Goal: Information Seeking & Learning: Learn about a topic

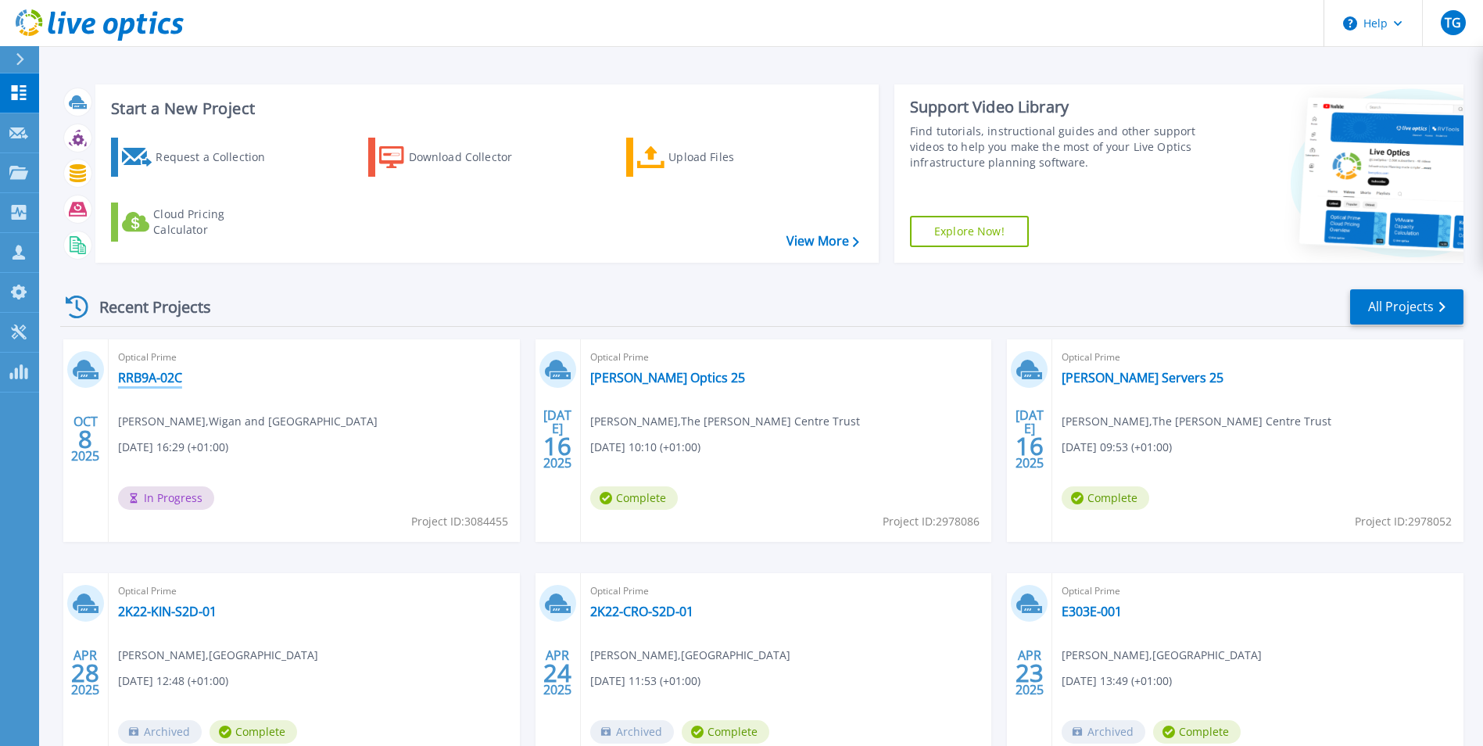
click at [151, 377] on link "RRB9A-02C" at bounding box center [150, 378] width 64 height 16
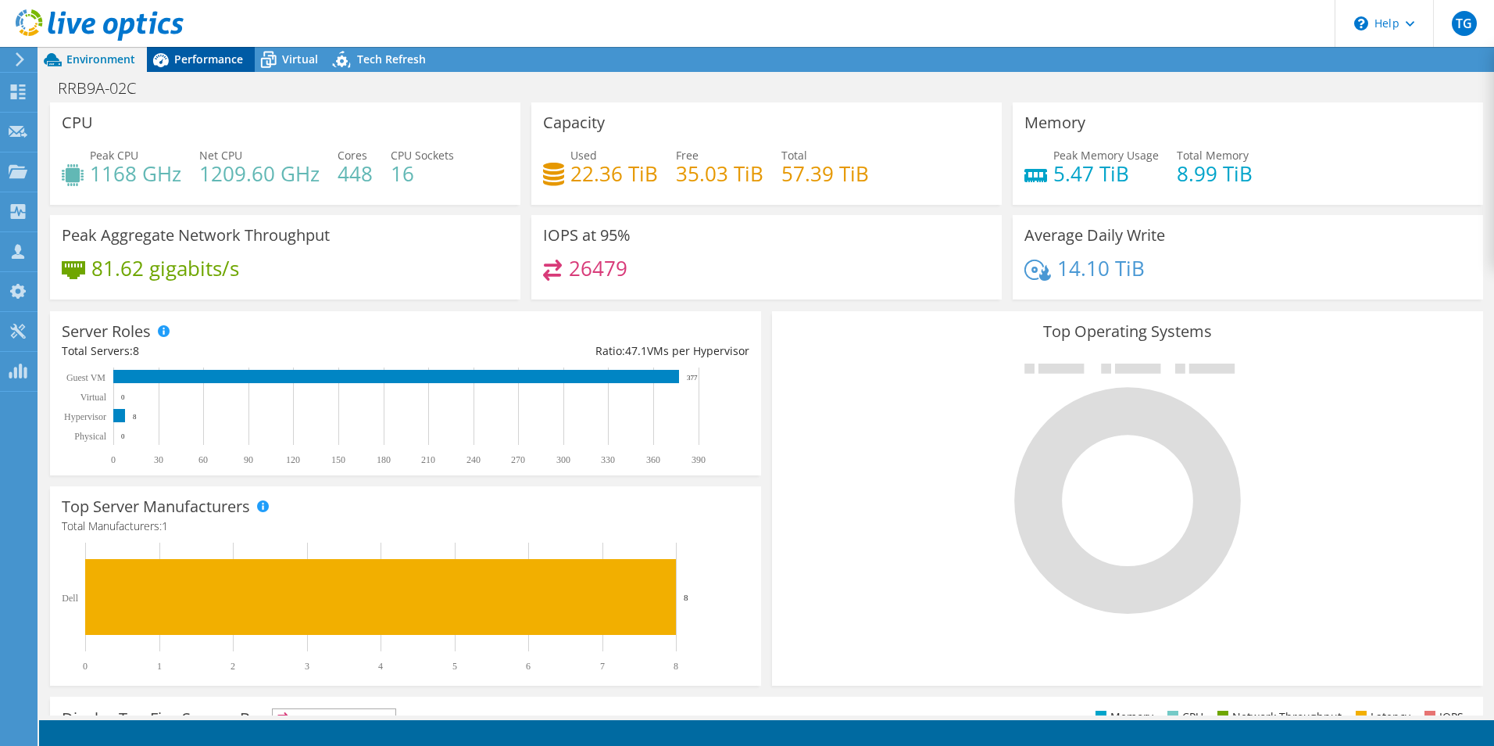
click at [195, 58] on span "Performance" at bounding box center [208, 59] width 69 height 15
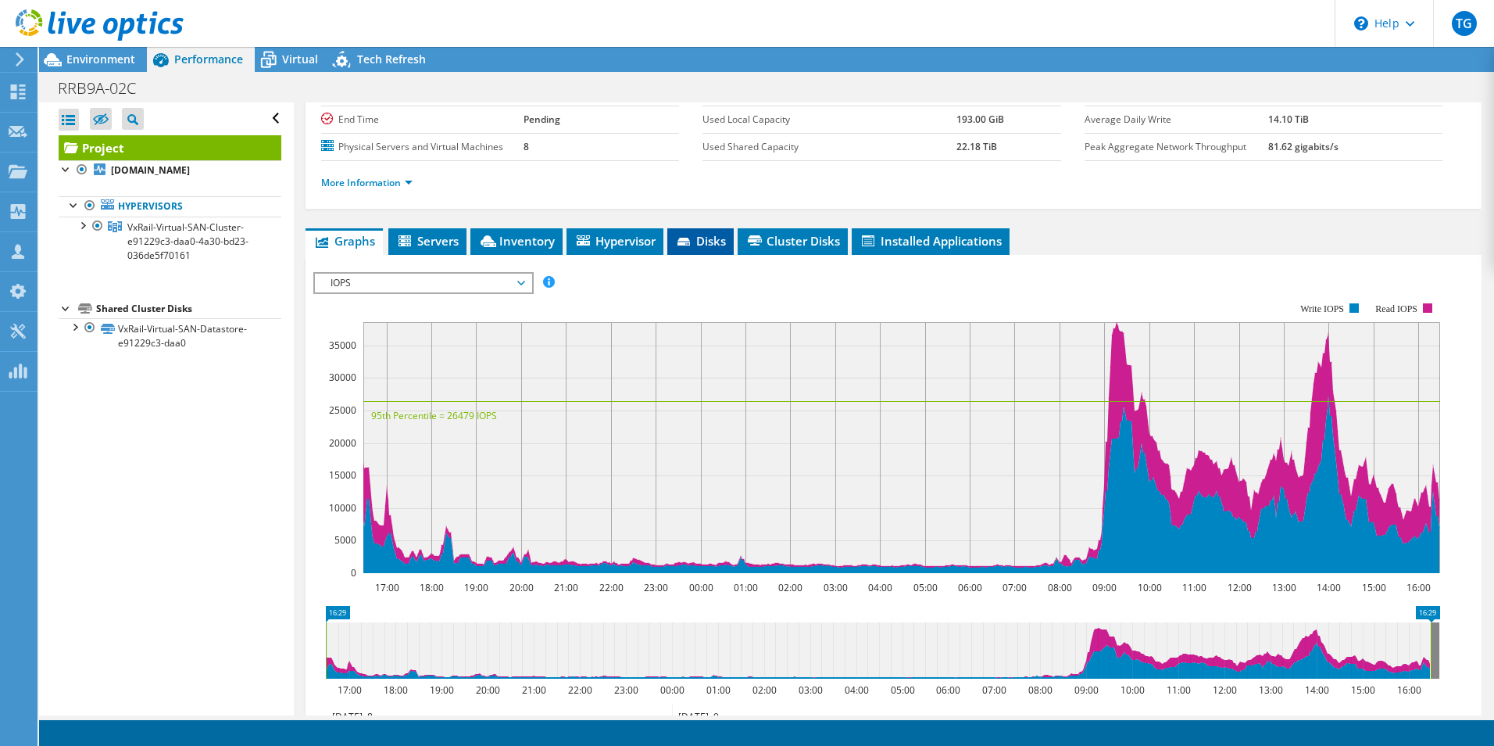
scroll to position [156, 0]
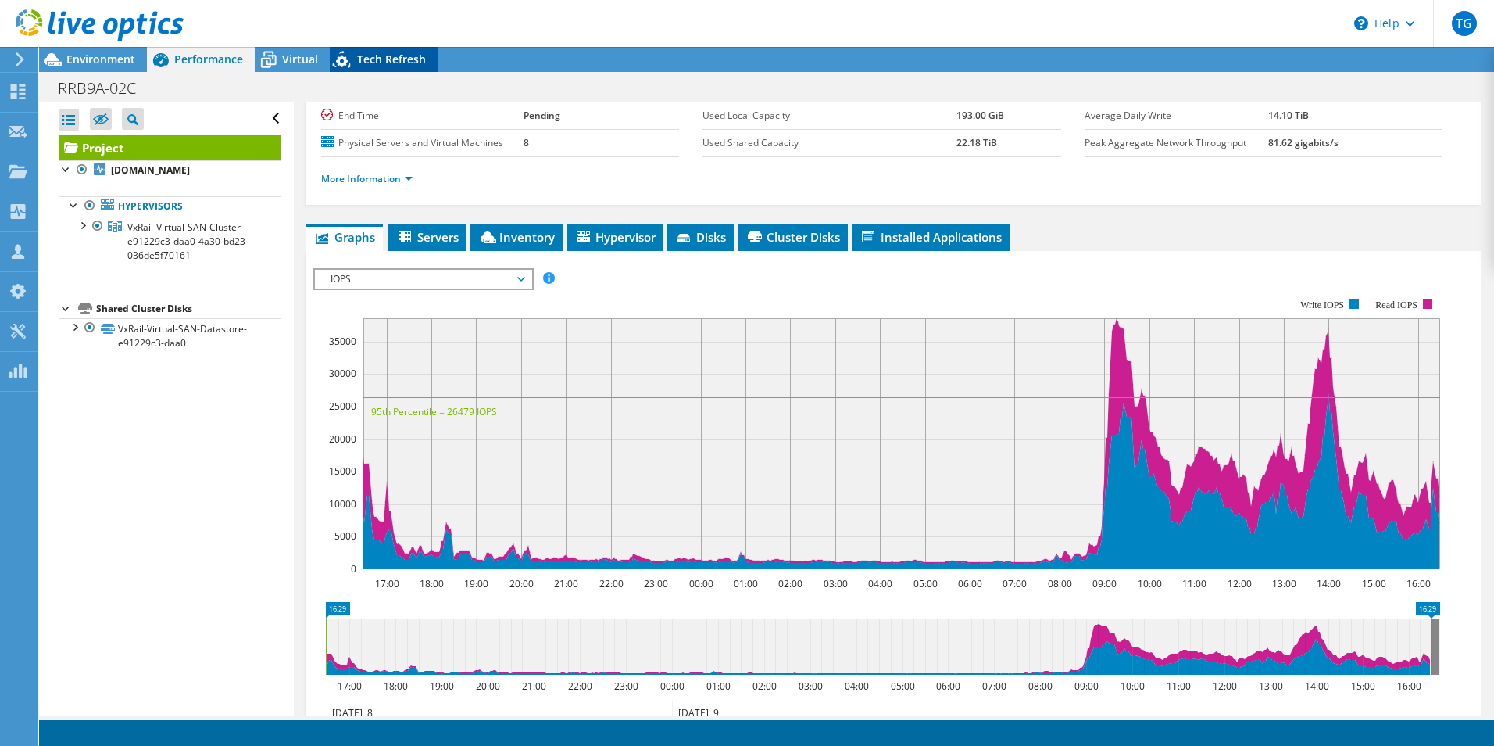
click at [381, 60] on span "Tech Refresh" at bounding box center [391, 59] width 69 height 15
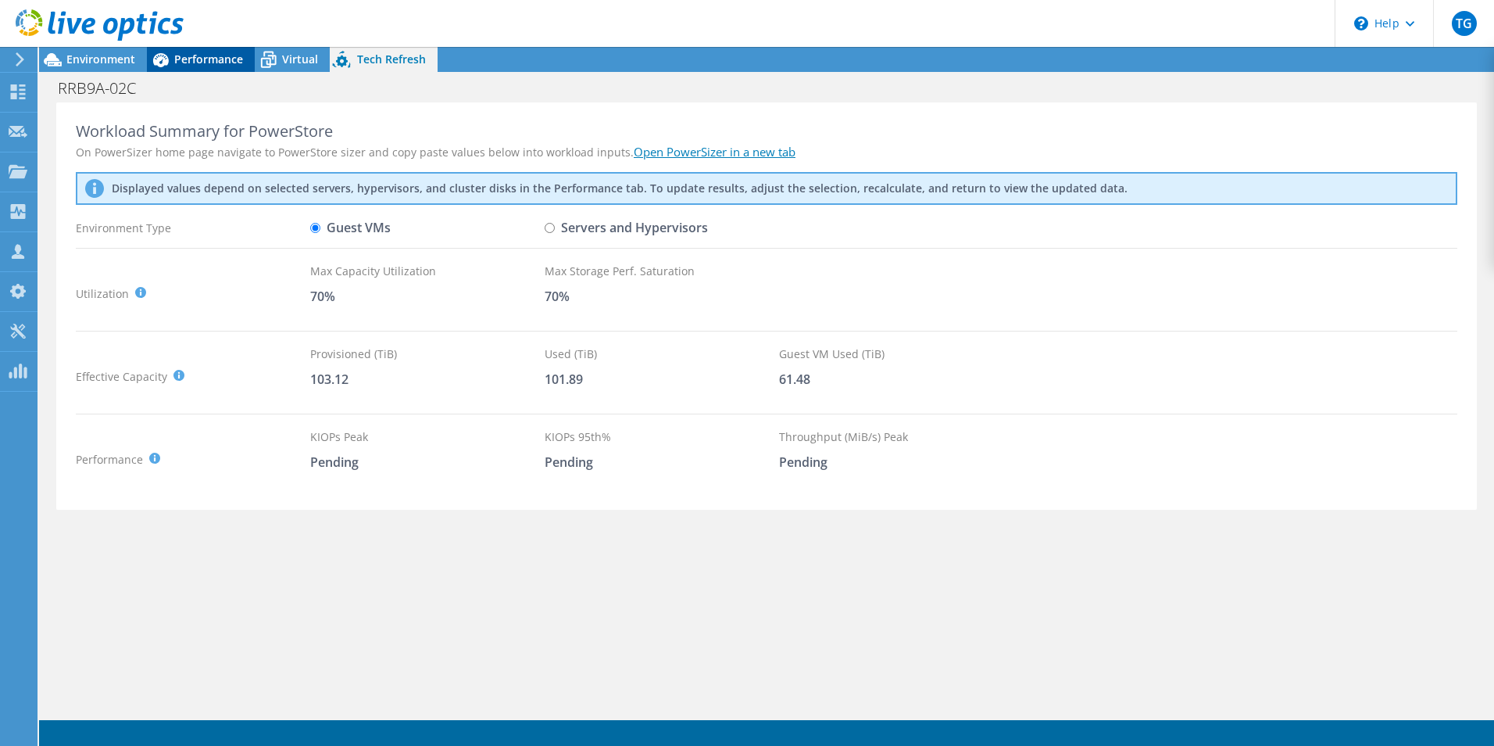
click at [221, 58] on span "Performance" at bounding box center [208, 59] width 69 height 15
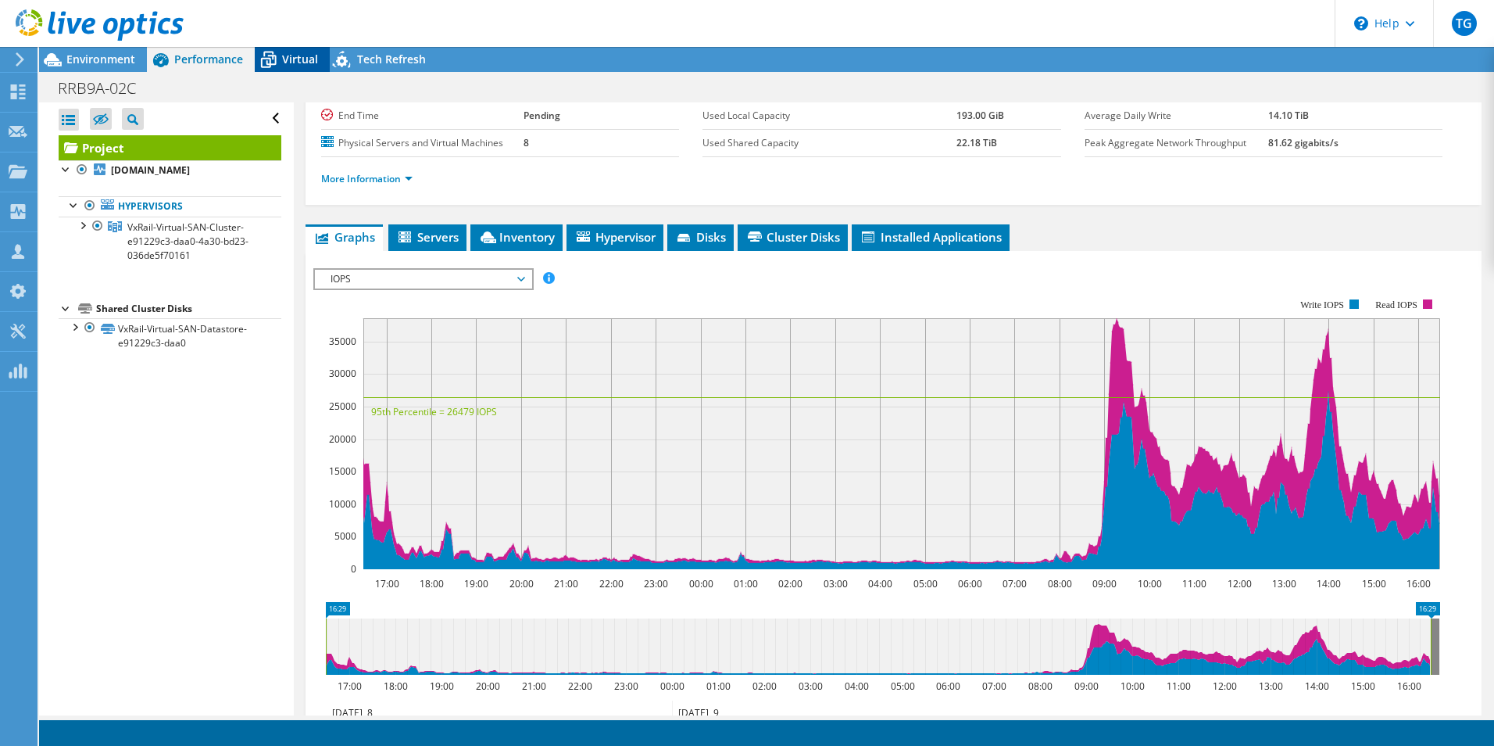
click at [298, 52] on span "Virtual" at bounding box center [300, 59] width 36 height 15
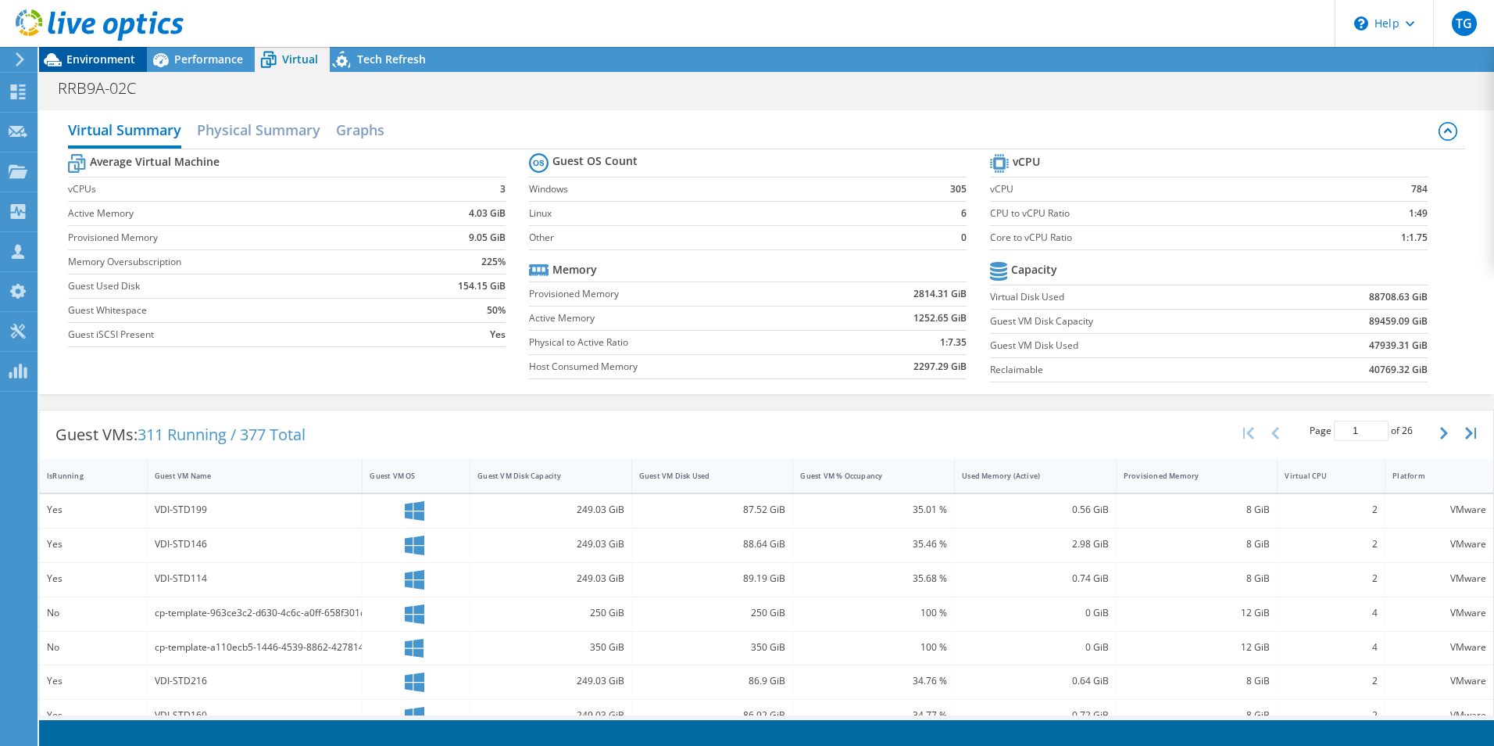
click at [92, 58] on span "Environment" at bounding box center [100, 59] width 69 height 15
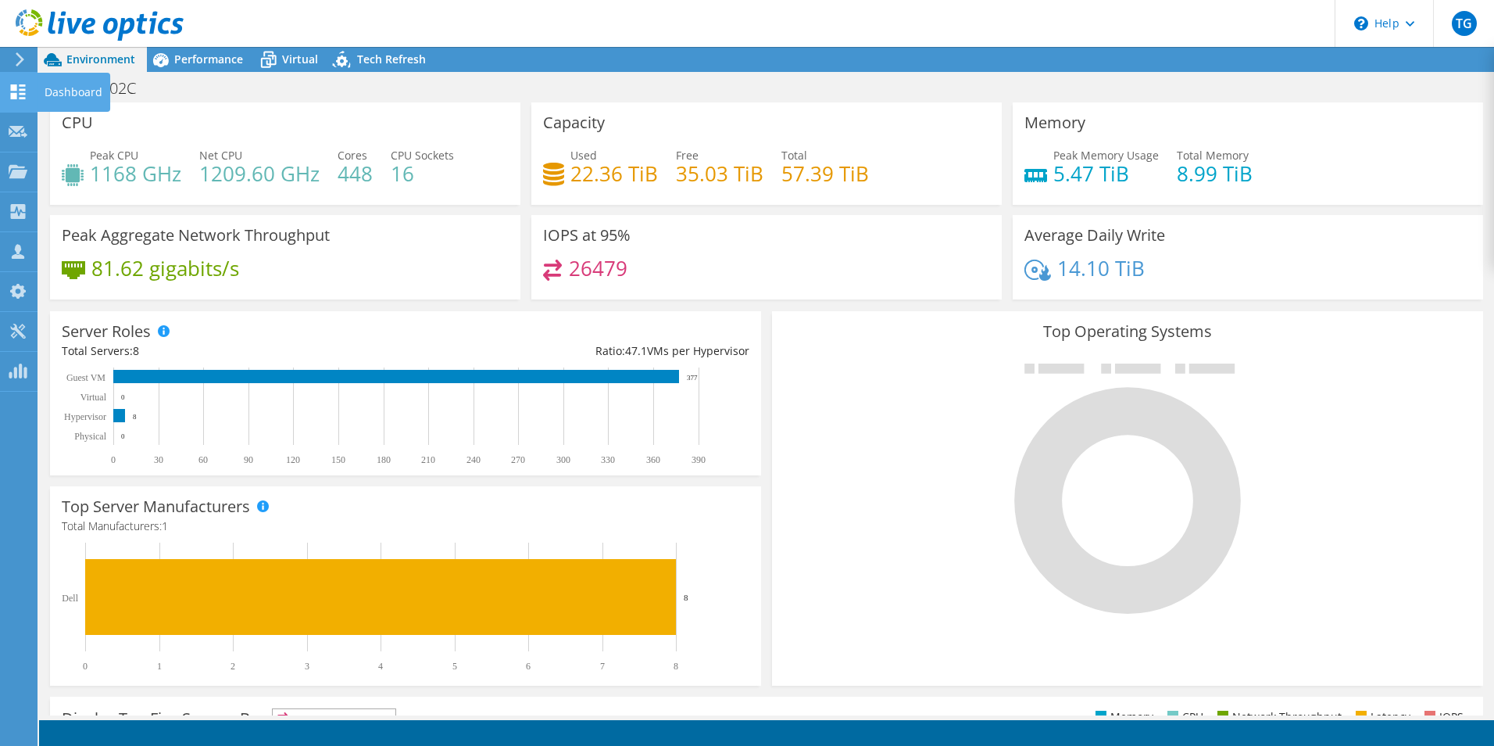
click at [11, 87] on use at bounding box center [18, 91] width 15 height 15
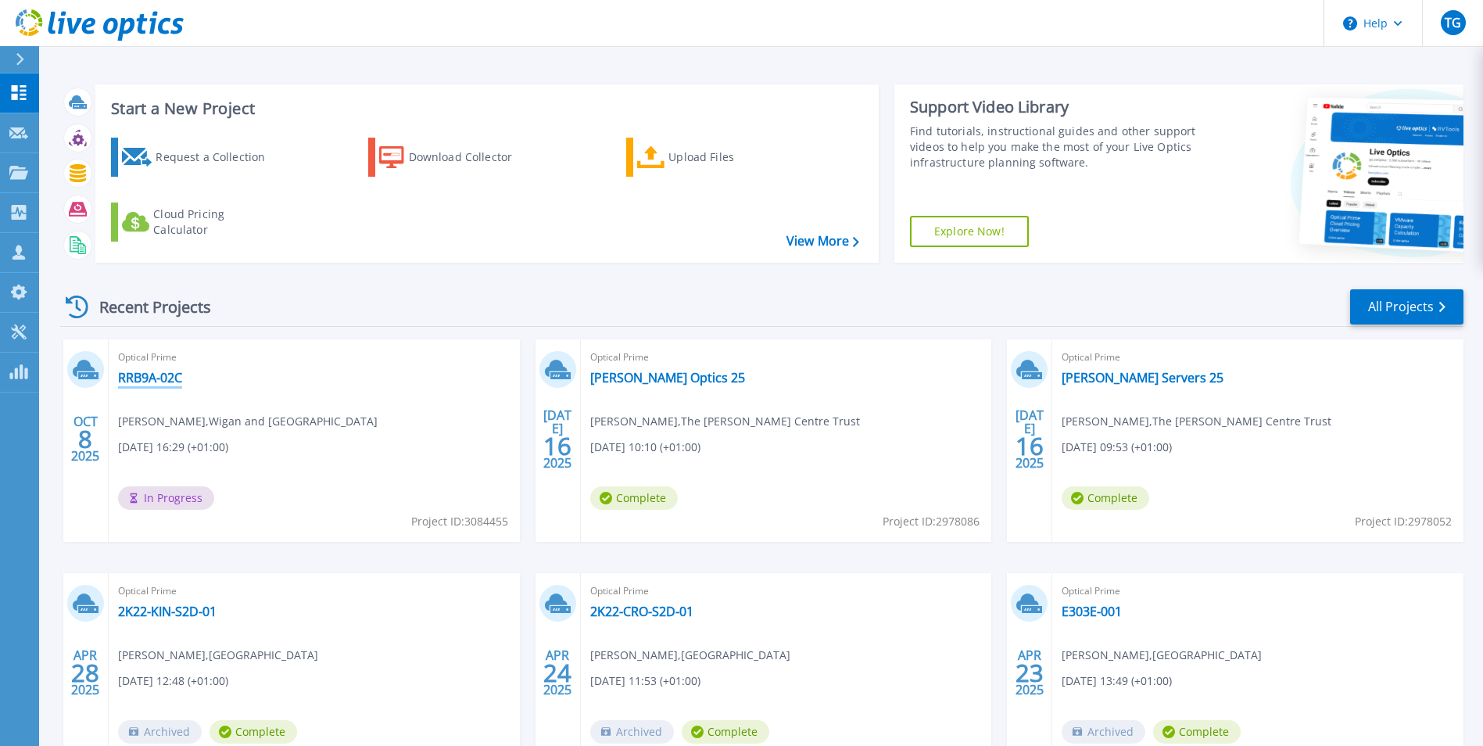
click at [142, 374] on link "RRB9A-02C" at bounding box center [150, 378] width 64 height 16
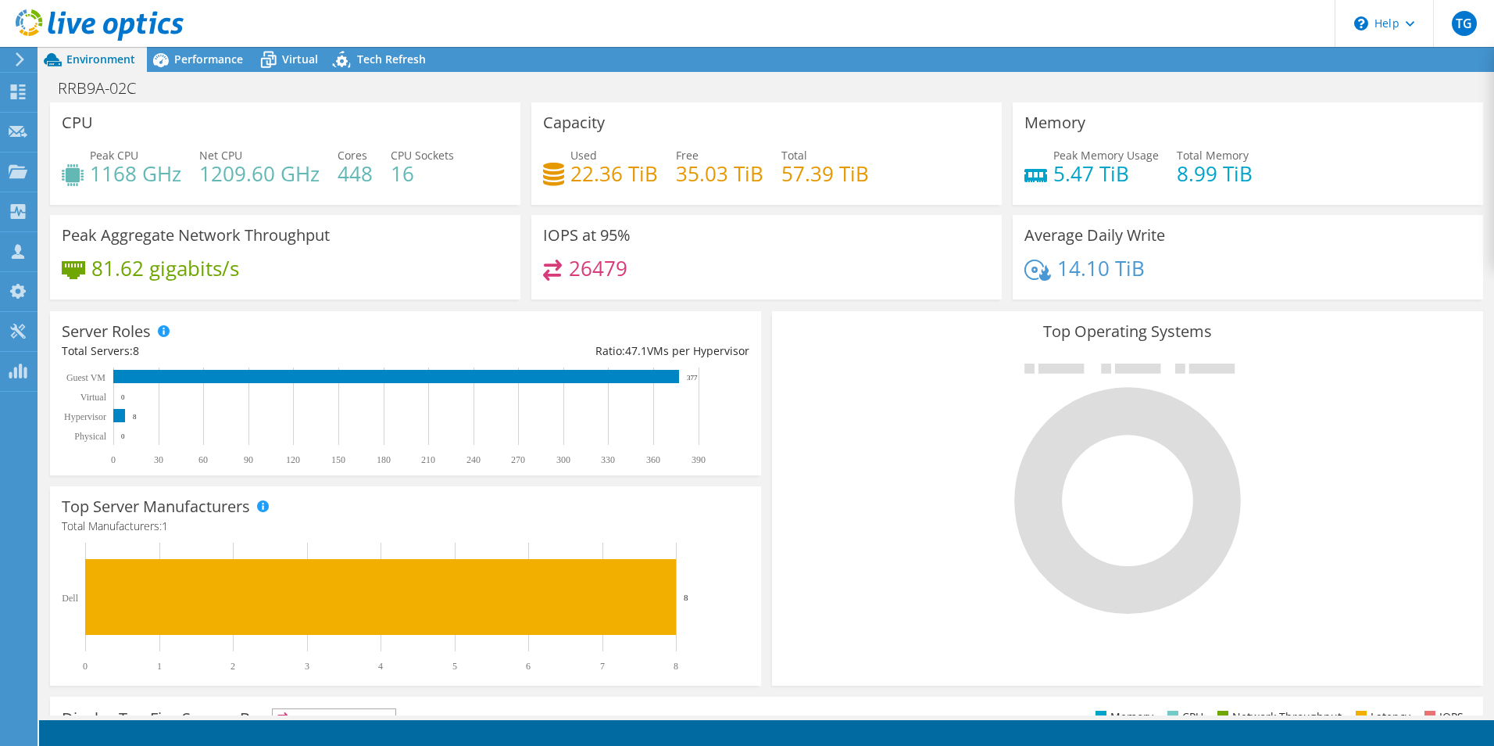
scroll to position [195, 0]
click at [177, 63] on span "Performance" at bounding box center [208, 59] width 69 height 15
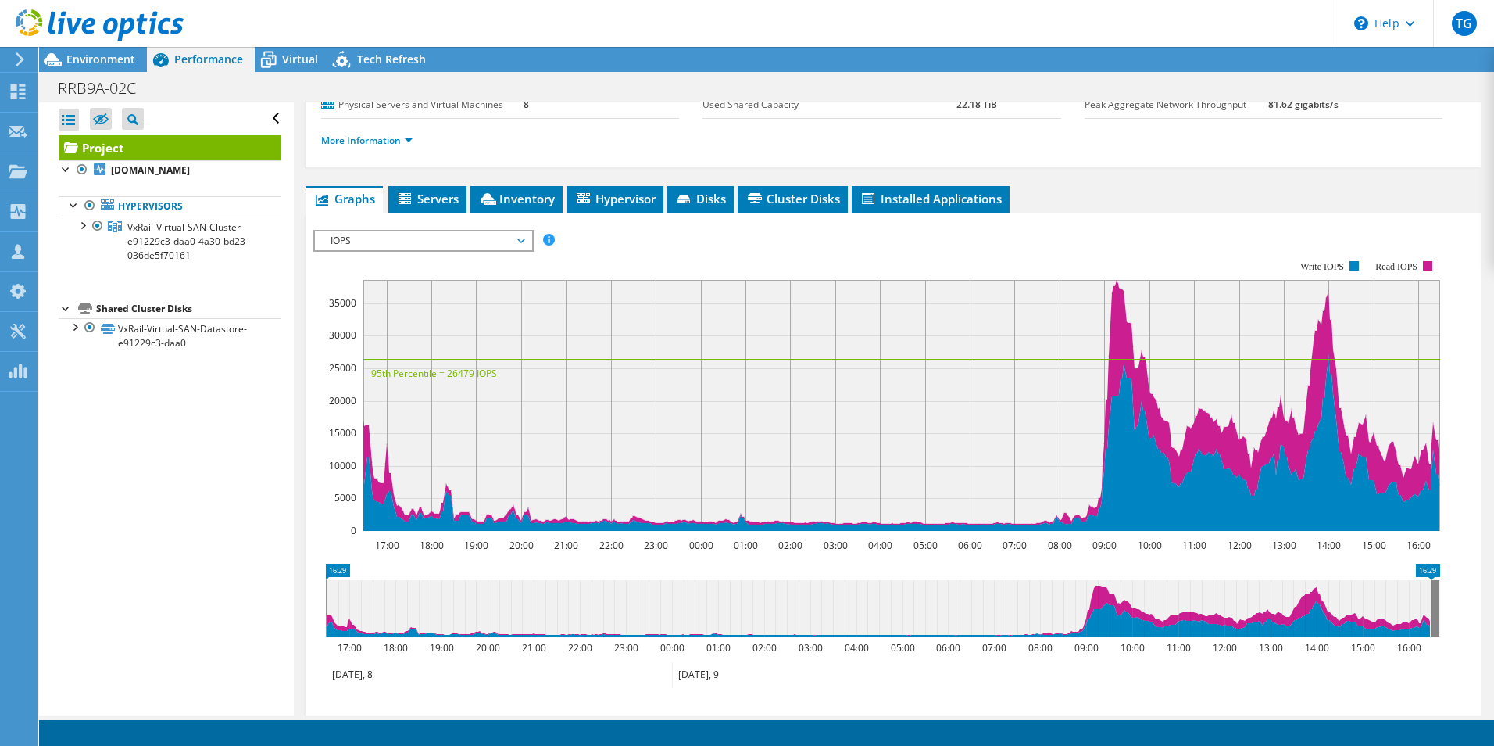
click at [521, 242] on span "IOPS" at bounding box center [423, 240] width 201 height 19
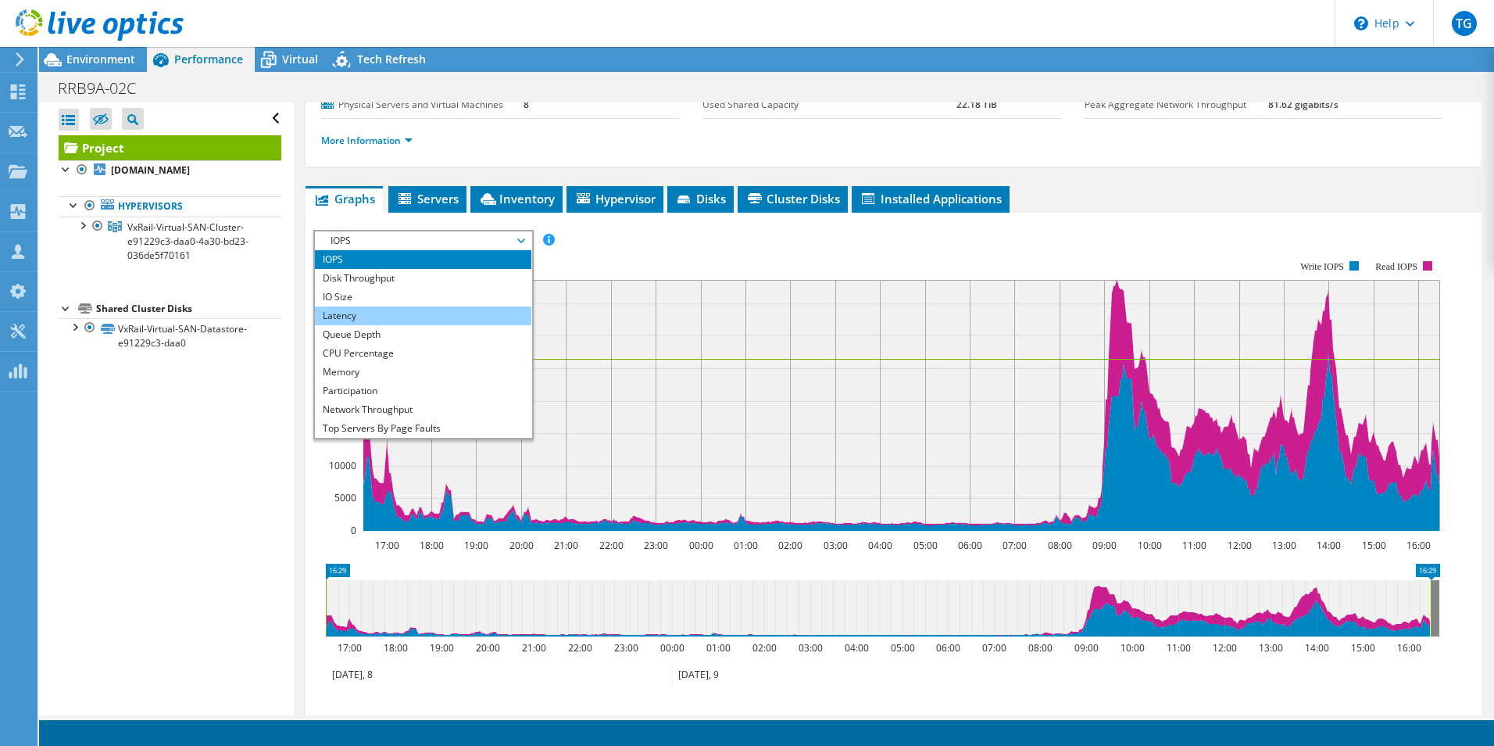
click at [339, 317] on li "Latency" at bounding box center [423, 315] width 217 height 19
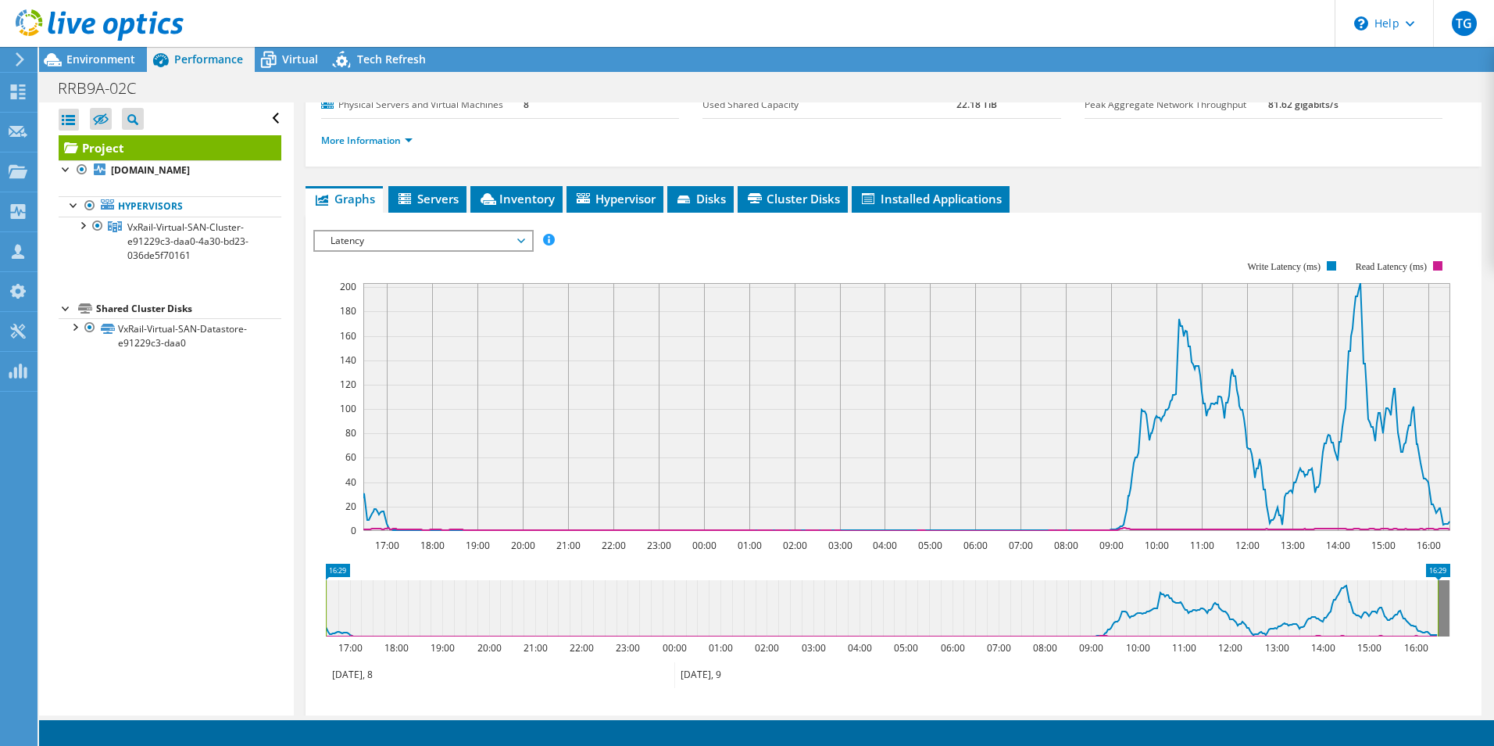
scroll to position [0, 0]
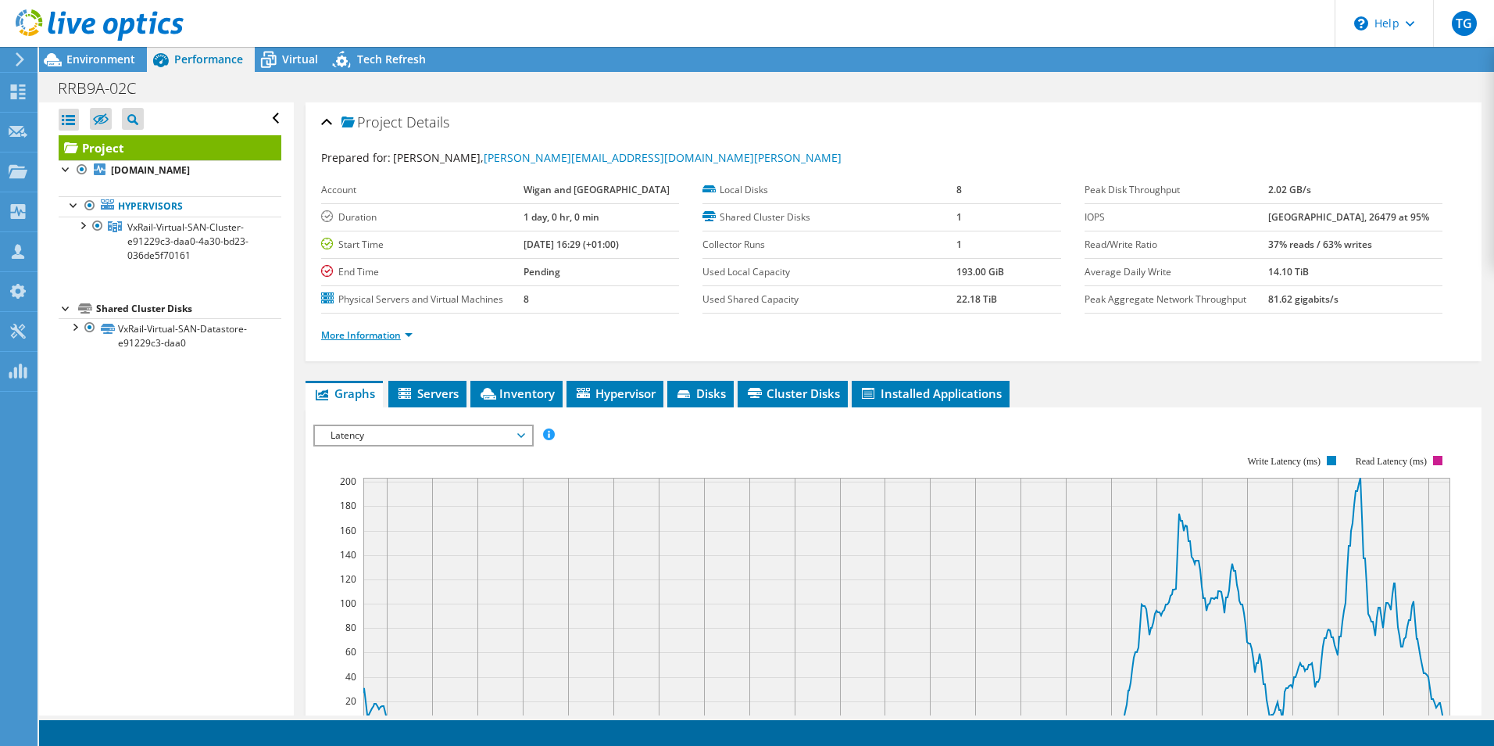
click at [397, 333] on link "More Information" at bounding box center [366, 334] width 91 height 13
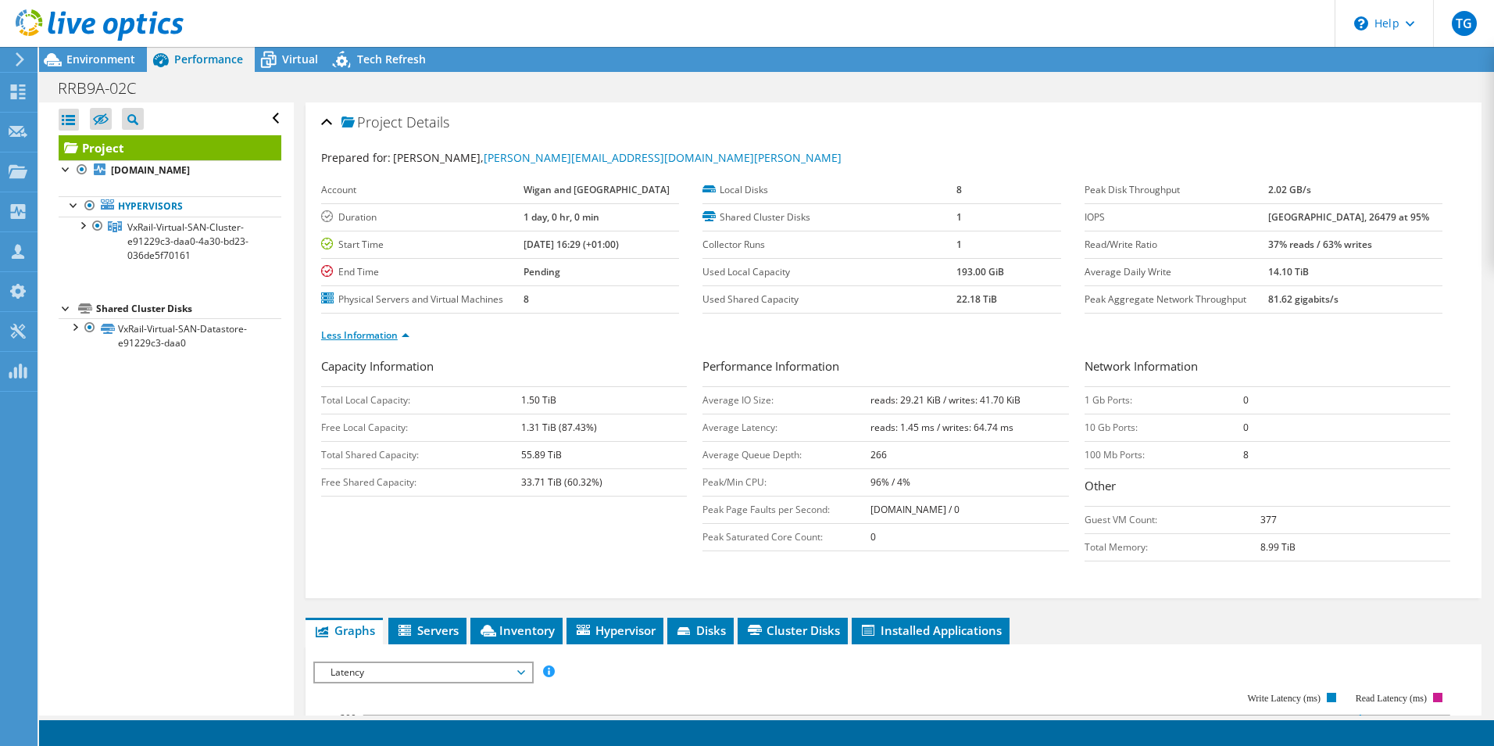
click at [397, 333] on link "Less Information" at bounding box center [365, 334] width 88 height 13
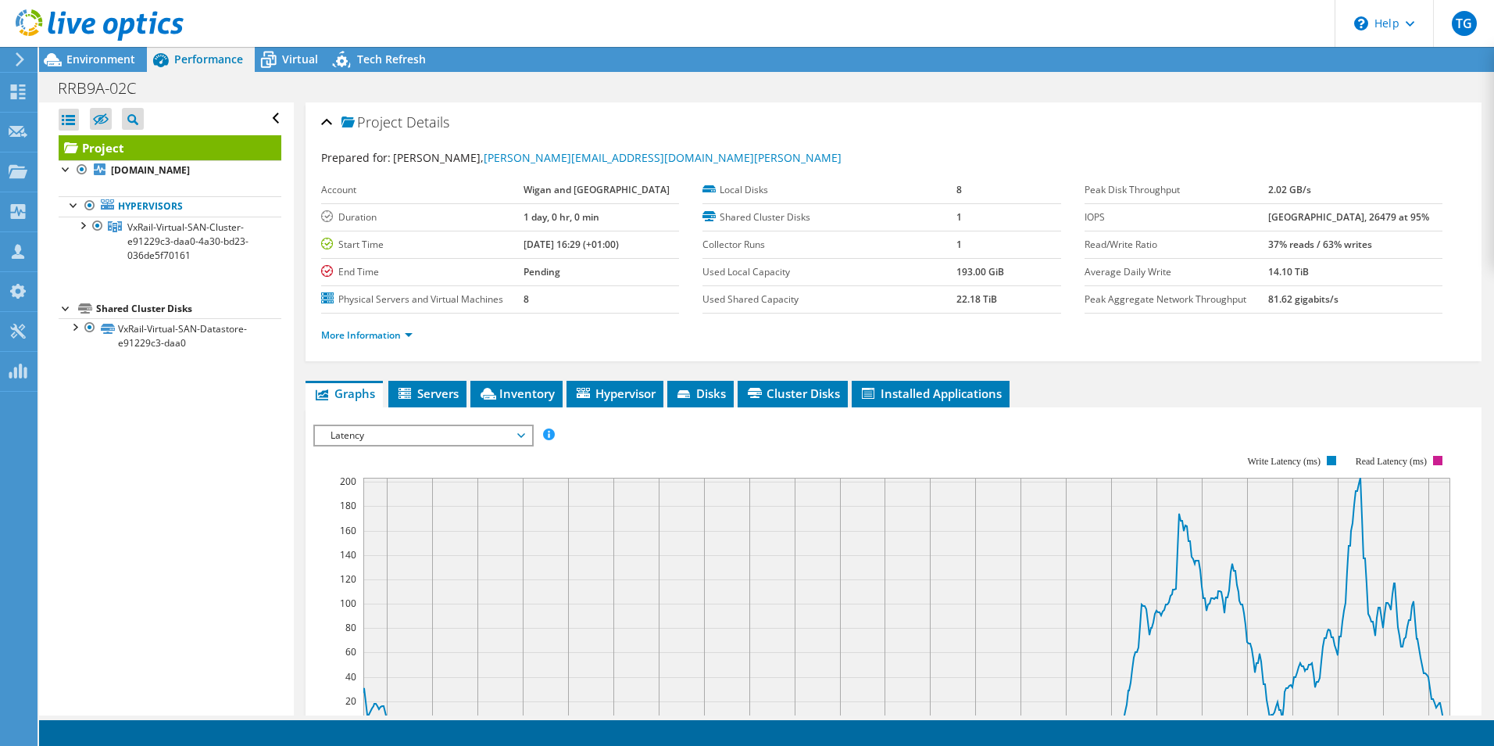
click at [523, 435] on span "Latency" at bounding box center [423, 435] width 201 height 19
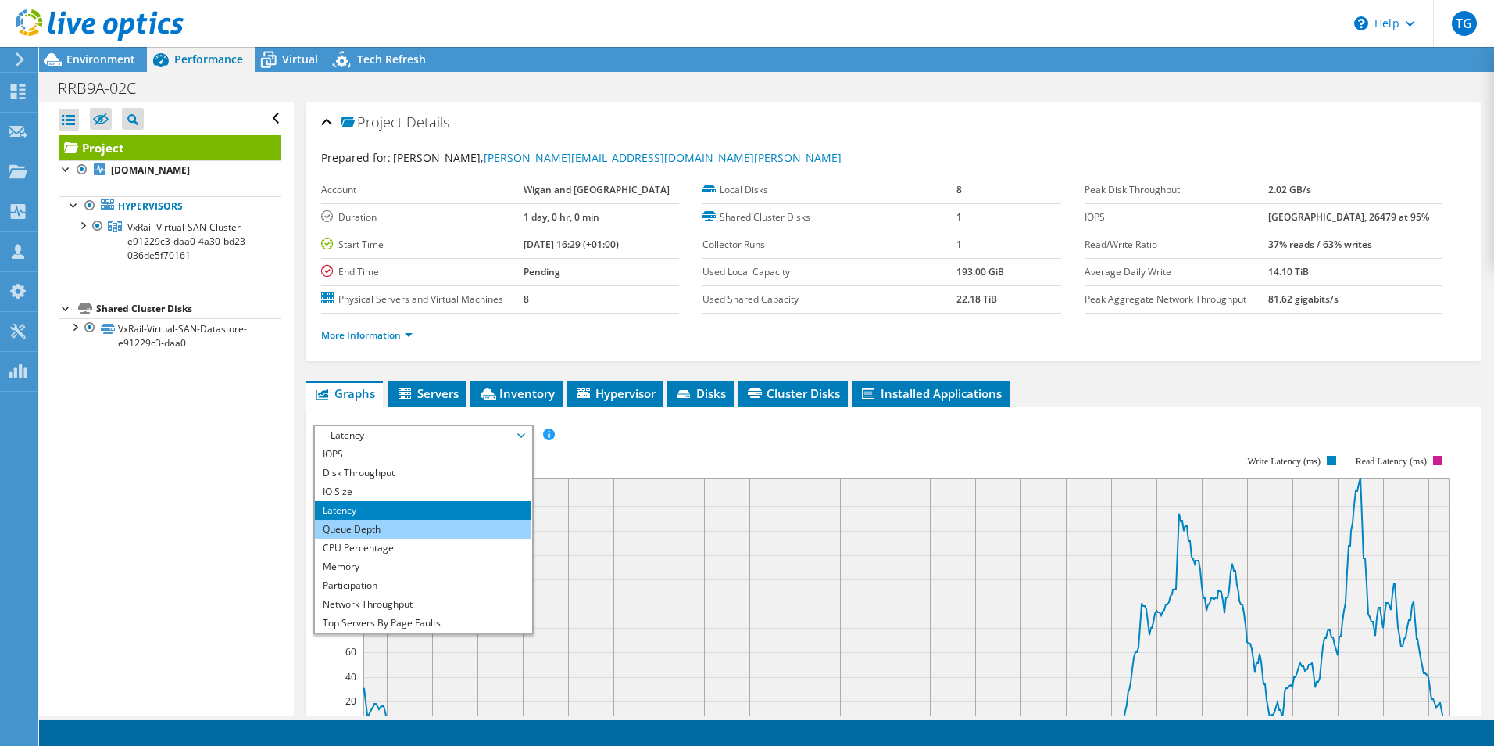
scroll to position [56, 0]
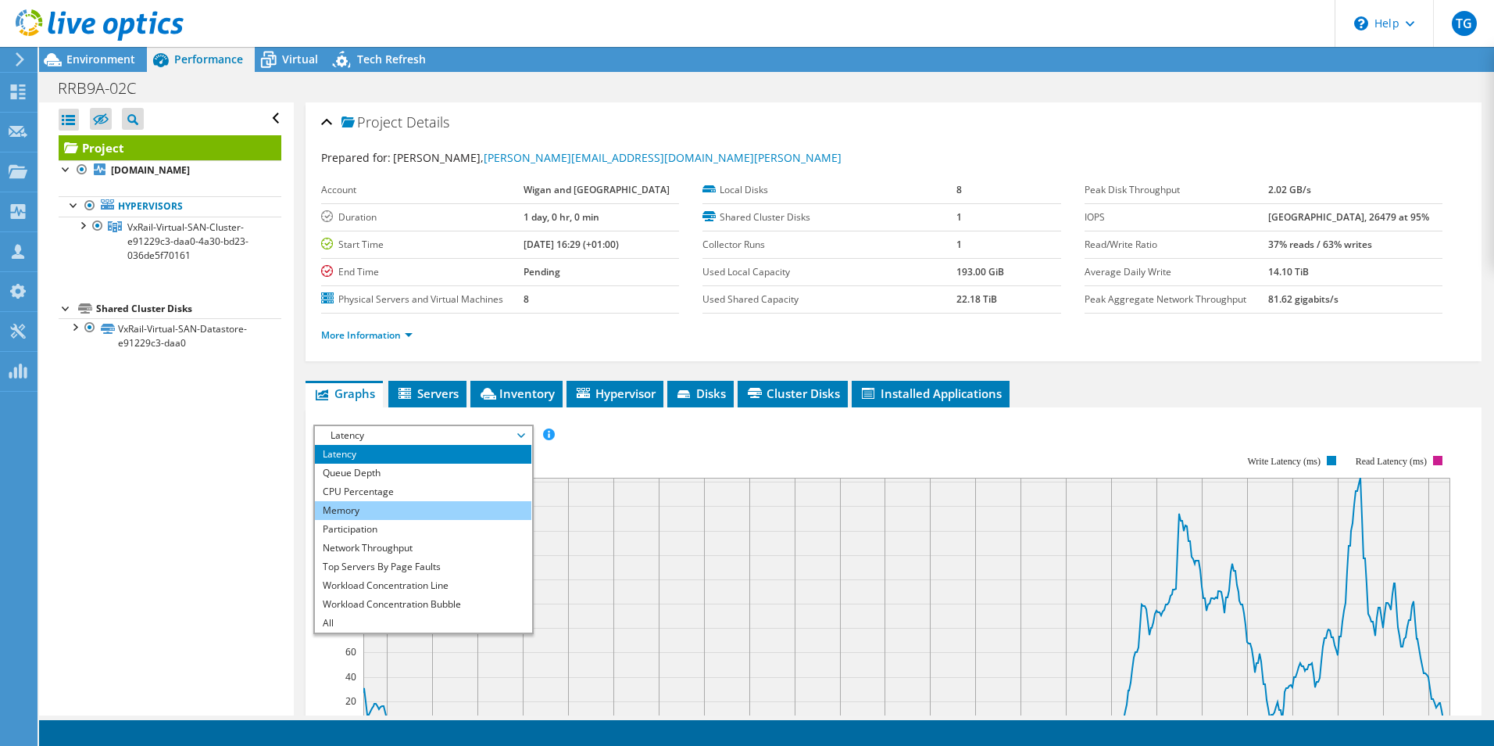
click at [351, 513] on li "Memory" at bounding box center [423, 510] width 217 height 19
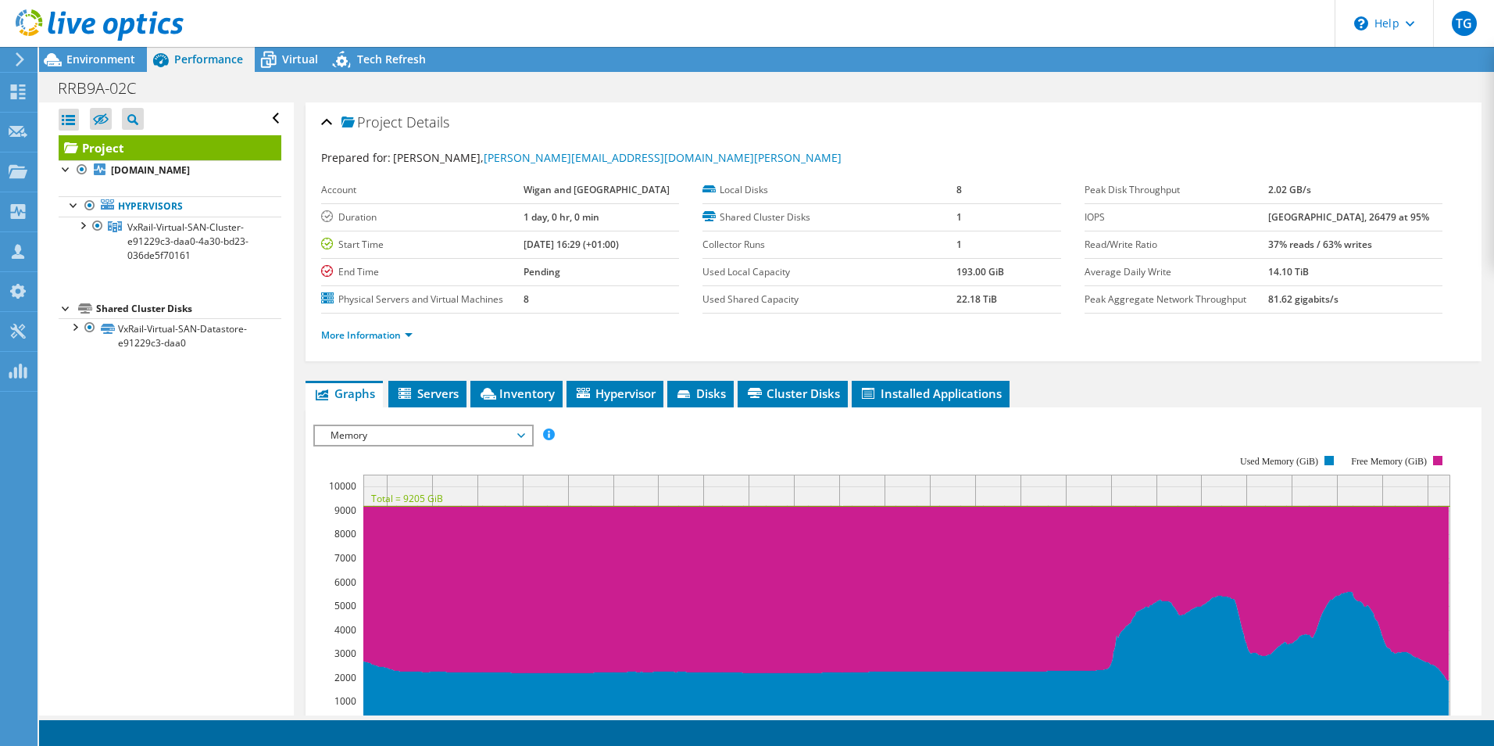
click at [521, 435] on span "Memory" at bounding box center [423, 435] width 201 height 19
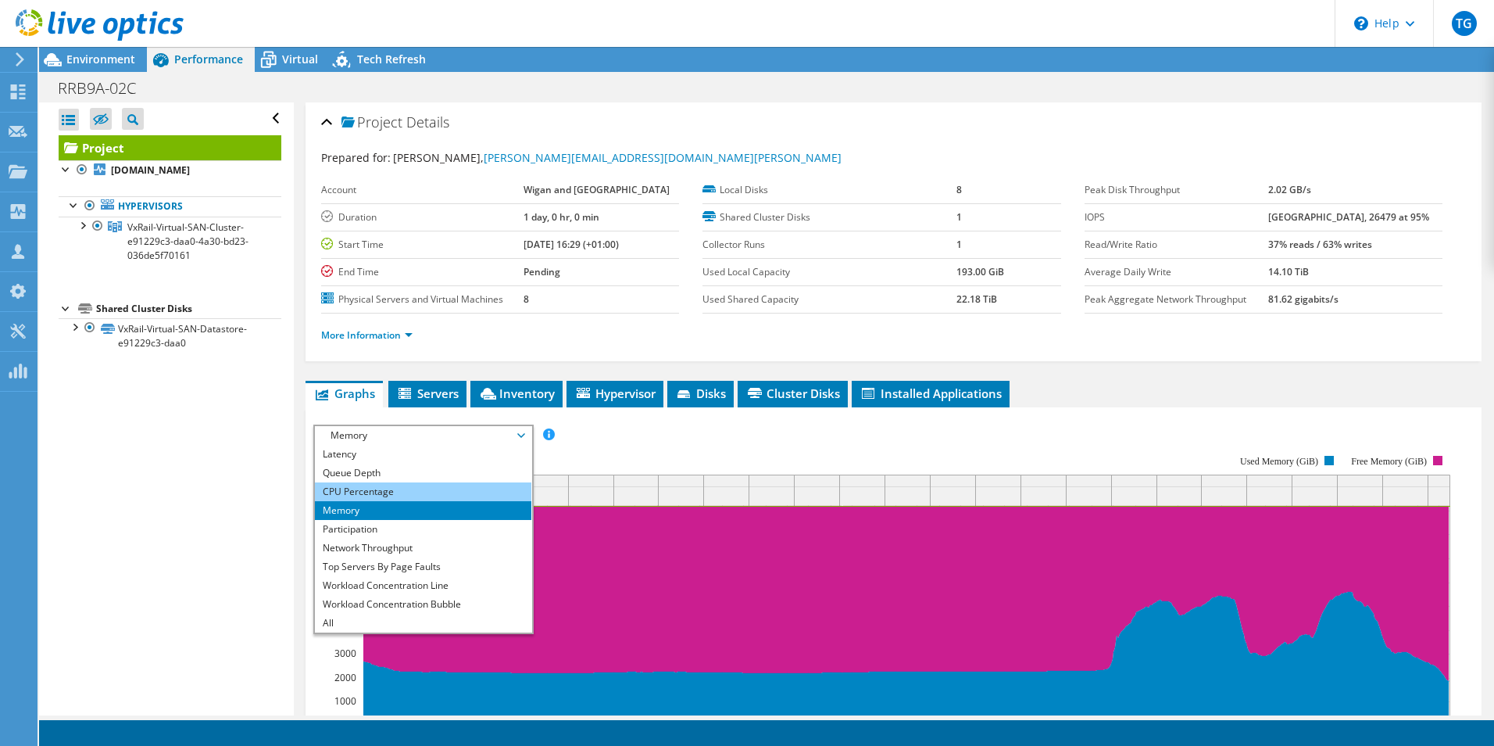
click at [379, 492] on li "CPU Percentage" at bounding box center [423, 491] width 217 height 19
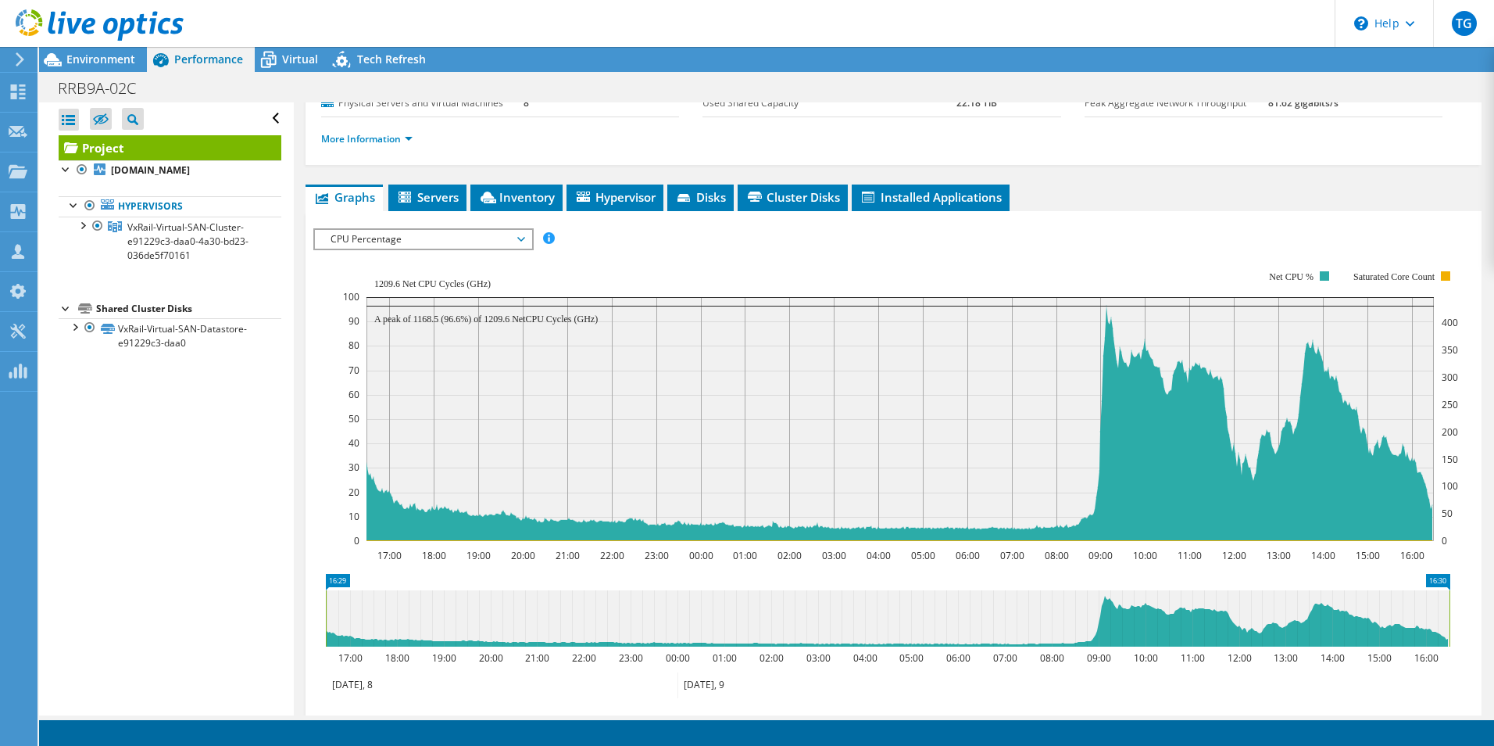
scroll to position [156, 0]
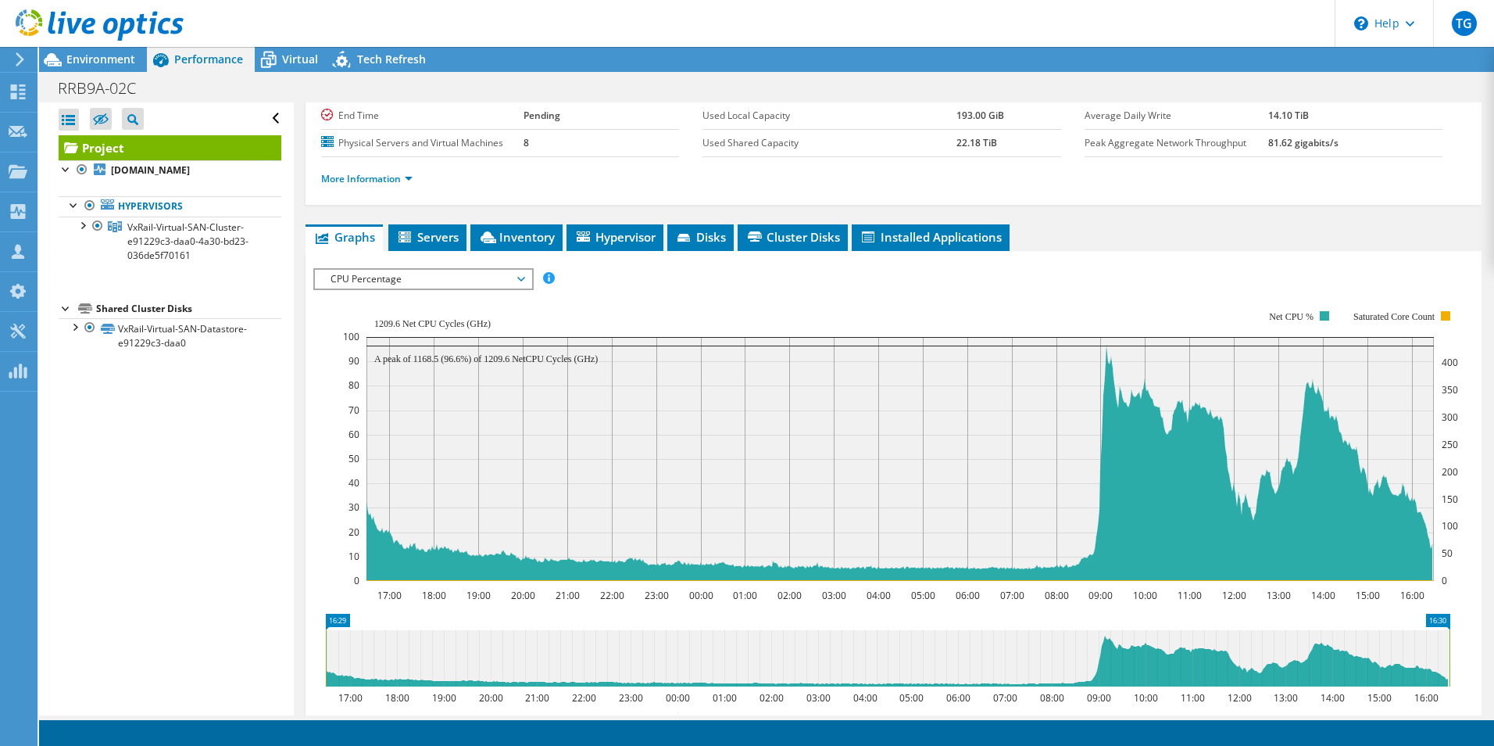
click at [517, 277] on span "CPU Percentage" at bounding box center [423, 279] width 201 height 19
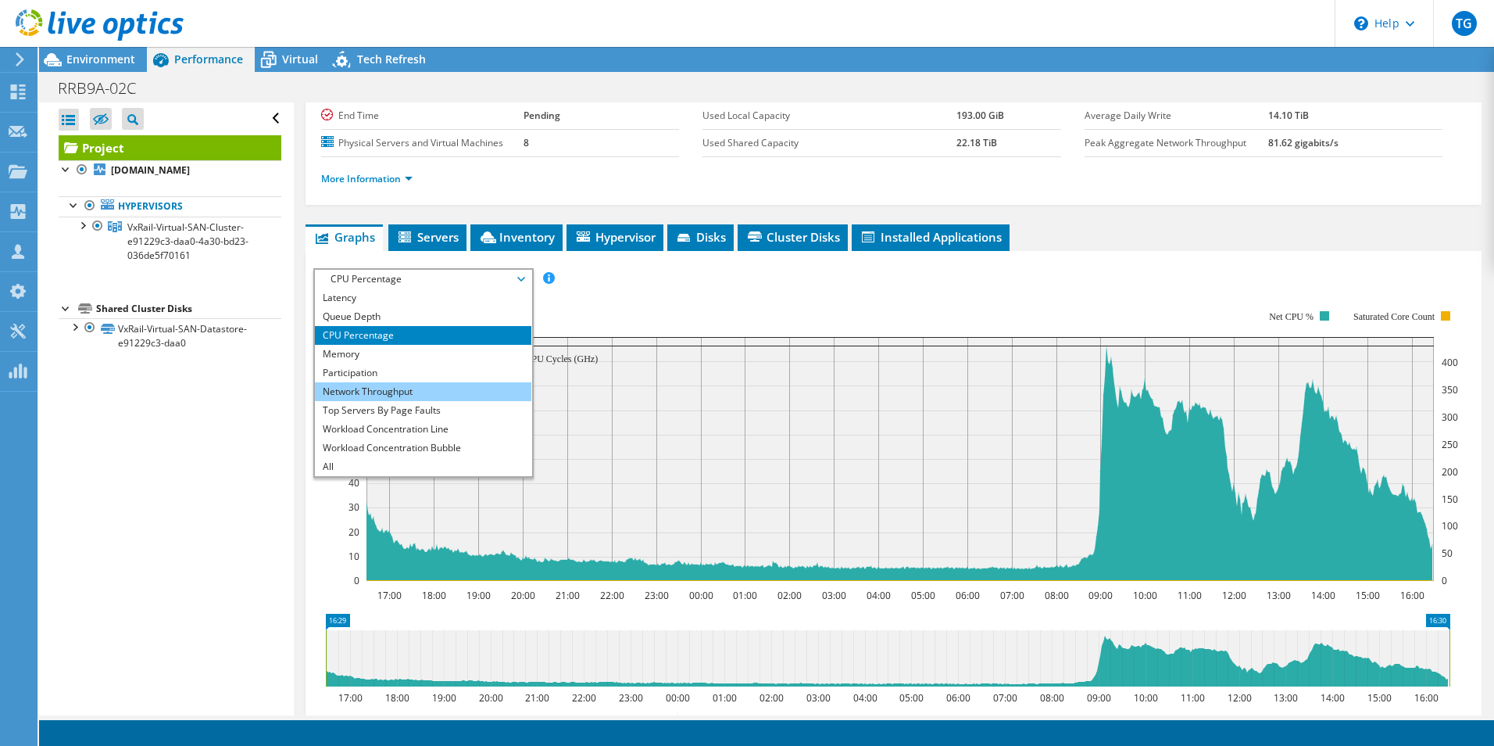
click at [397, 392] on li "Network Throughput" at bounding box center [423, 391] width 217 height 19
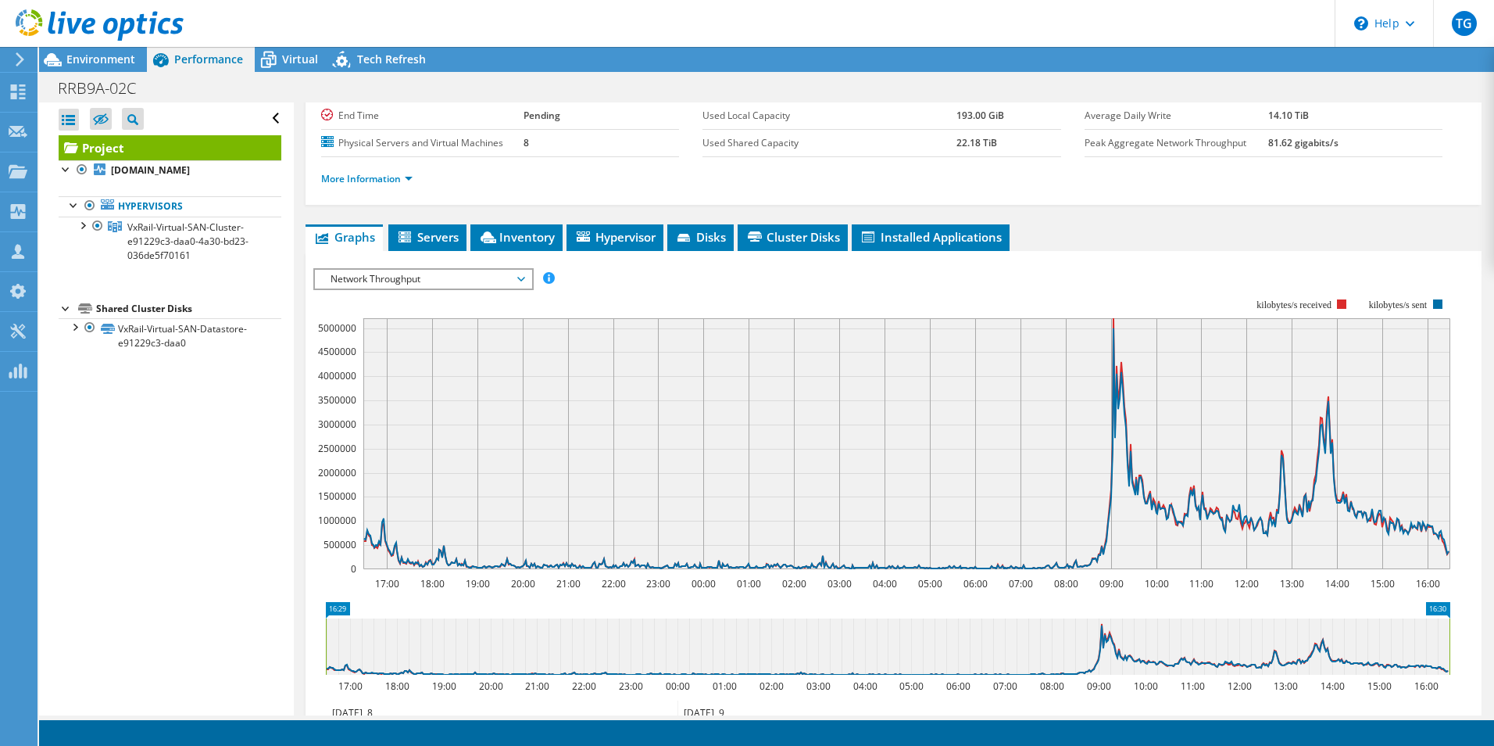
click at [523, 281] on span "Network Throughput" at bounding box center [423, 279] width 201 height 19
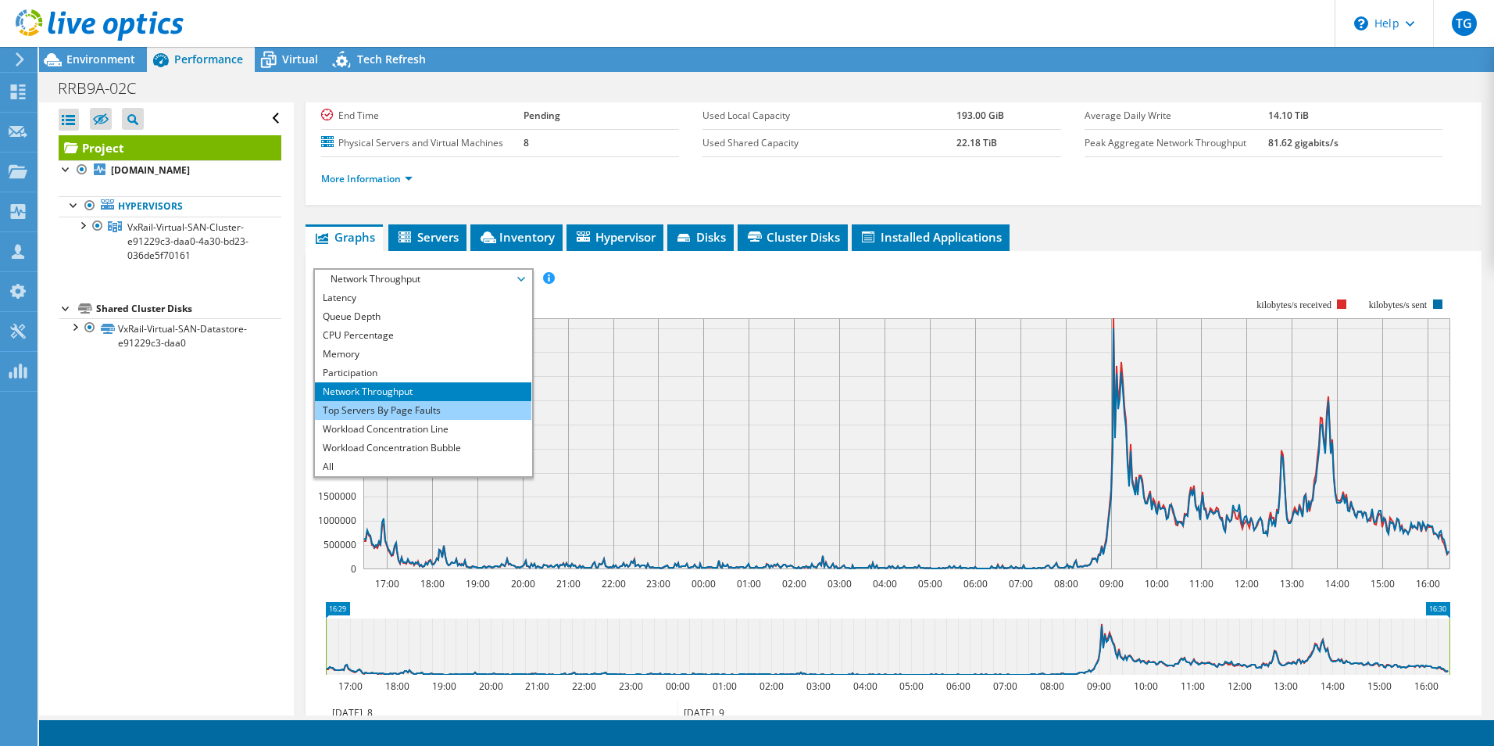
click at [445, 410] on li "Top Servers By Page Faults" at bounding box center [423, 410] width 217 height 19
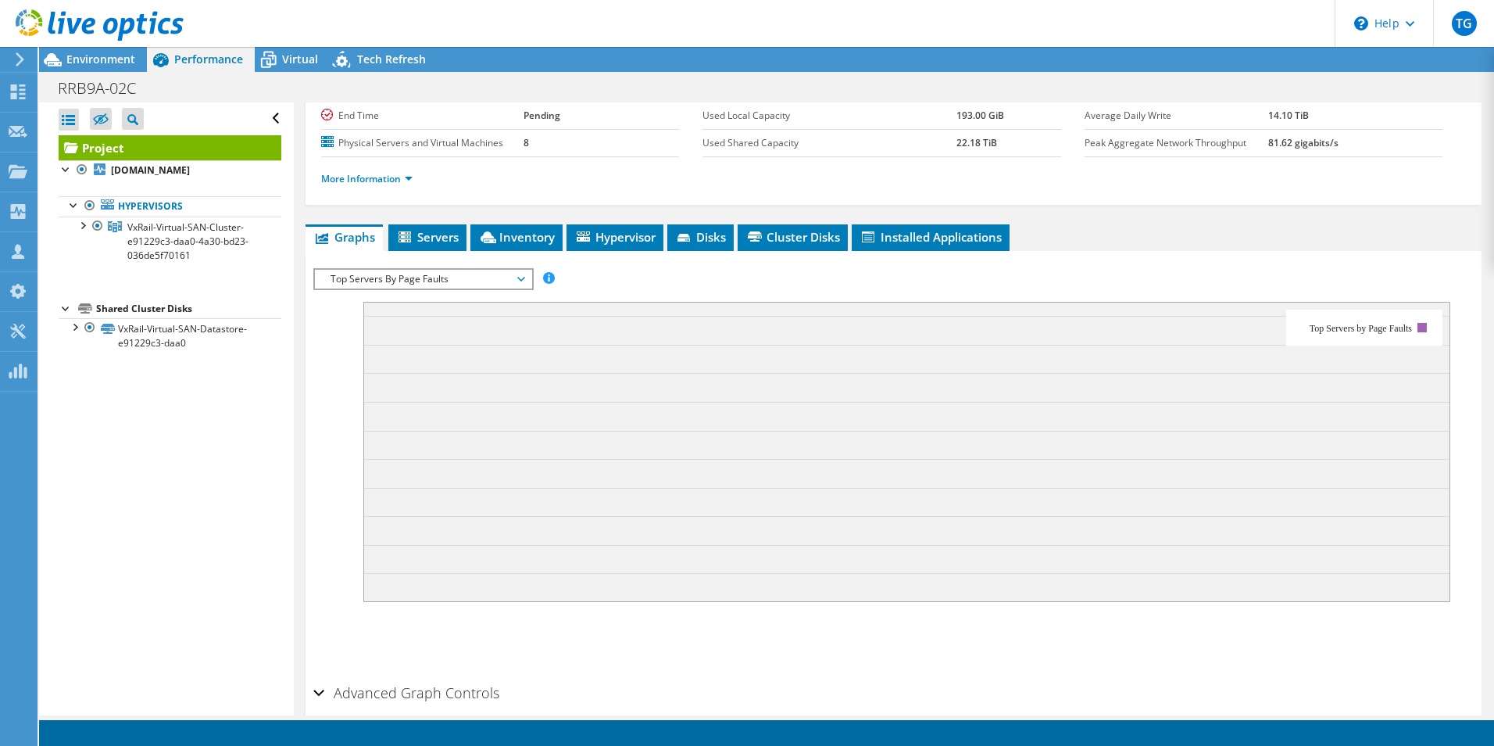
click at [521, 280] on span "Top Servers By Page Faults" at bounding box center [423, 279] width 201 height 19
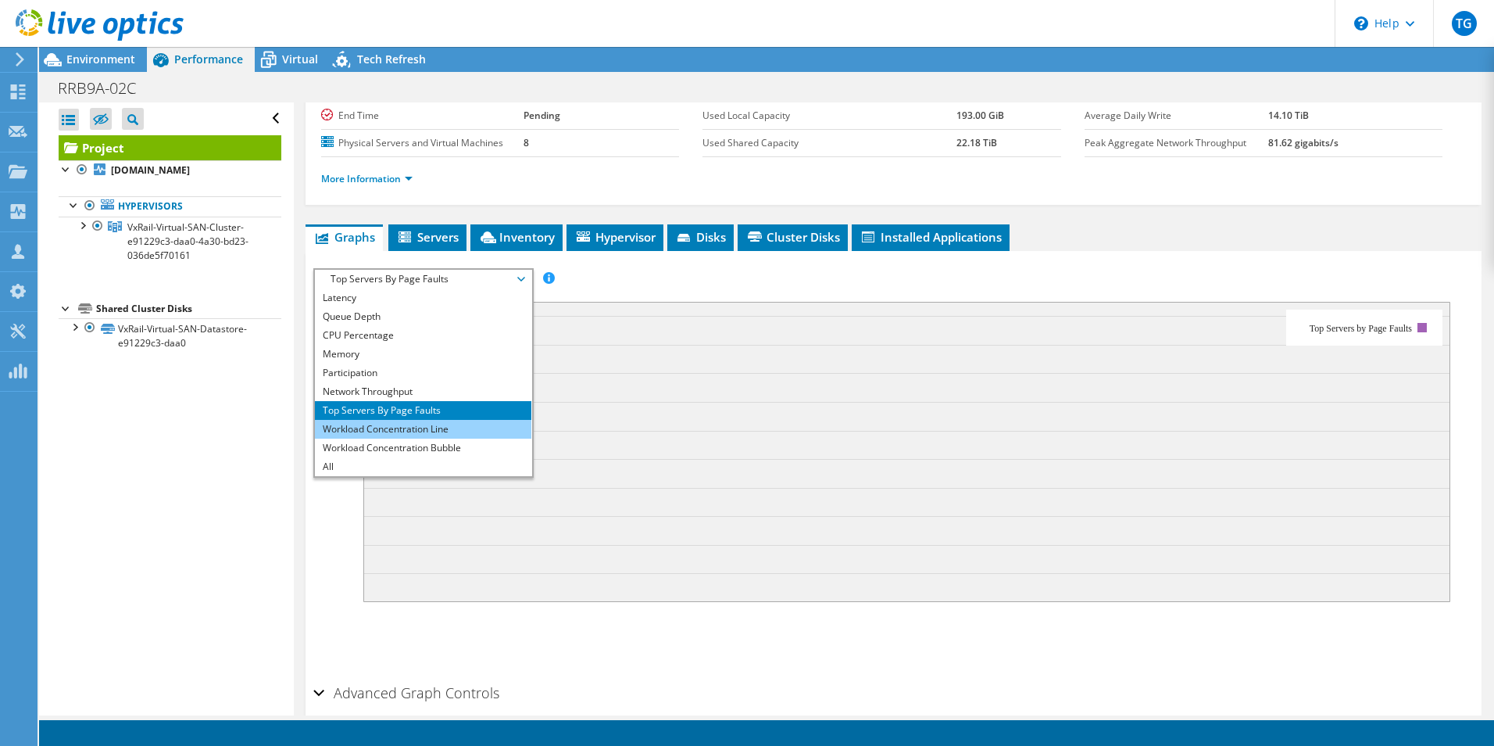
click at [453, 434] on li "Workload Concentration Line" at bounding box center [423, 429] width 217 height 19
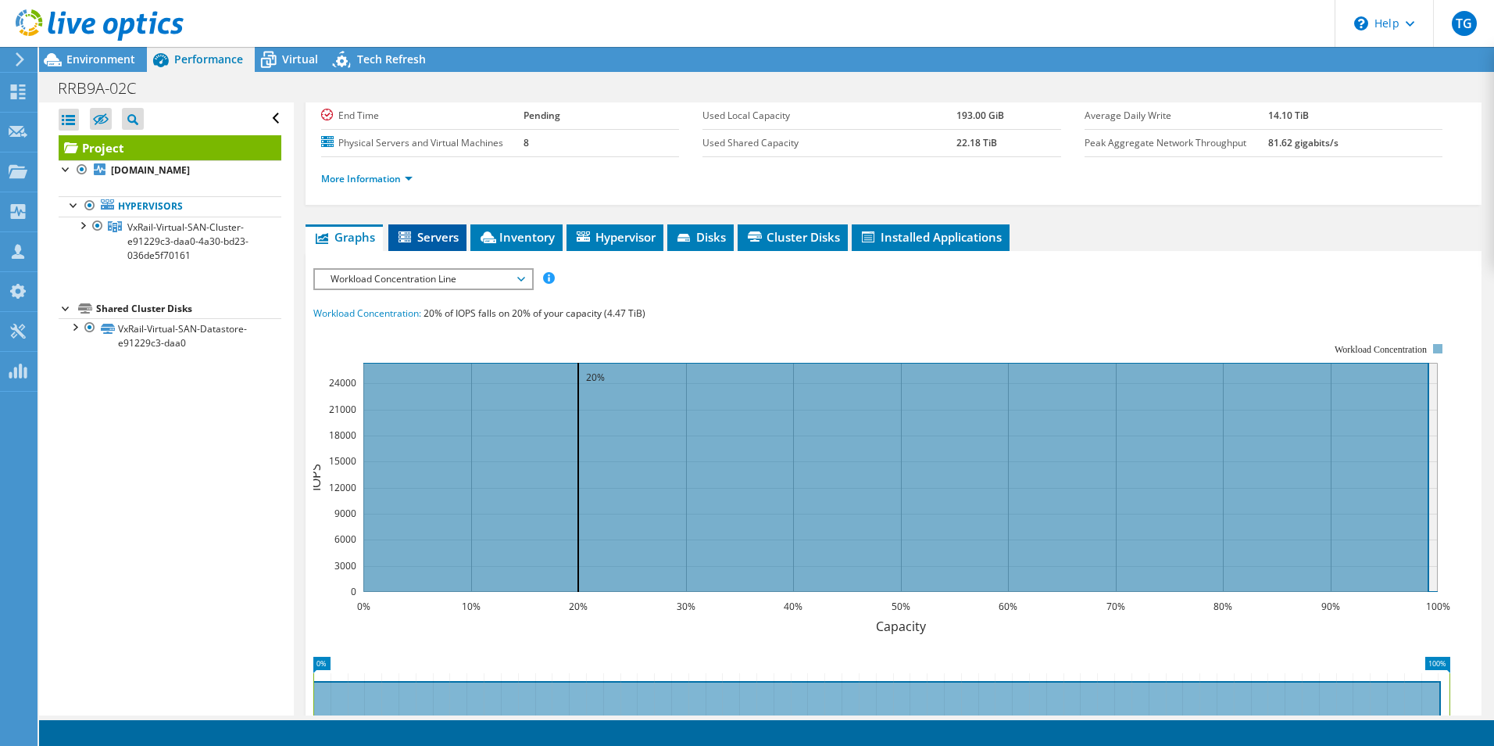
click at [421, 237] on span "Servers" at bounding box center [427, 237] width 63 height 16
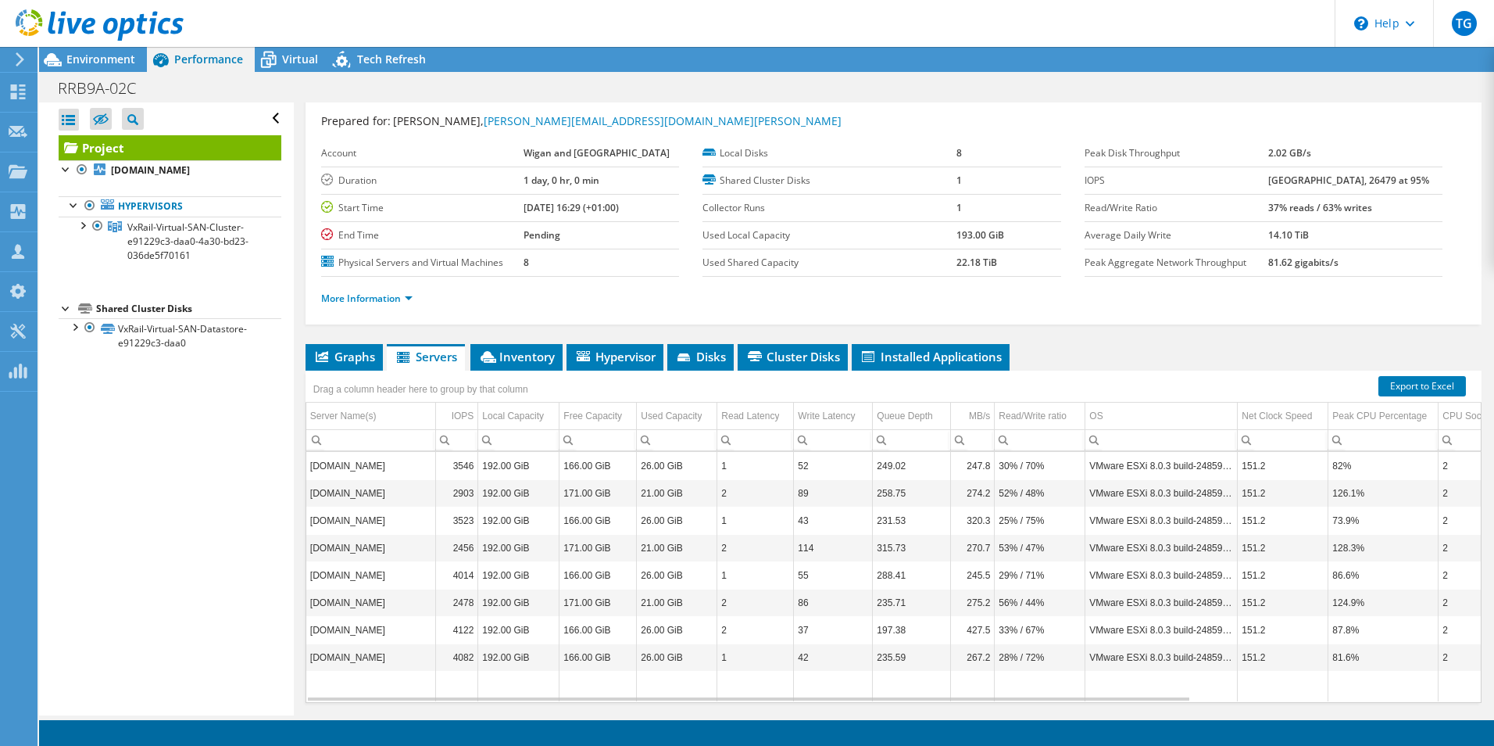
scroll to position [0, 0]
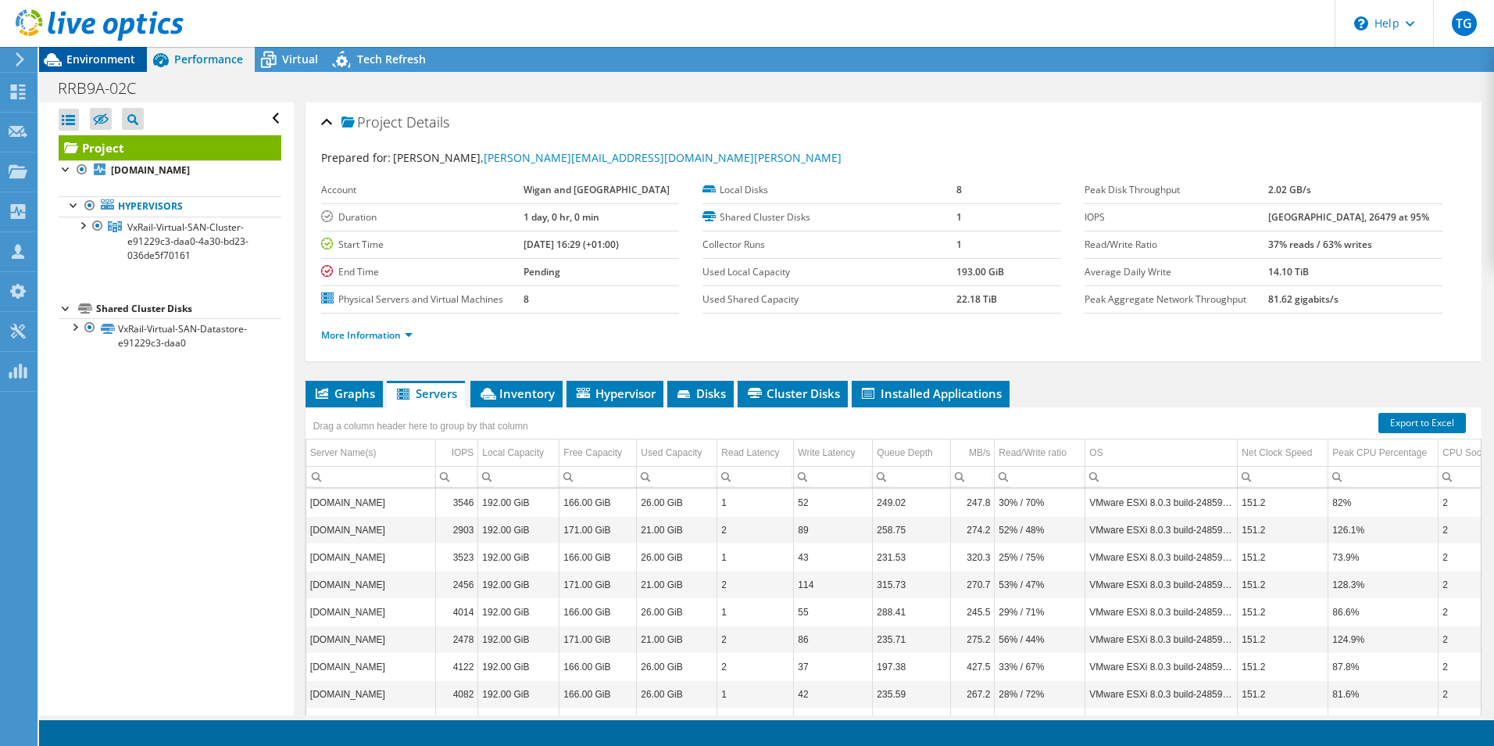
click at [82, 58] on span "Environment" at bounding box center [100, 59] width 69 height 15
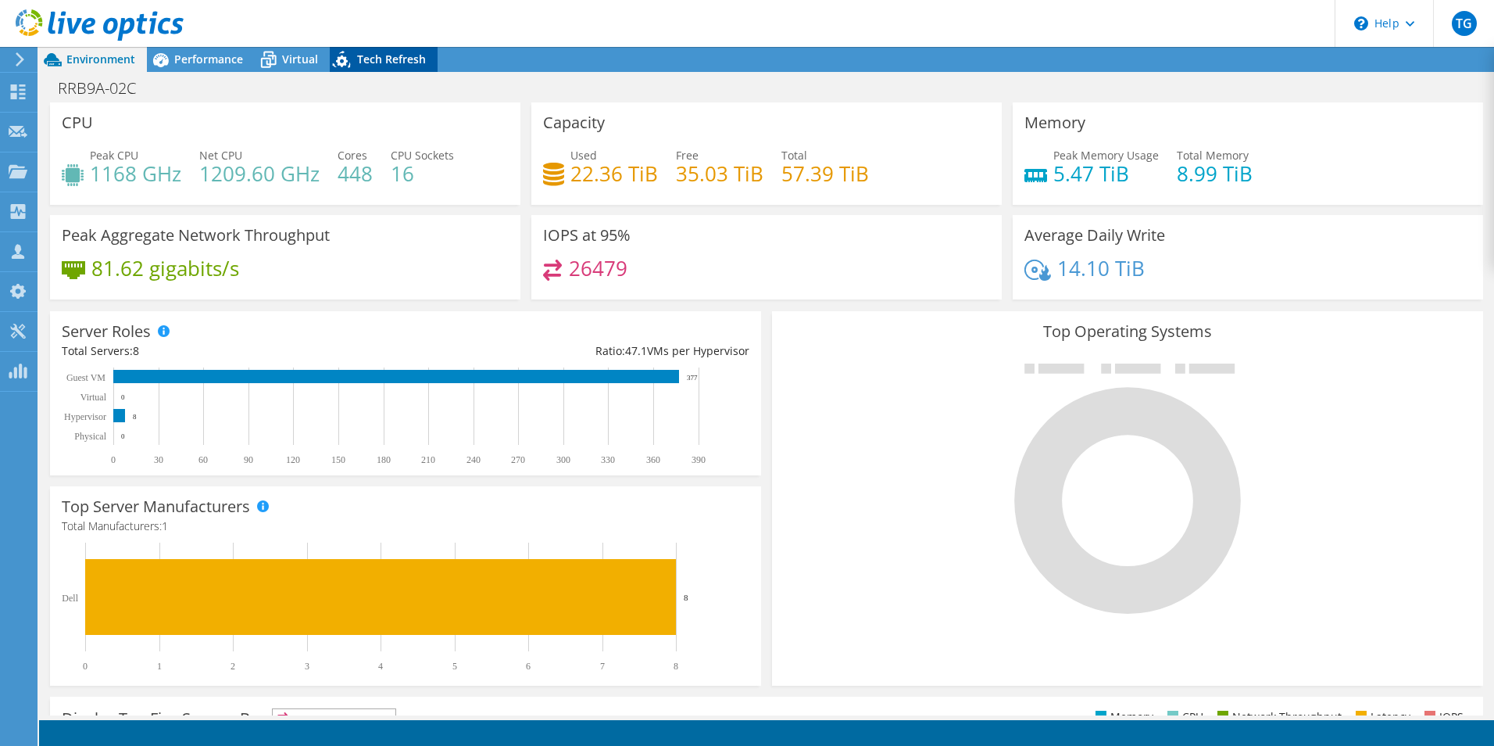
click at [383, 61] on span "Tech Refresh" at bounding box center [391, 59] width 69 height 15
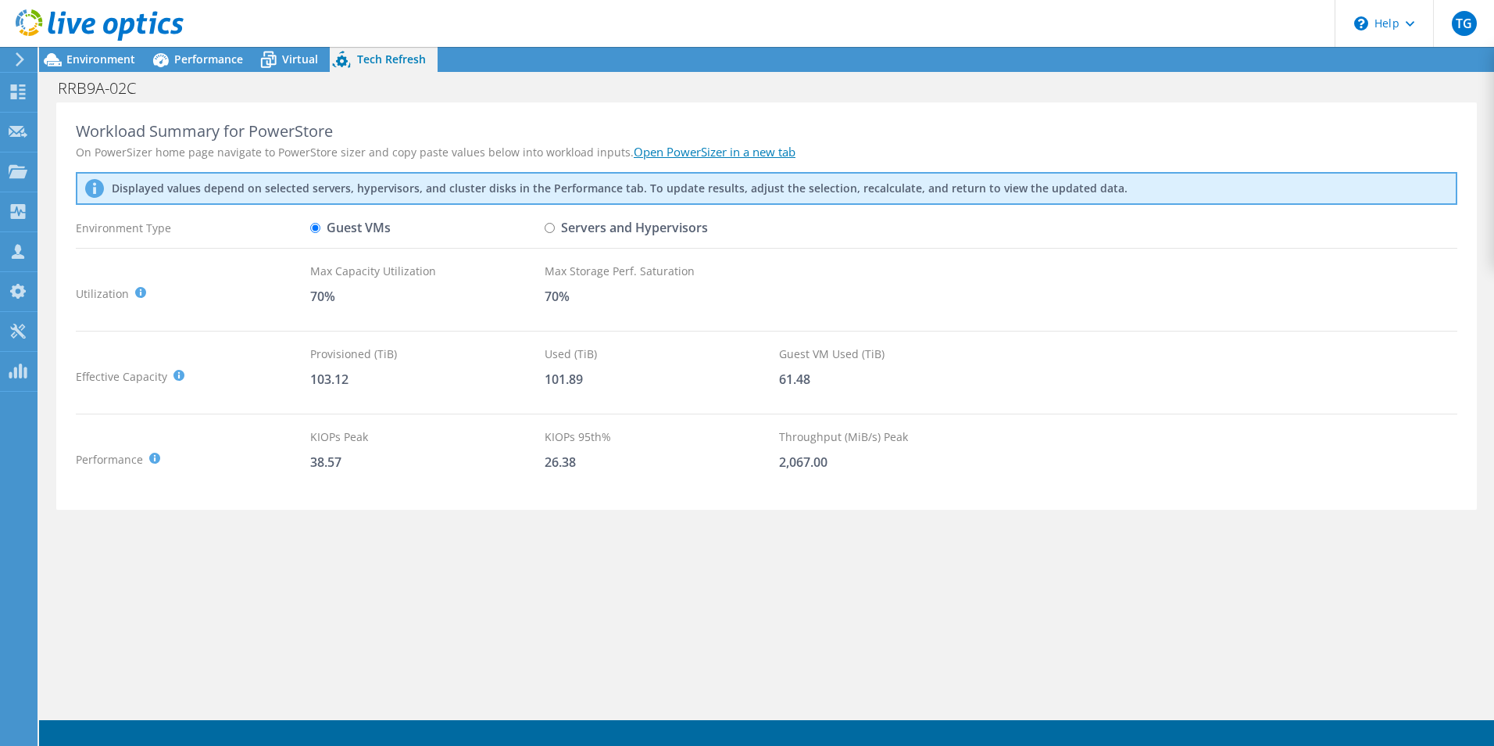
click at [549, 226] on input "Servers and Hypervisors" at bounding box center [550, 228] width 10 height 10
radio input "true"
click at [327, 227] on label "Guest VMs" at bounding box center [350, 227] width 81 height 27
click at [320, 227] on input "Guest VMs" at bounding box center [315, 228] width 10 height 10
radio input "true"
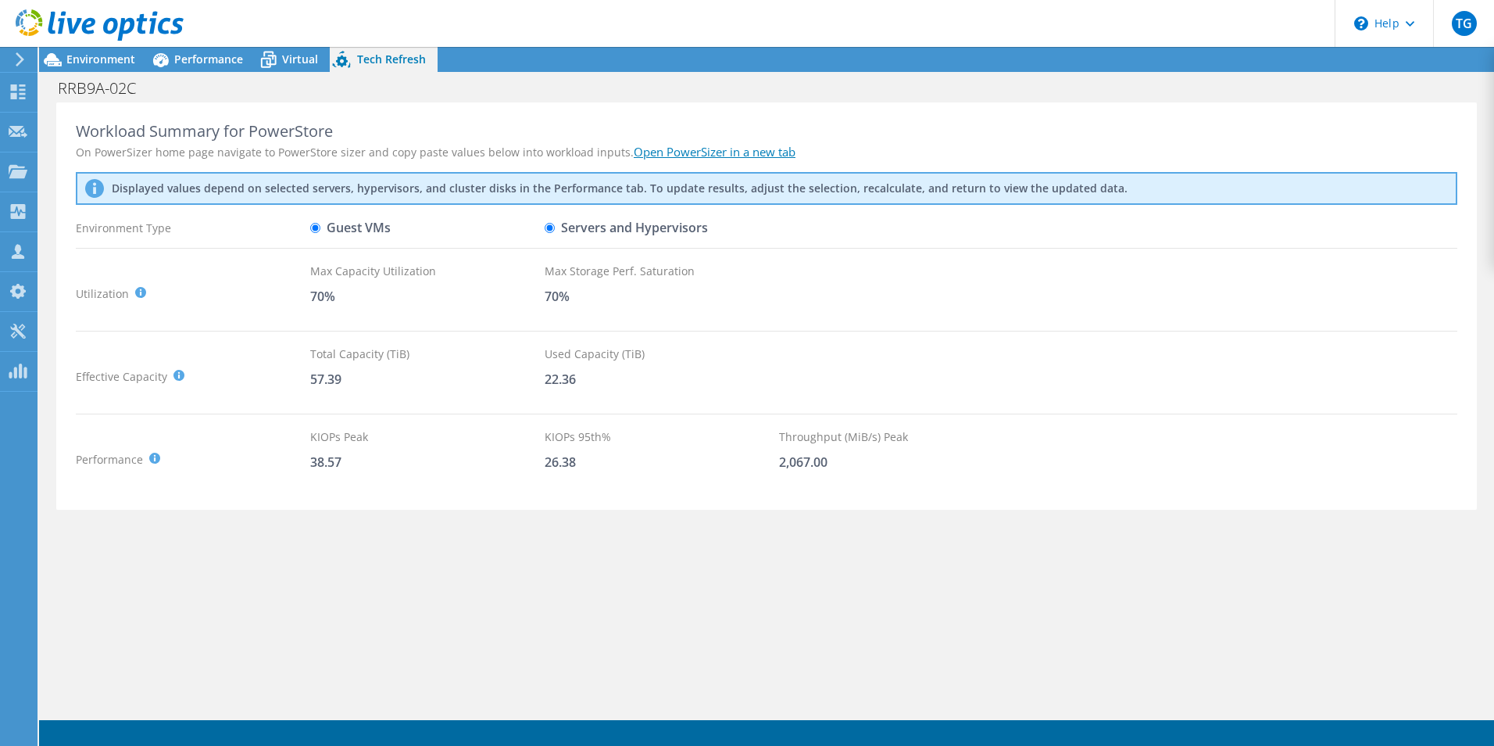
radio input "false"
click at [16, 88] on use at bounding box center [18, 91] width 15 height 15
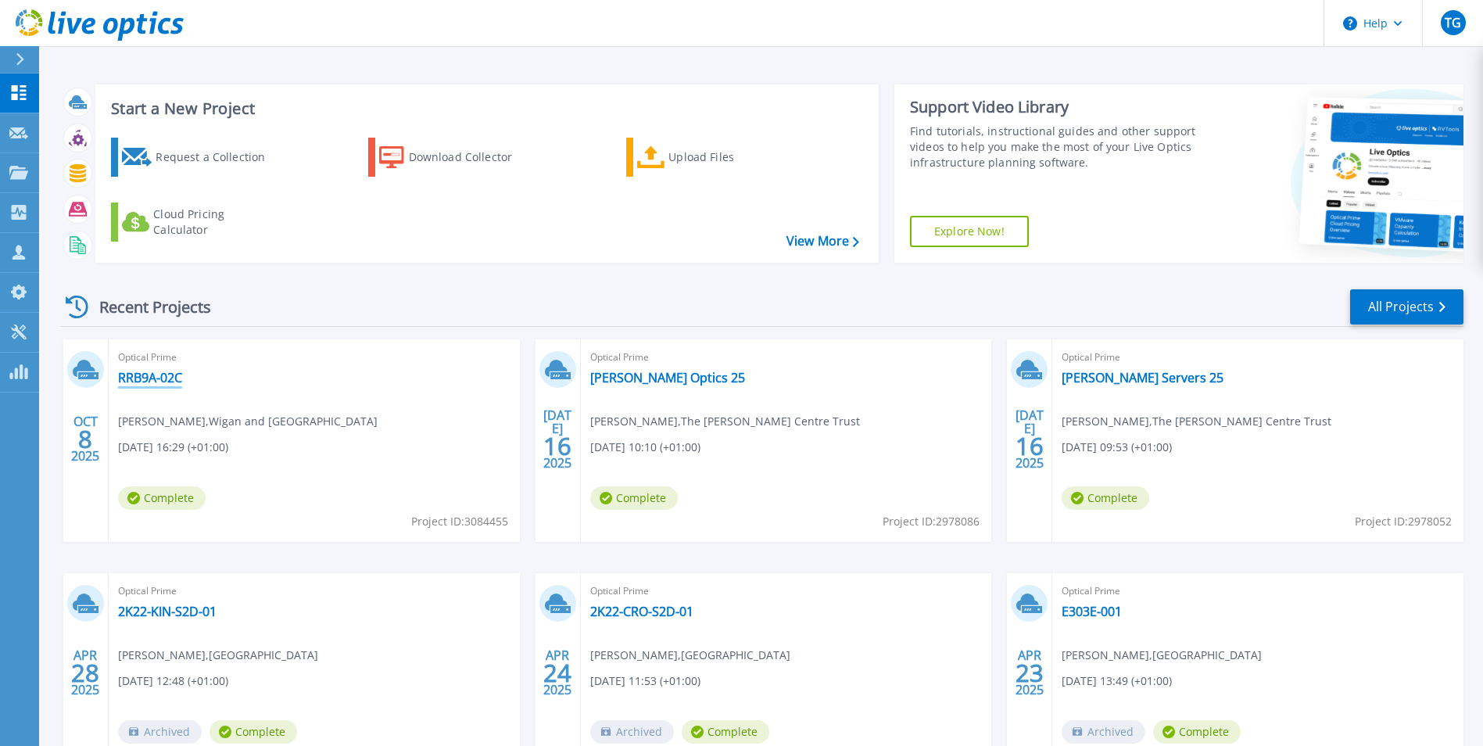
click at [160, 376] on link "RRB9A-02C" at bounding box center [150, 378] width 64 height 16
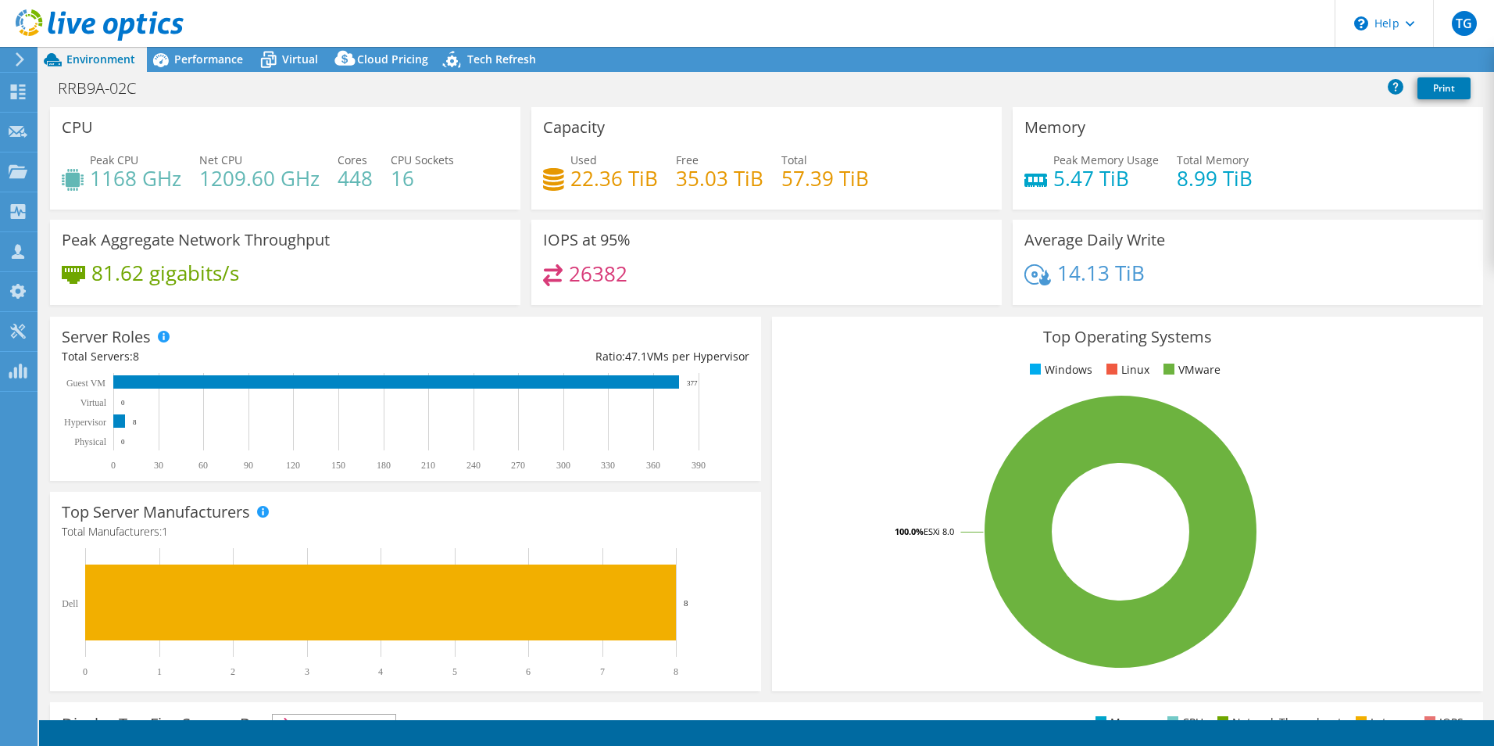
select select "USD"
click at [1301, 59] on link "Share" at bounding box center [1299, 60] width 64 height 24
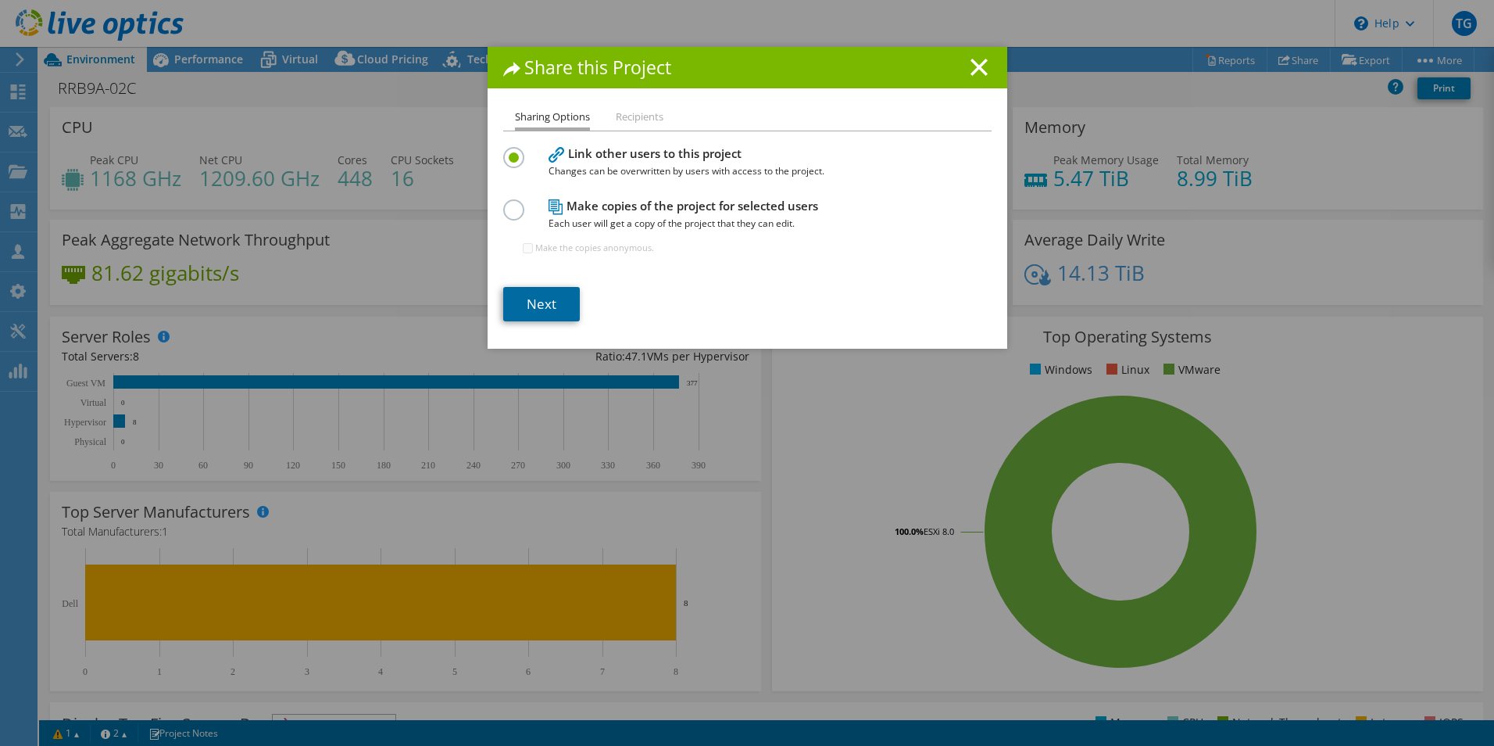
click at [551, 310] on link "Next" at bounding box center [541, 304] width 77 height 34
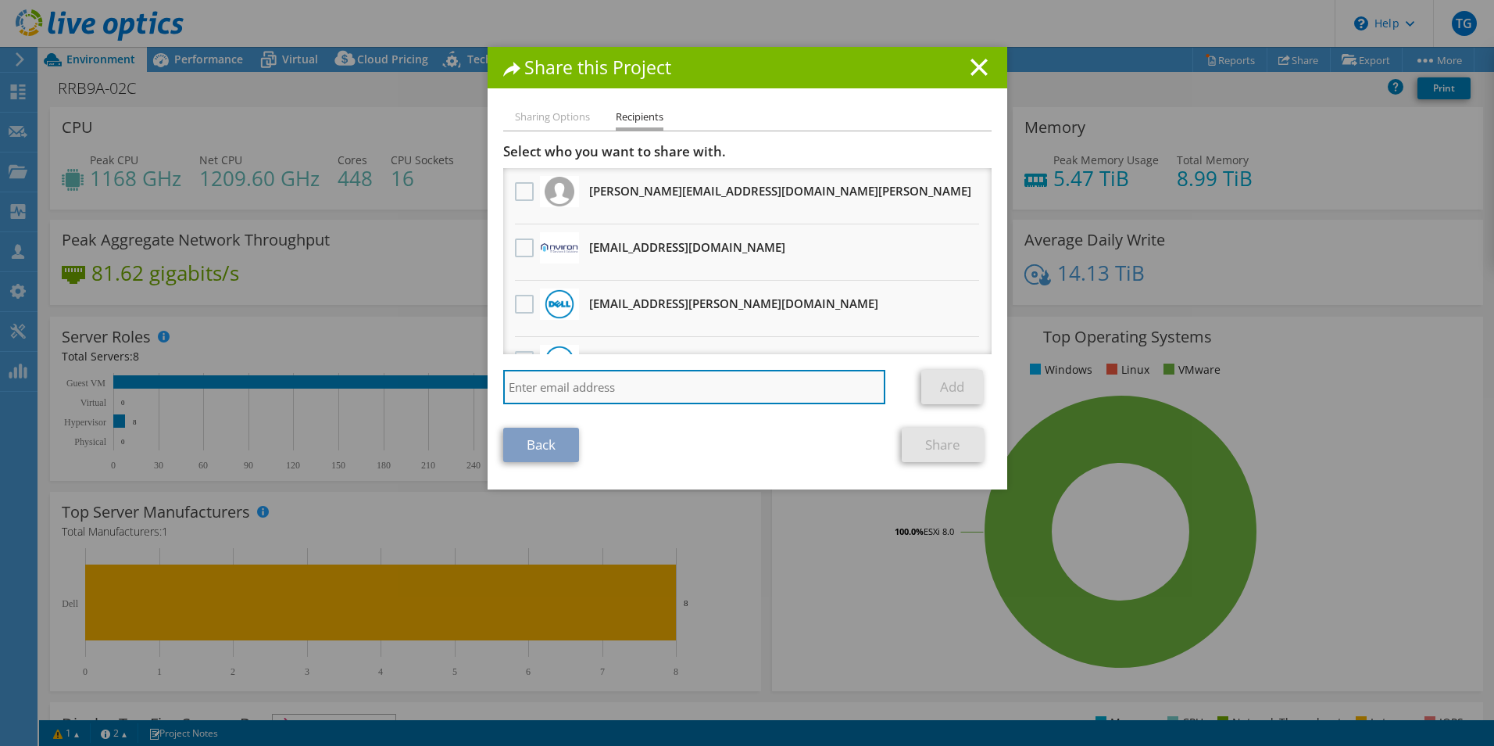
click at [607, 386] on input "search" at bounding box center [694, 387] width 383 height 34
type input "jberry@nviron.co.uk"
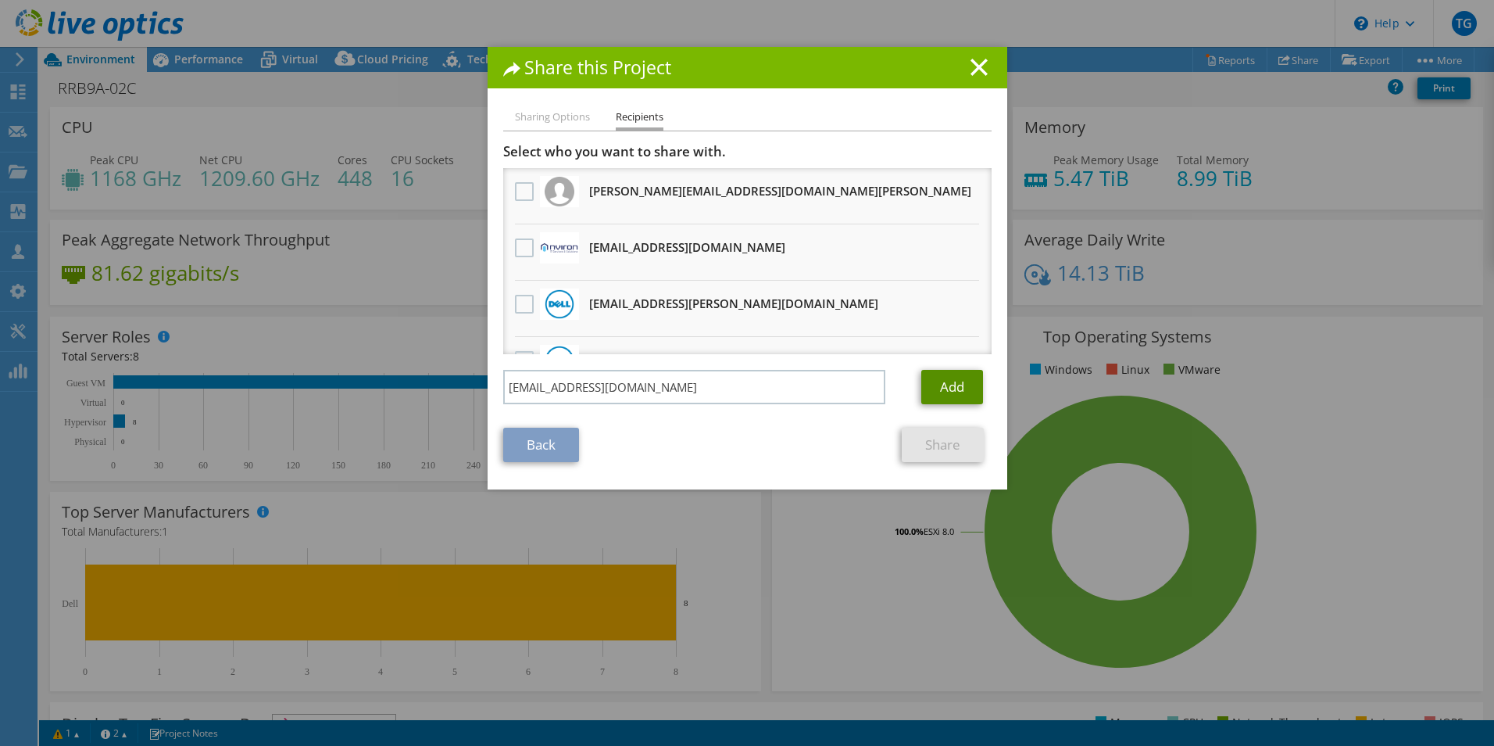
click at [953, 385] on link "Add" at bounding box center [953, 387] width 62 height 34
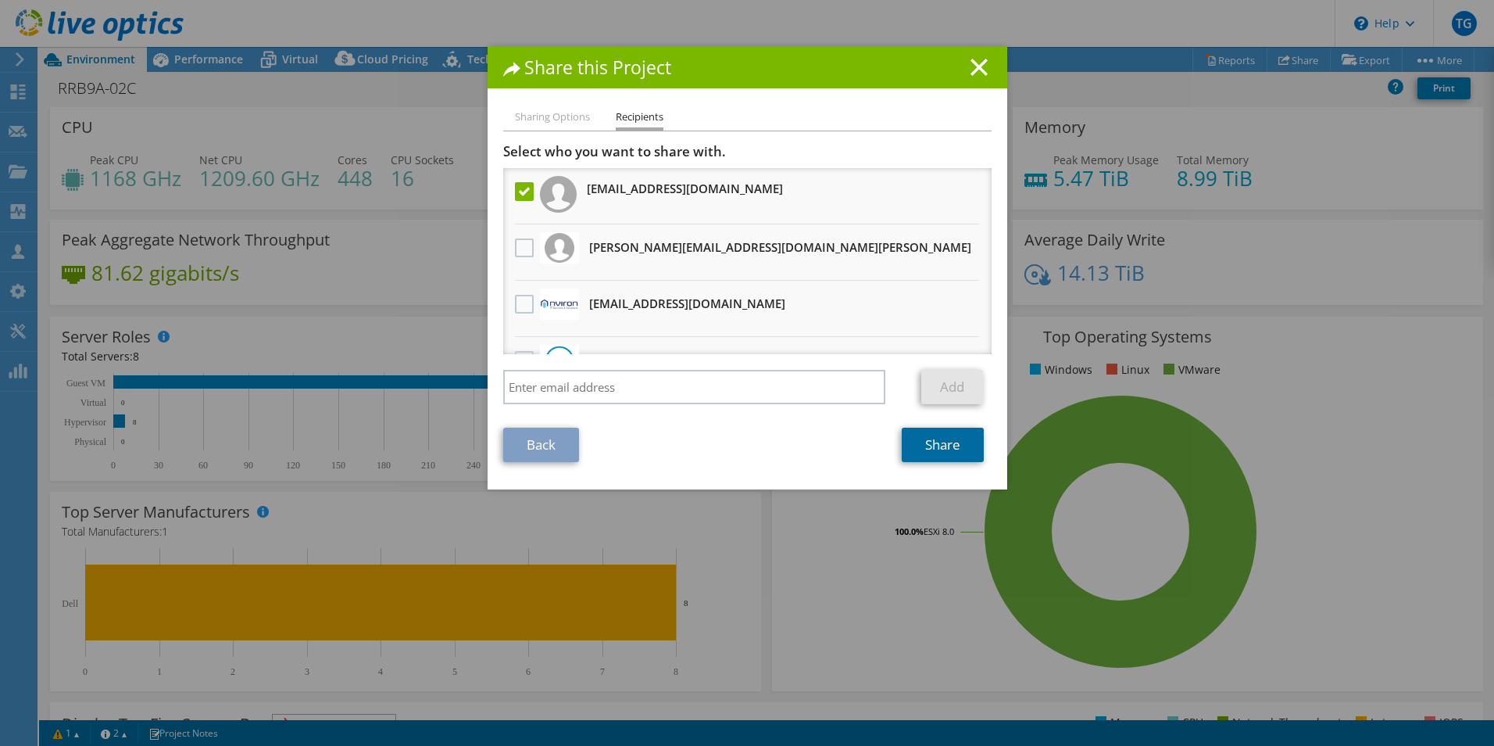
click at [941, 446] on link "Share" at bounding box center [943, 445] width 82 height 34
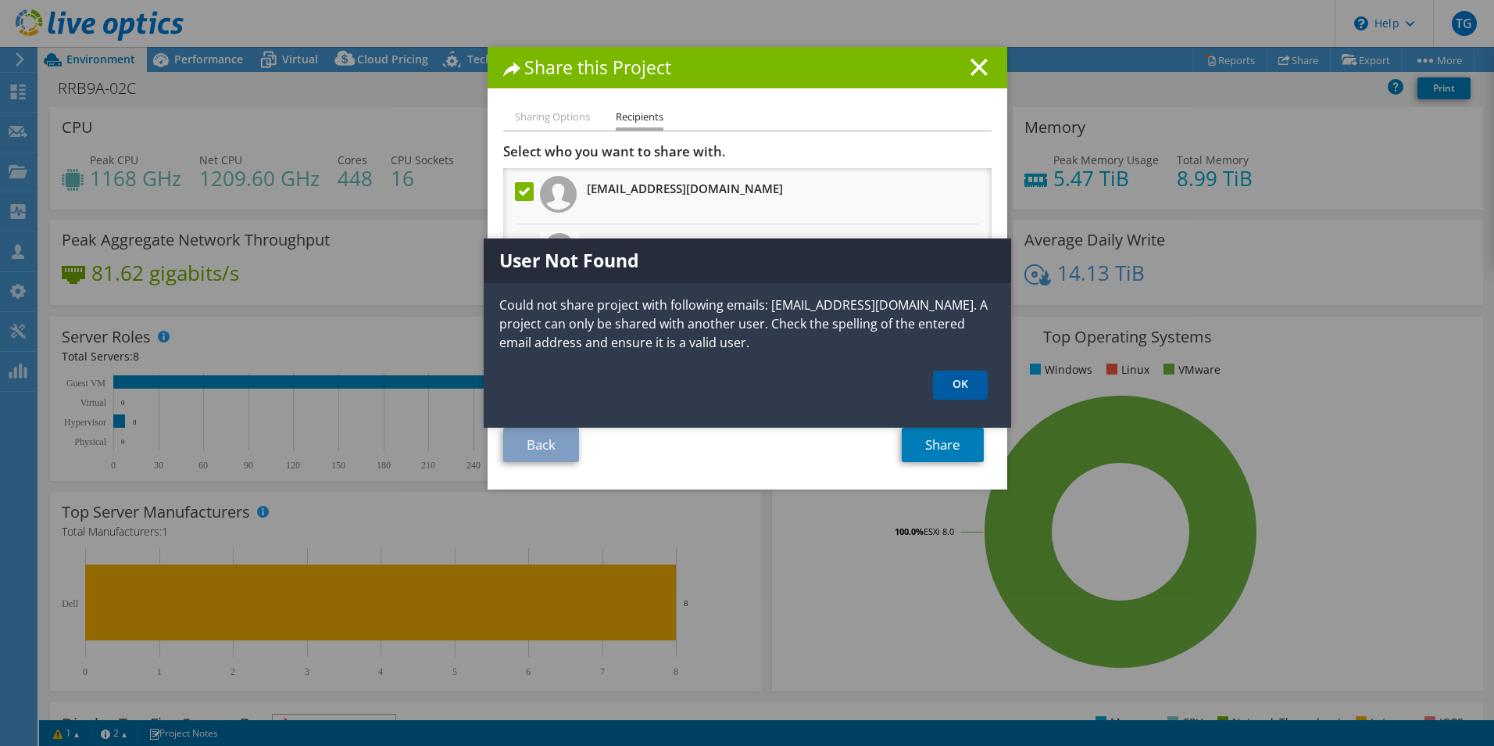
click at [952, 382] on link "OK" at bounding box center [960, 384] width 55 height 29
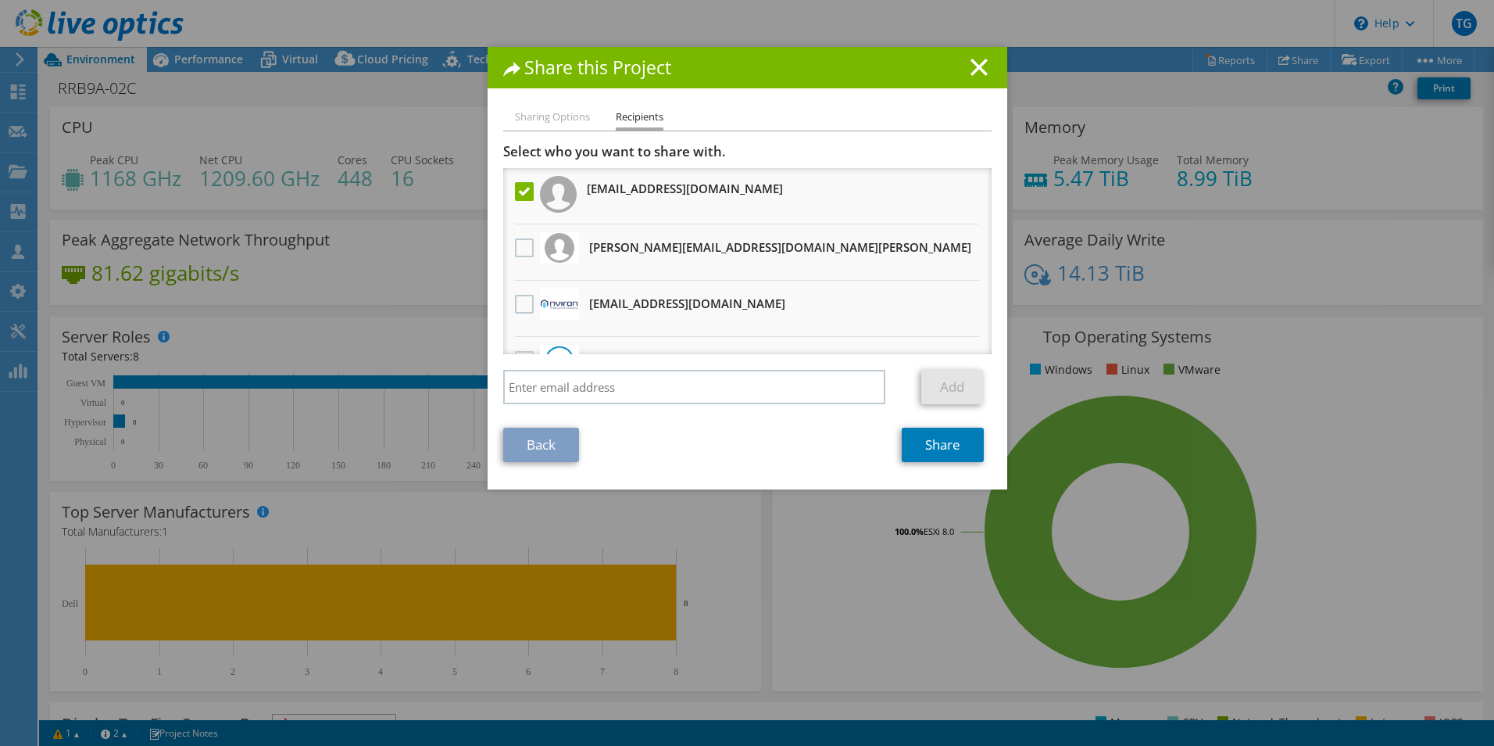
click at [961, 59] on h1 "Share this Project" at bounding box center [747, 68] width 488 height 18
click at [971, 66] on icon at bounding box center [979, 67] width 17 height 17
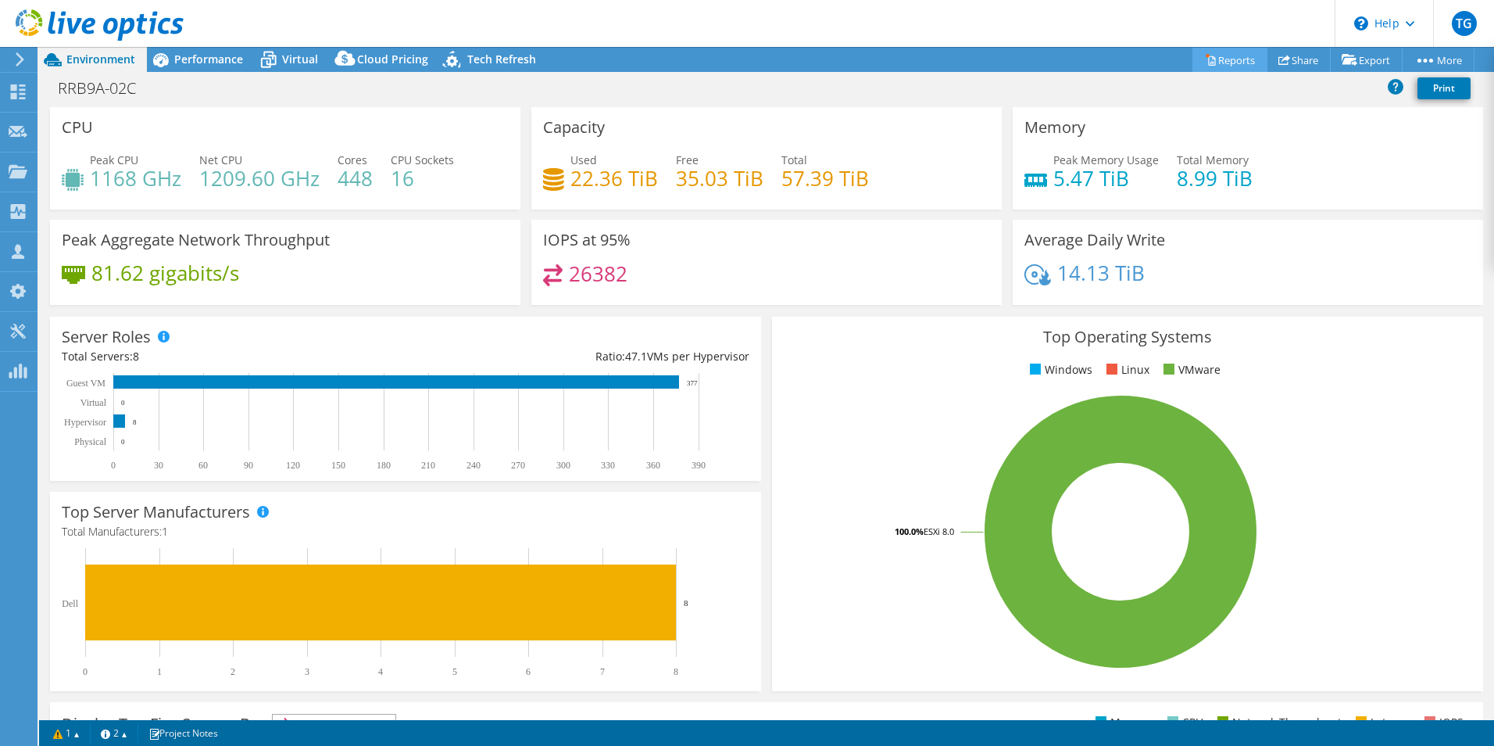
click at [1232, 63] on link "Reports" at bounding box center [1230, 60] width 75 height 24
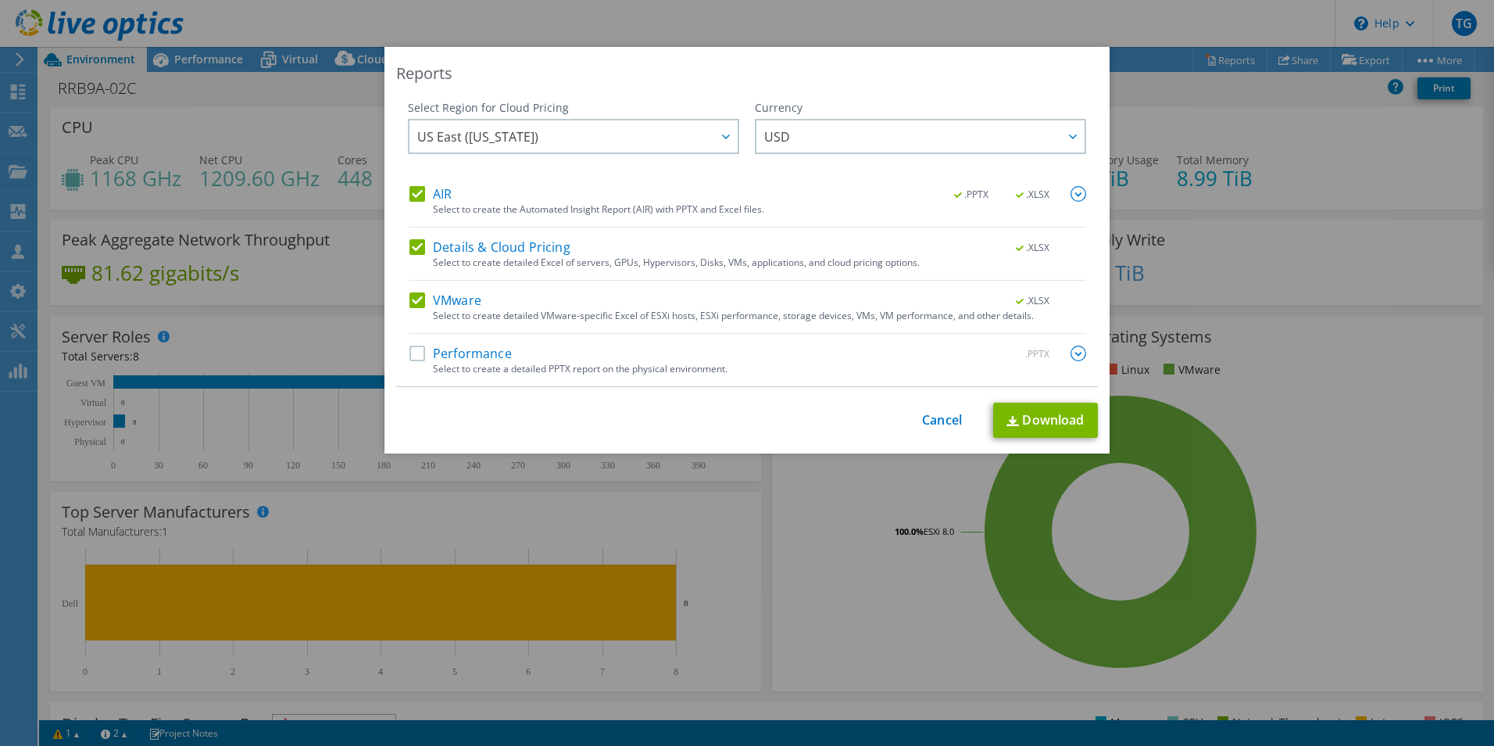
click at [417, 353] on label "Performance" at bounding box center [461, 353] width 102 height 16
click at [0, 0] on input "Performance" at bounding box center [0, 0] width 0 height 0
click at [1043, 420] on link "Download" at bounding box center [1045, 420] width 105 height 35
drag, startPoint x: 943, startPoint y: 422, endPoint x: 943, endPoint y: 443, distance: 21.1
click at [943, 422] on link "Cancel" at bounding box center [942, 420] width 40 height 15
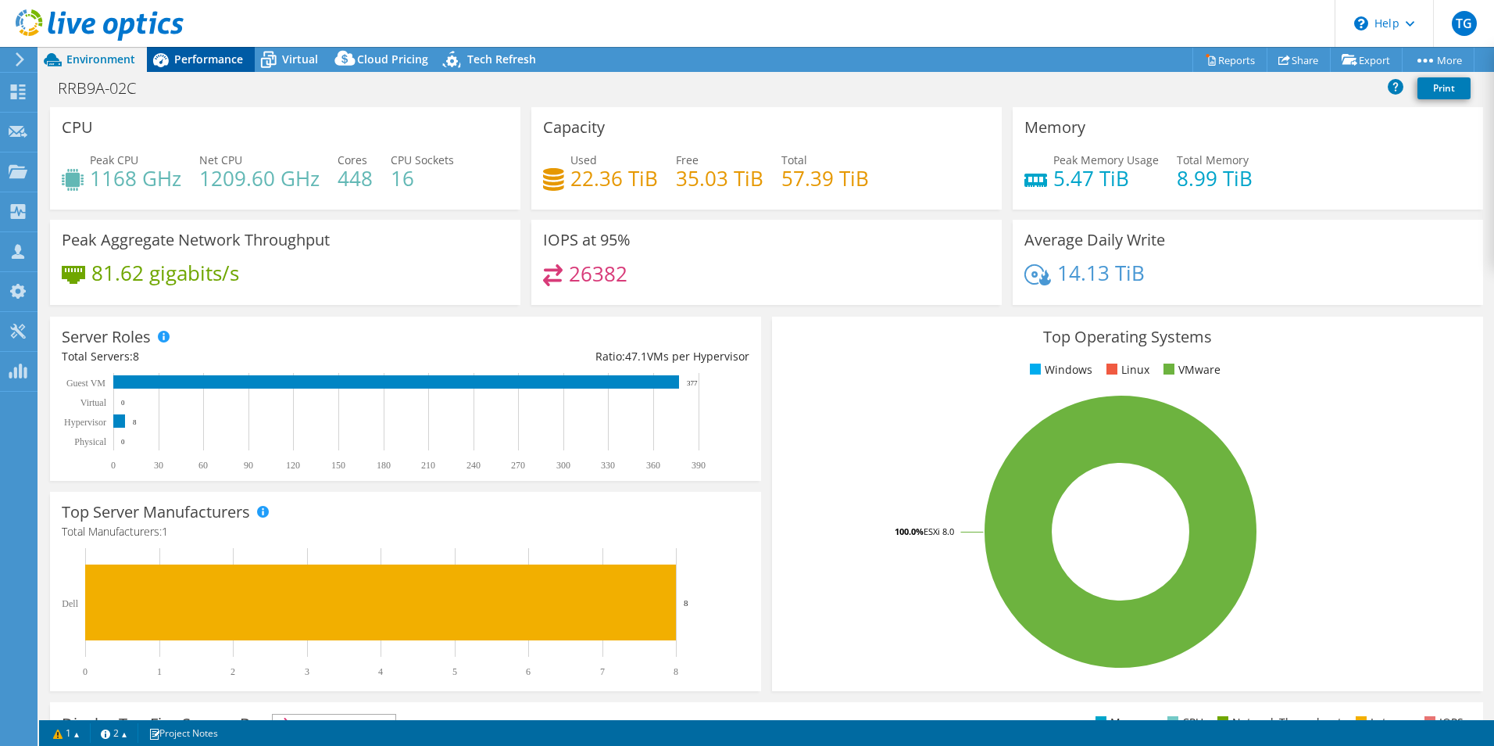
click at [200, 59] on span "Performance" at bounding box center [208, 59] width 69 height 15
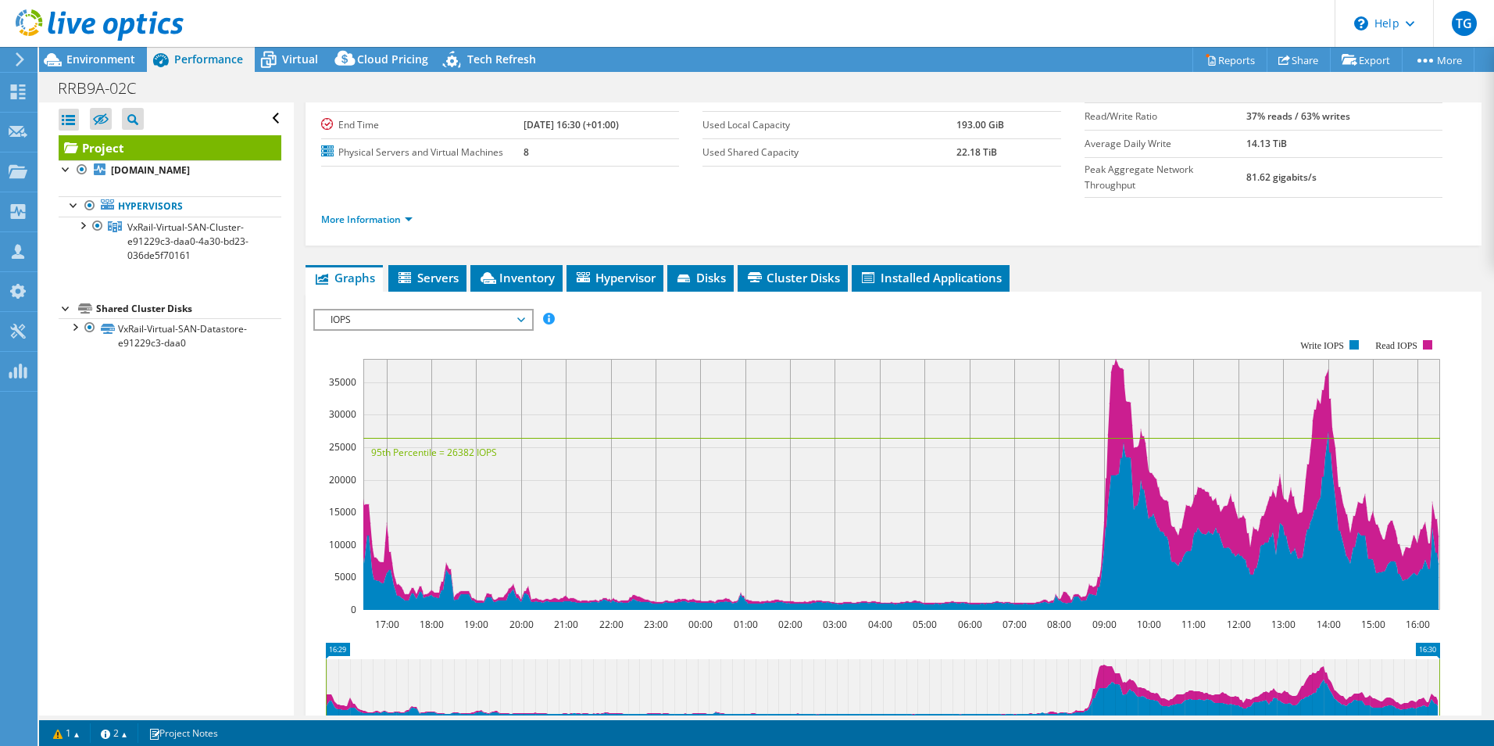
scroll to position [156, 0]
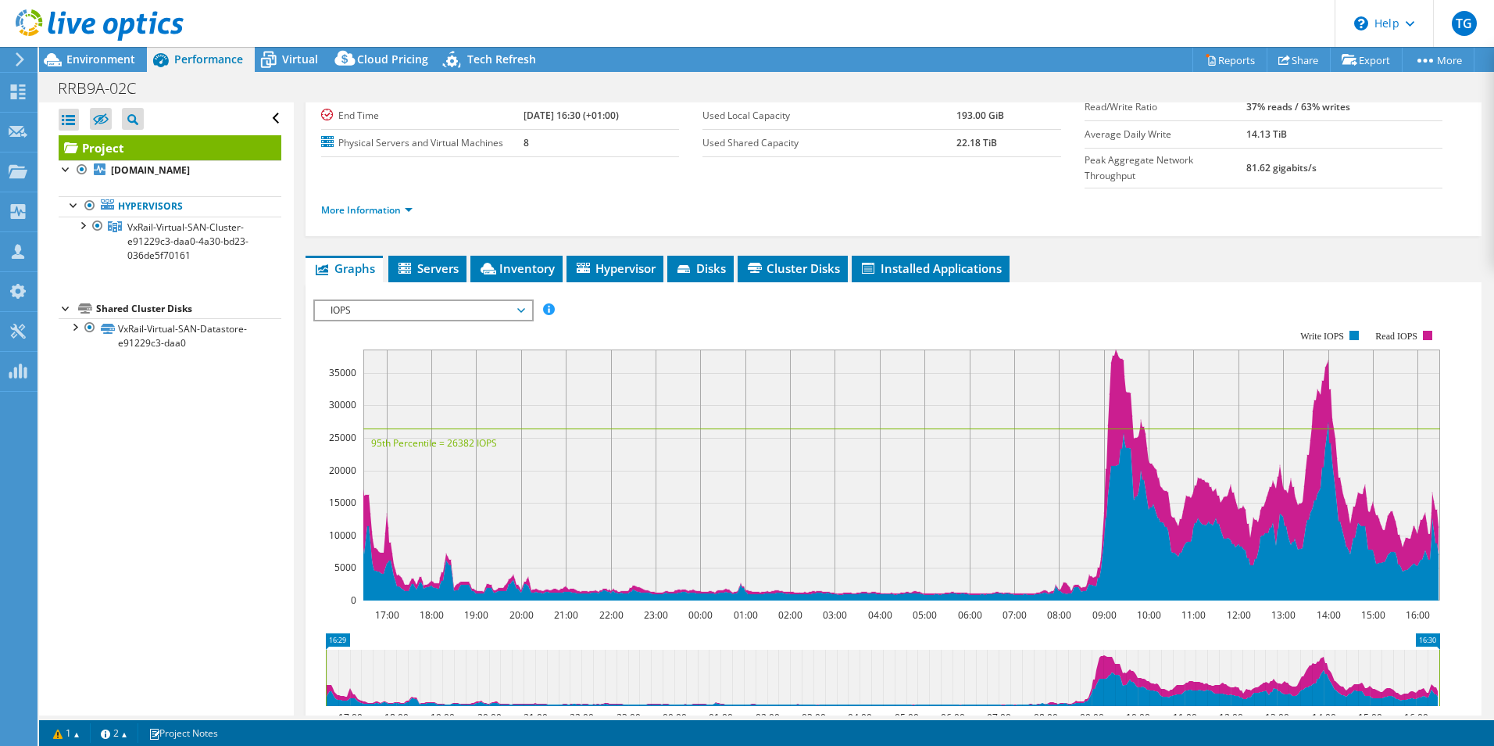
click at [526, 301] on span "IOPS" at bounding box center [423, 310] width 217 height 19
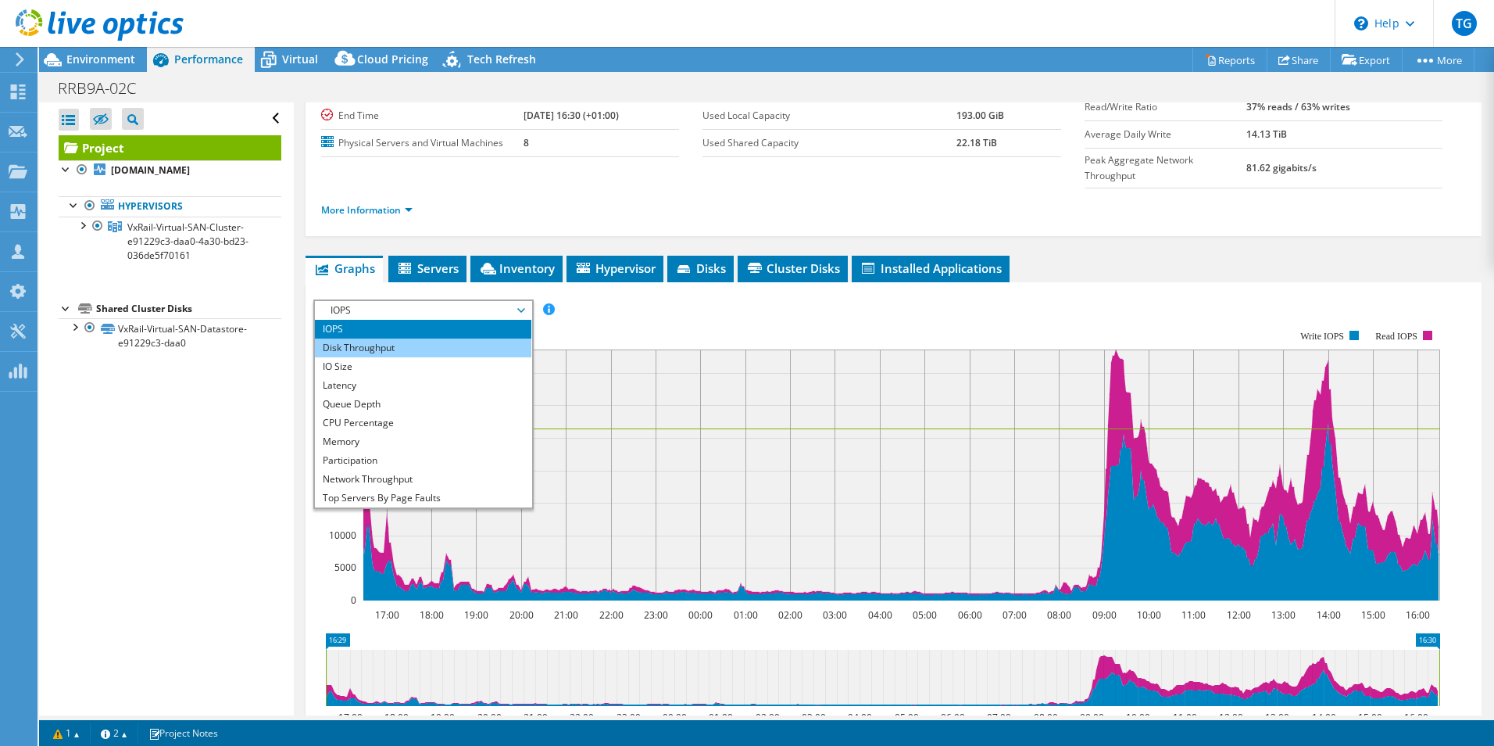
click at [391, 338] on li "Disk Throughput" at bounding box center [423, 347] width 217 height 19
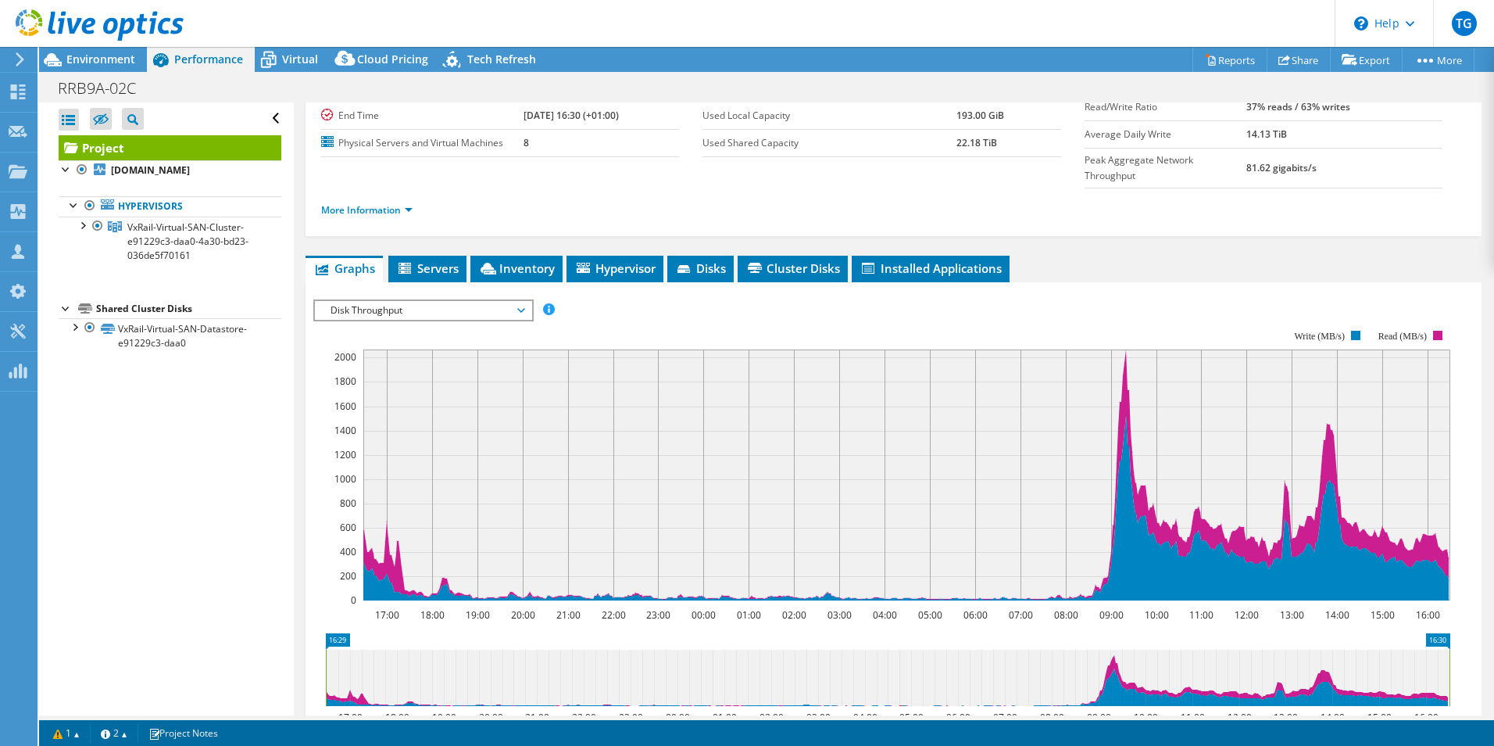
click at [525, 308] on icon at bounding box center [521, 310] width 8 height 5
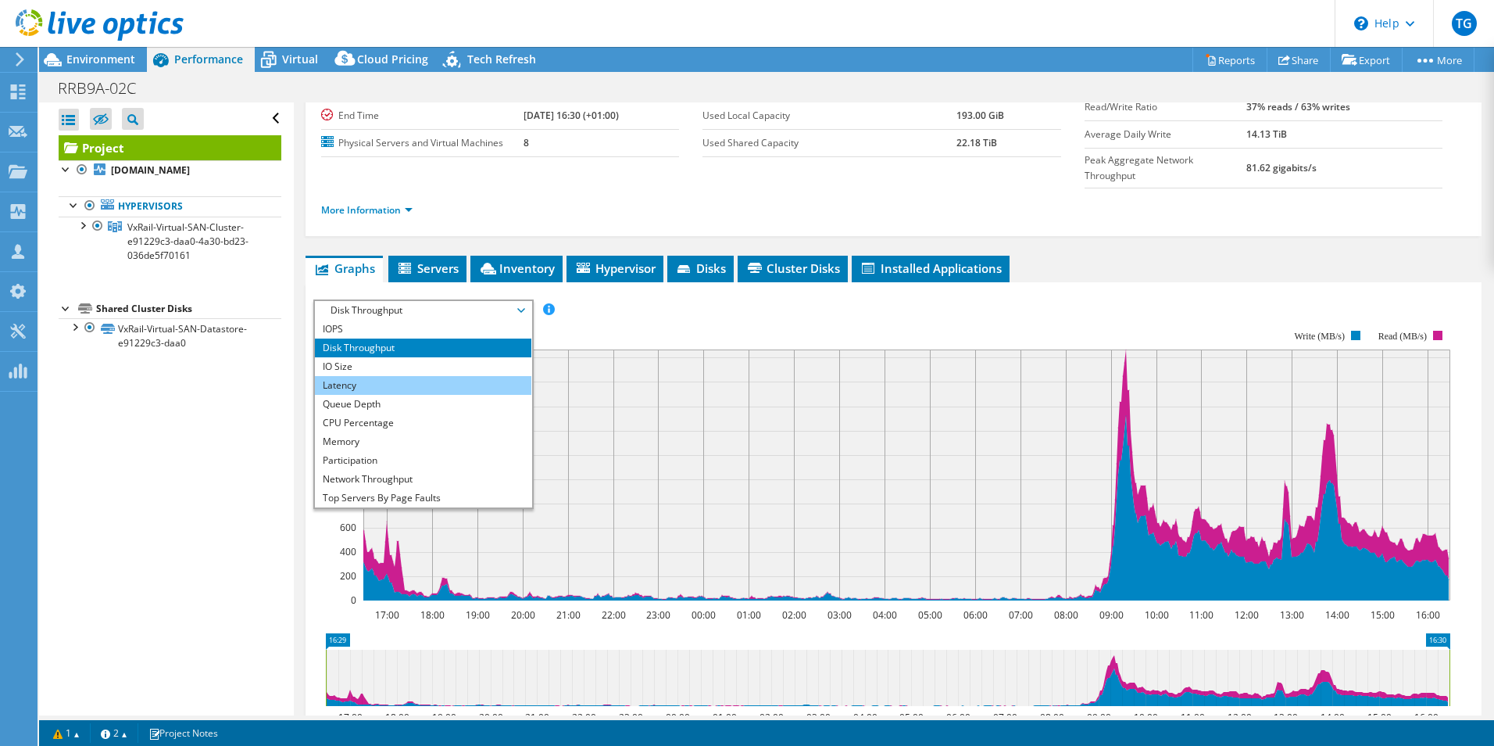
click at [357, 376] on li "Latency" at bounding box center [423, 385] width 217 height 19
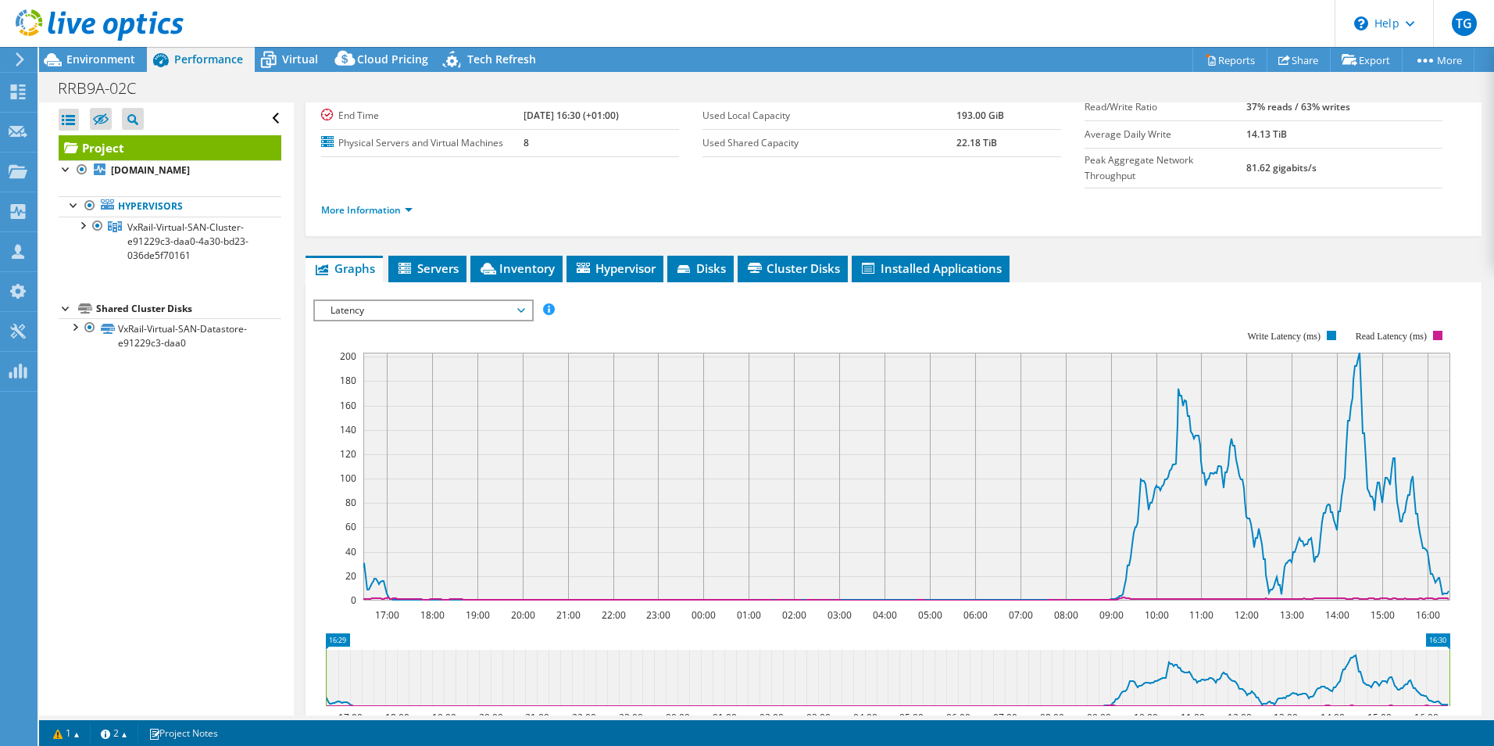
click at [526, 301] on span "Latency" at bounding box center [423, 310] width 217 height 19
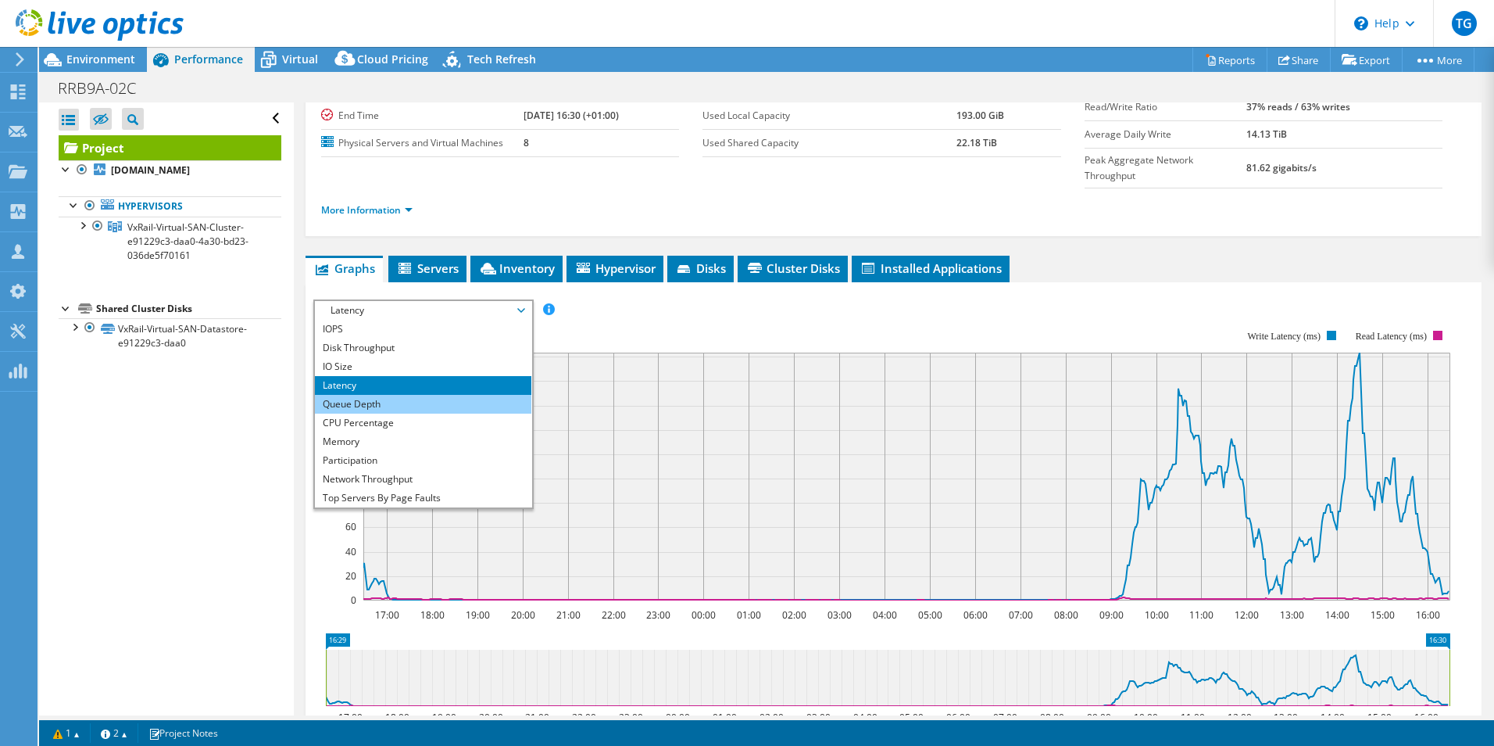
click at [374, 395] on li "Queue Depth" at bounding box center [423, 404] width 217 height 19
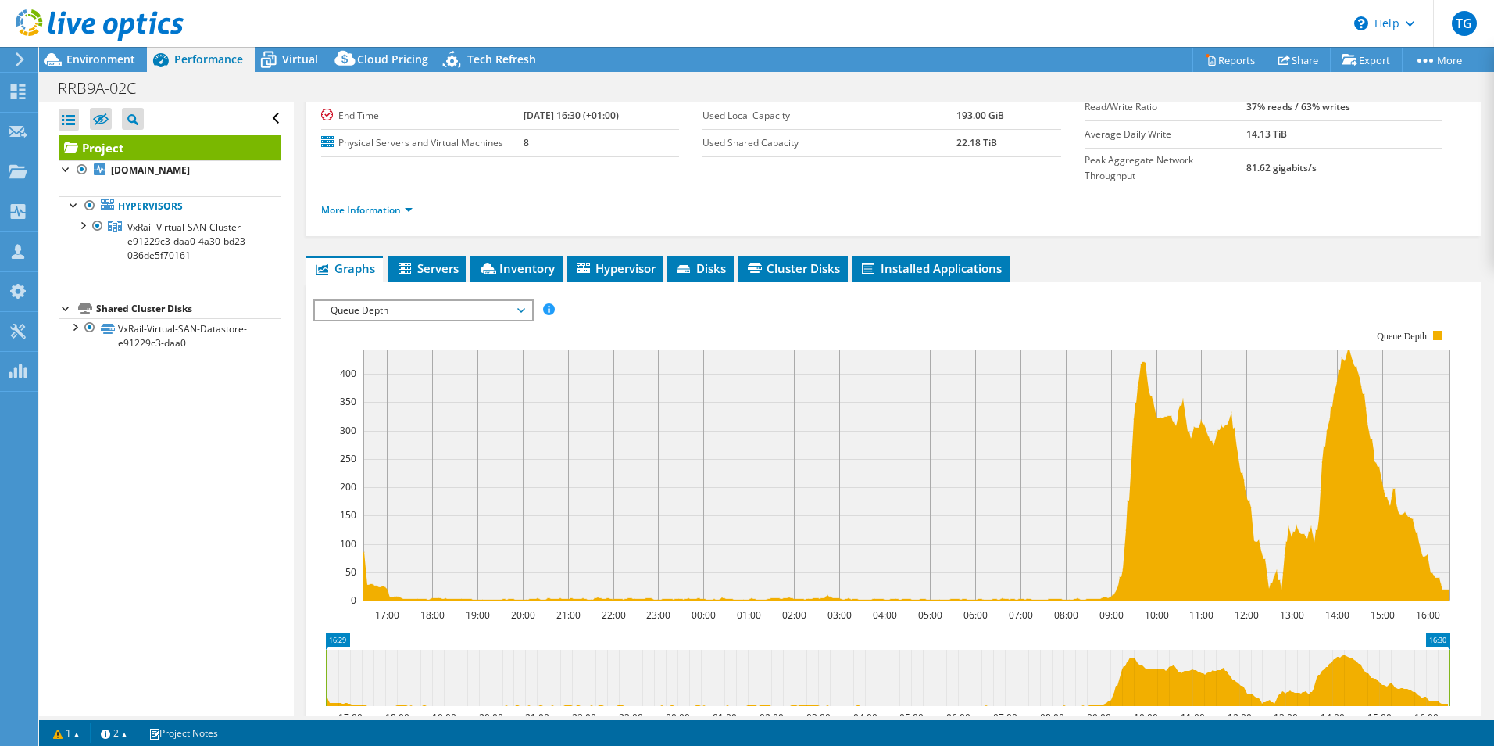
click at [526, 301] on span "Queue Depth" at bounding box center [423, 310] width 217 height 19
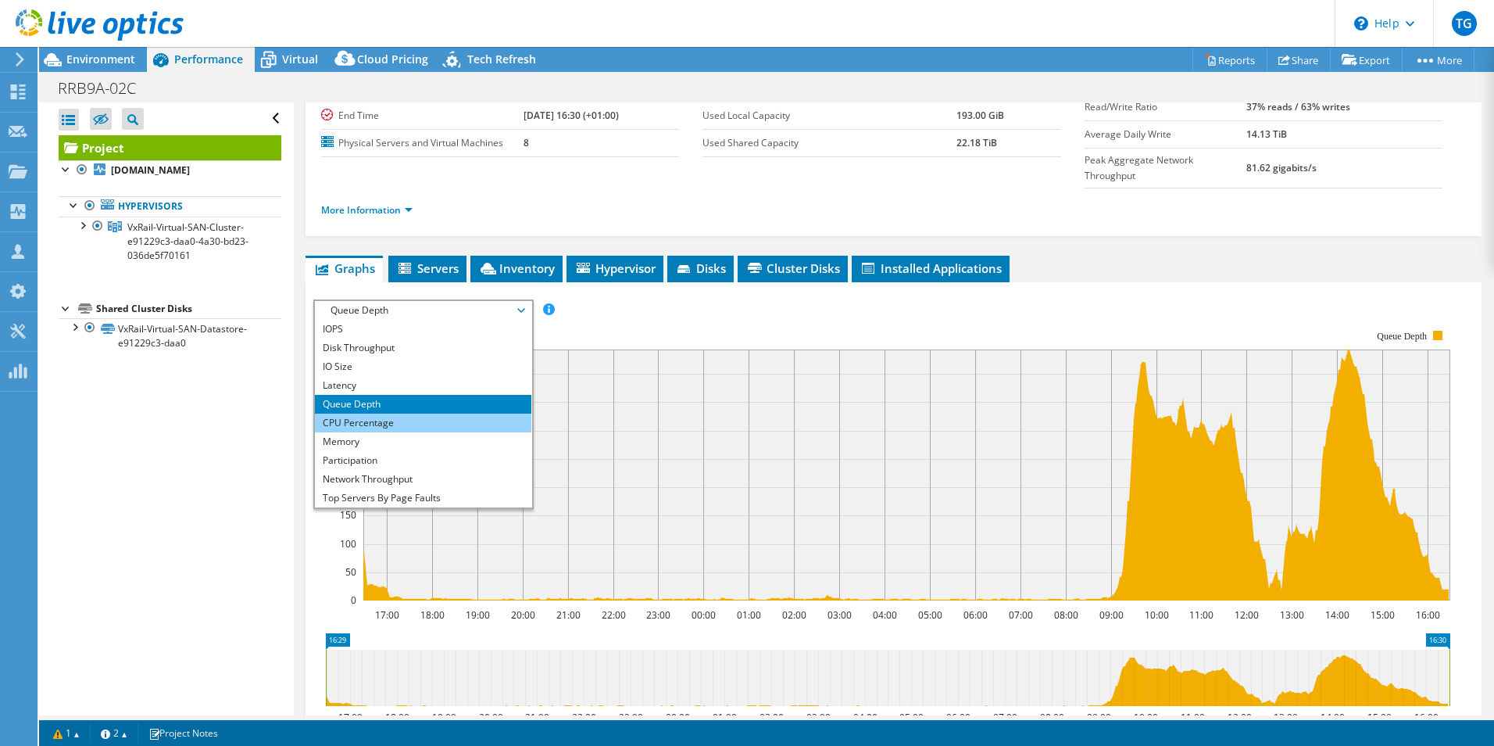
click at [373, 413] on li "CPU Percentage" at bounding box center [423, 422] width 217 height 19
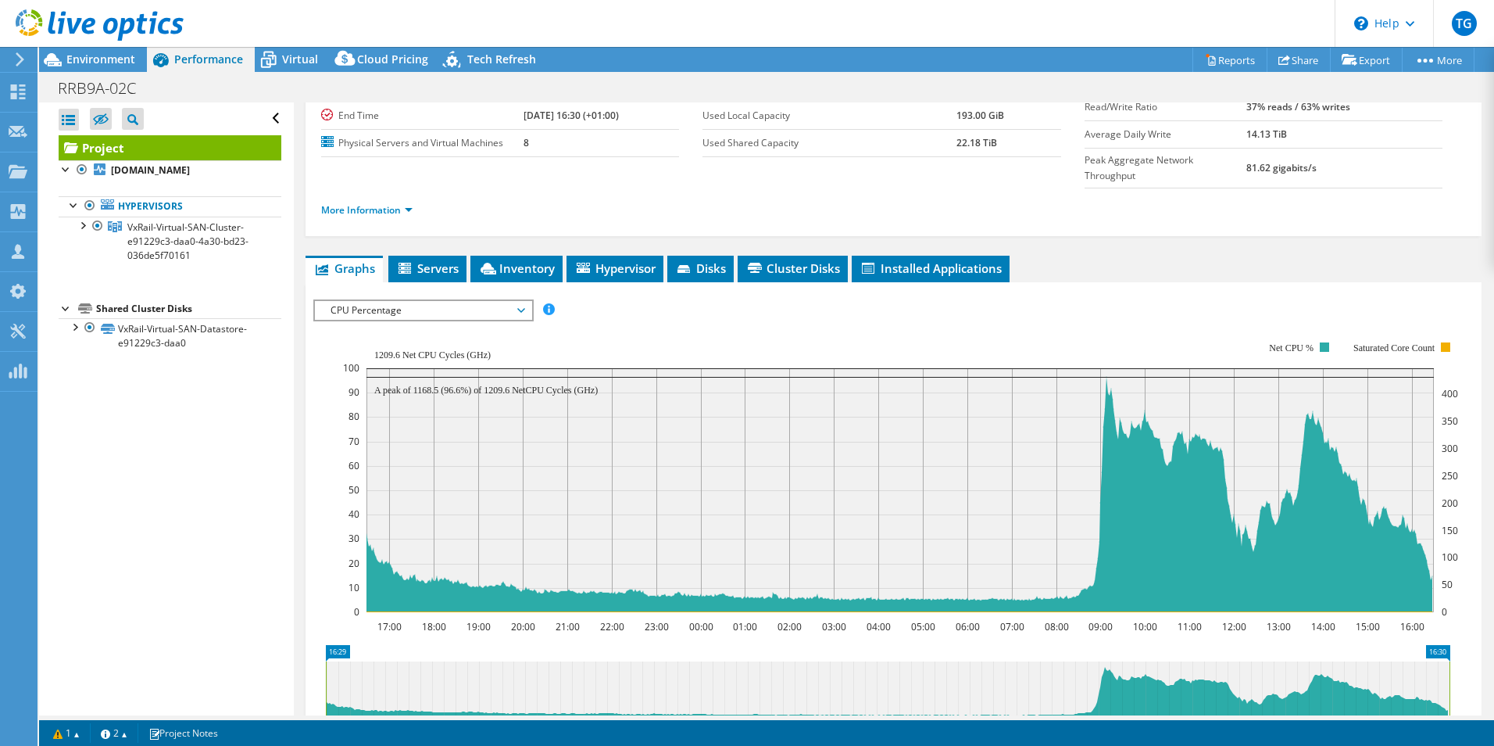
click at [527, 301] on span "CPU Percentage" at bounding box center [423, 310] width 217 height 19
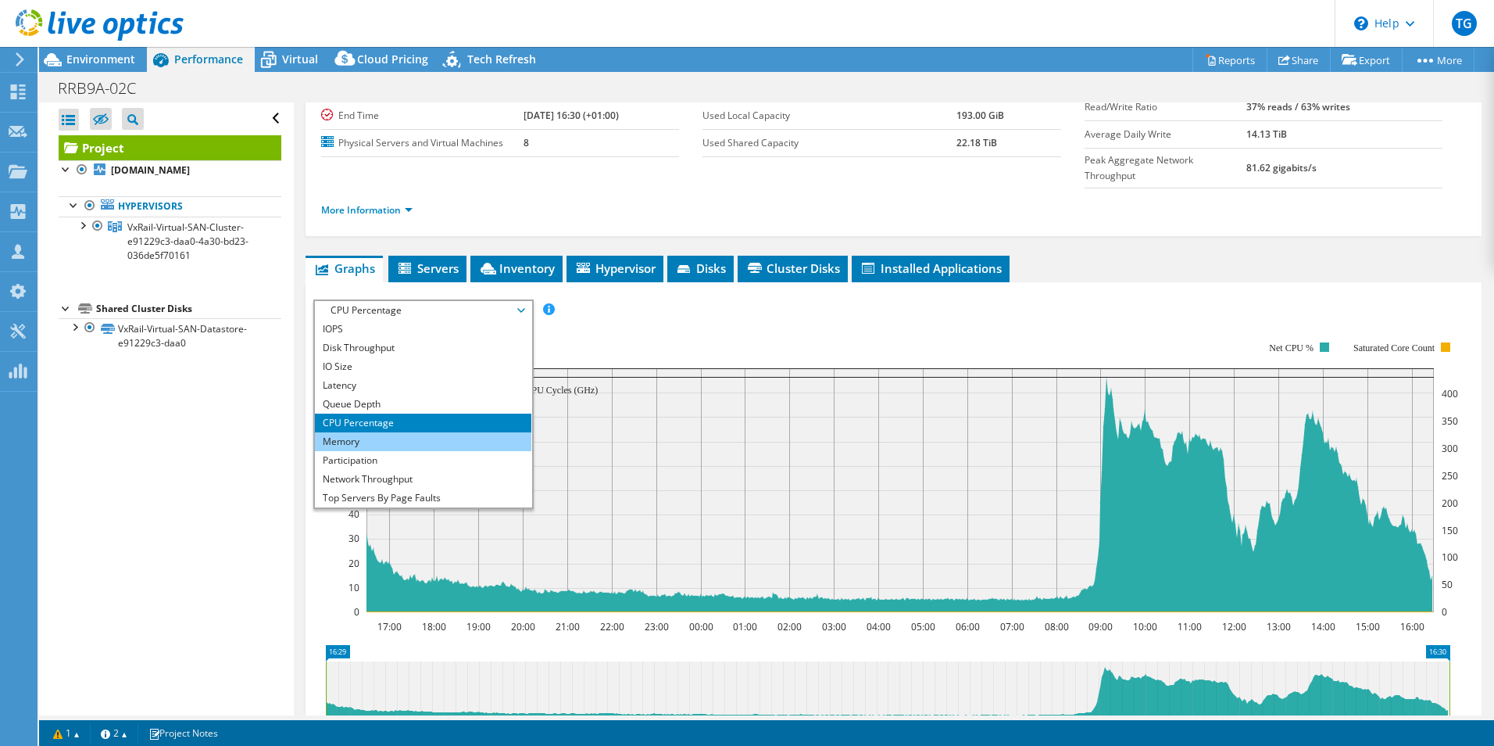
click at [353, 432] on li "Memory" at bounding box center [423, 441] width 217 height 19
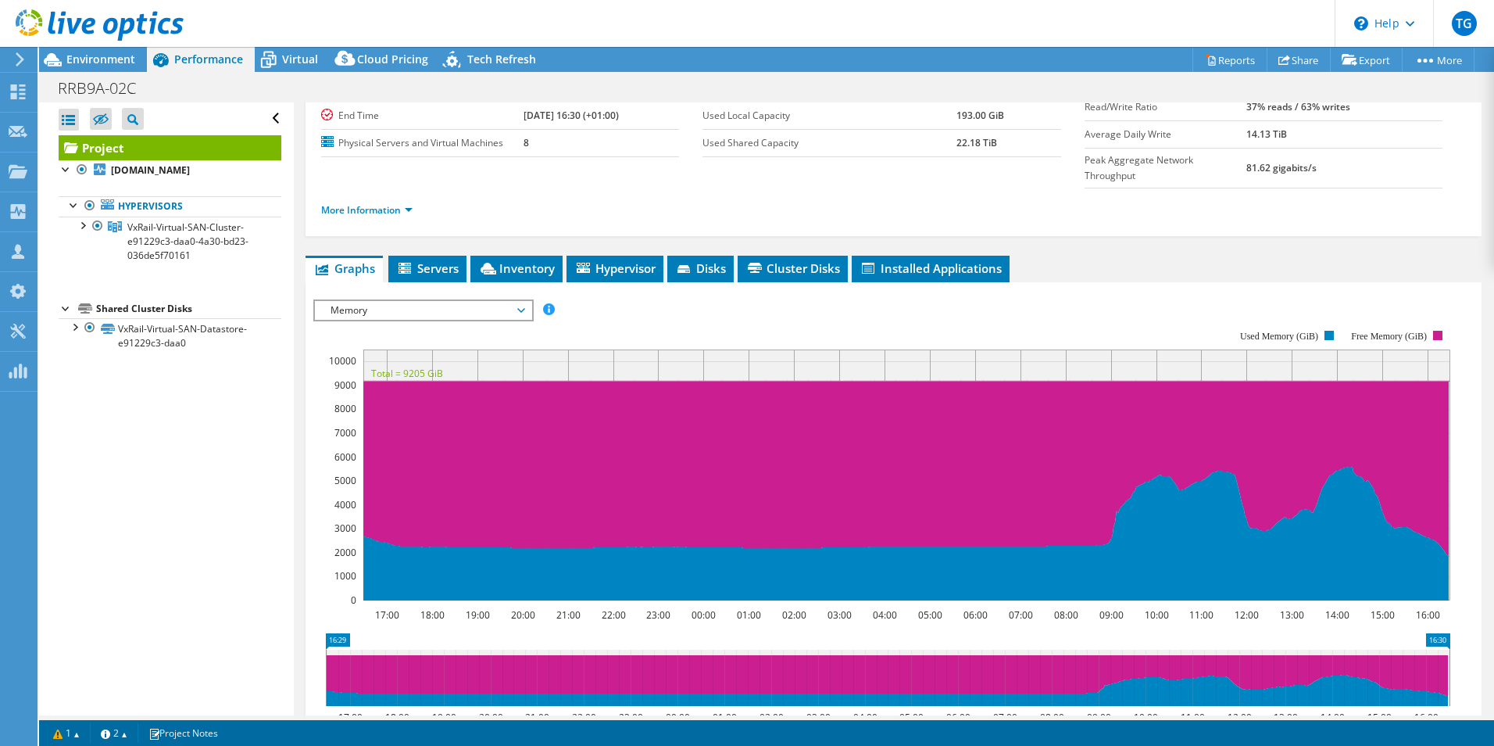
click at [528, 301] on span "Memory" at bounding box center [423, 310] width 217 height 19
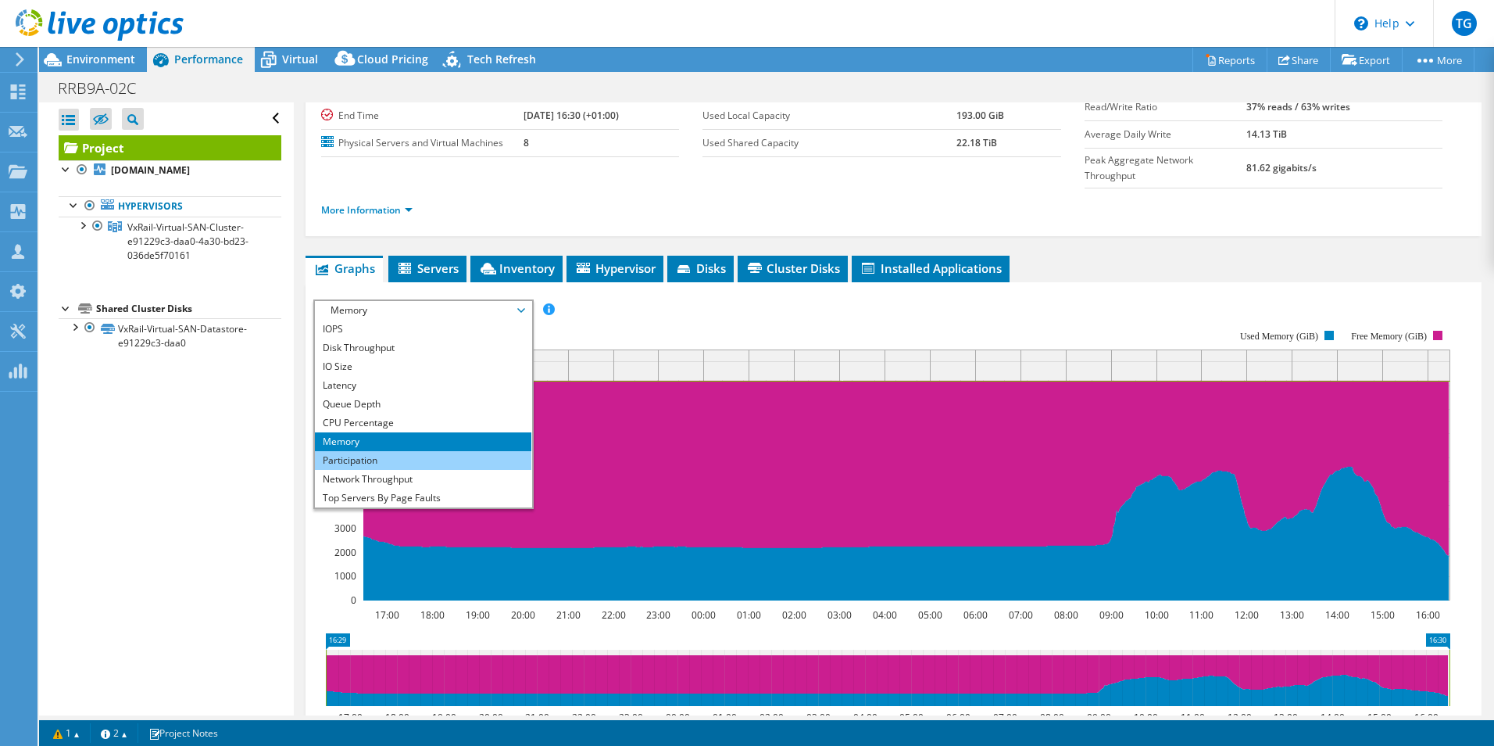
click at [369, 451] on li "Participation" at bounding box center [423, 460] width 217 height 19
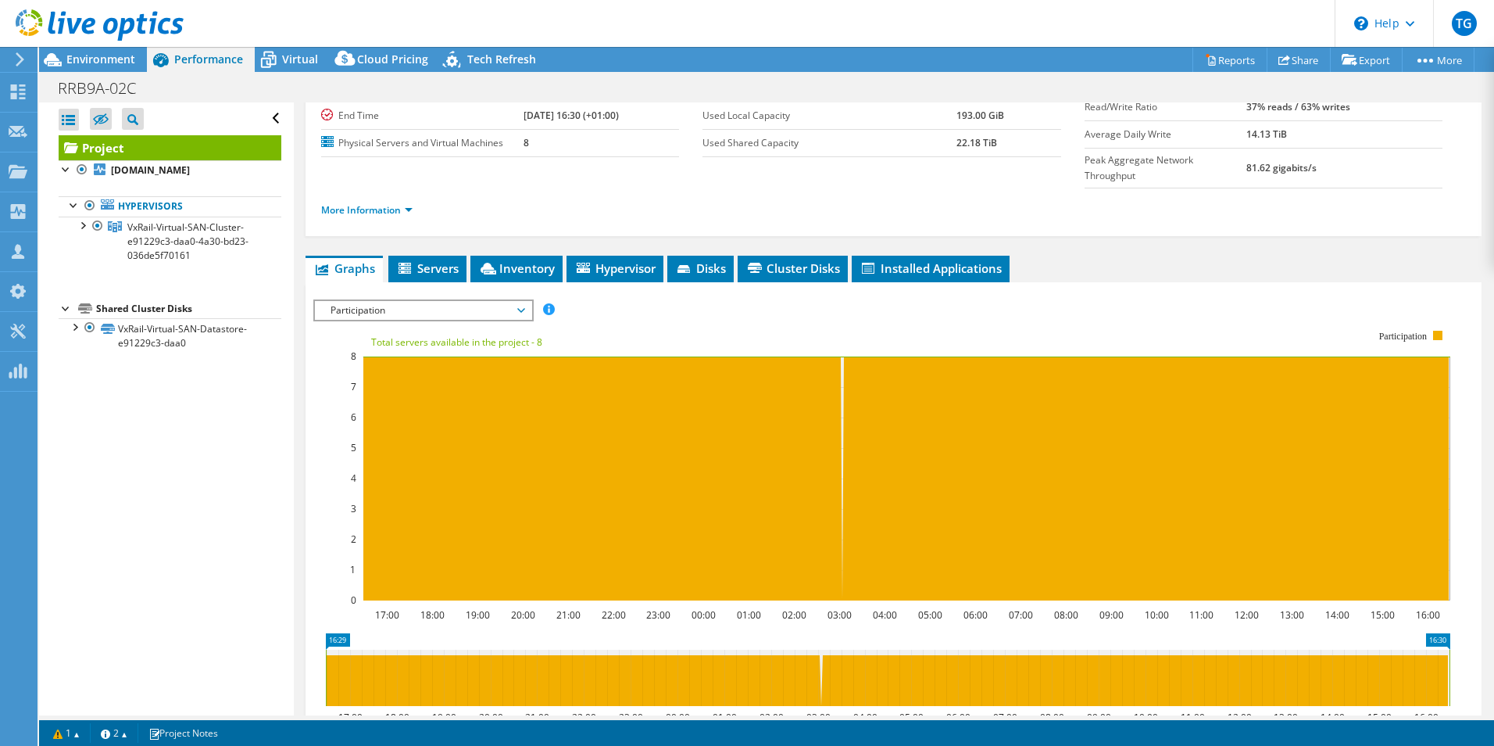
click at [519, 301] on span "Participation" at bounding box center [423, 310] width 201 height 19
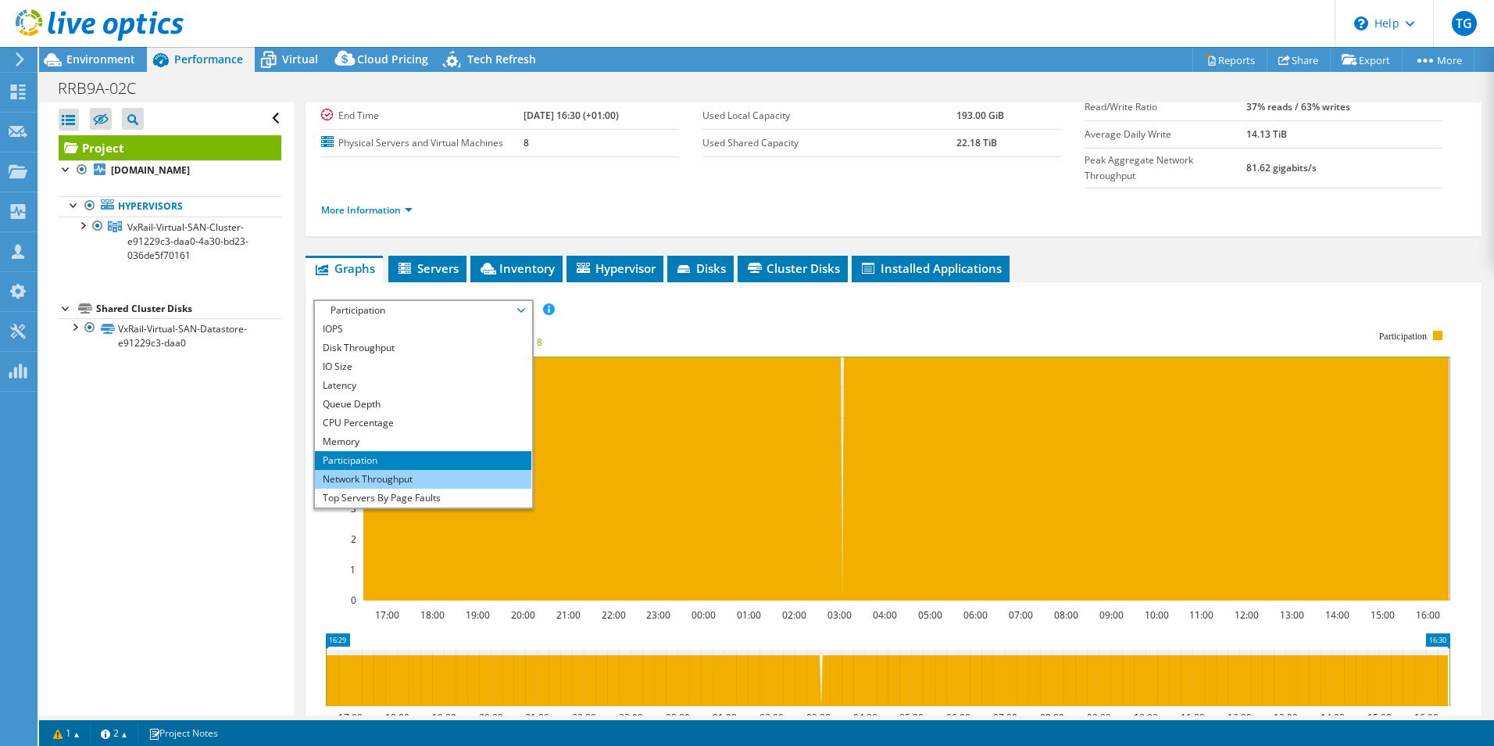
click at [355, 470] on li "Network Throughput" at bounding box center [423, 479] width 217 height 19
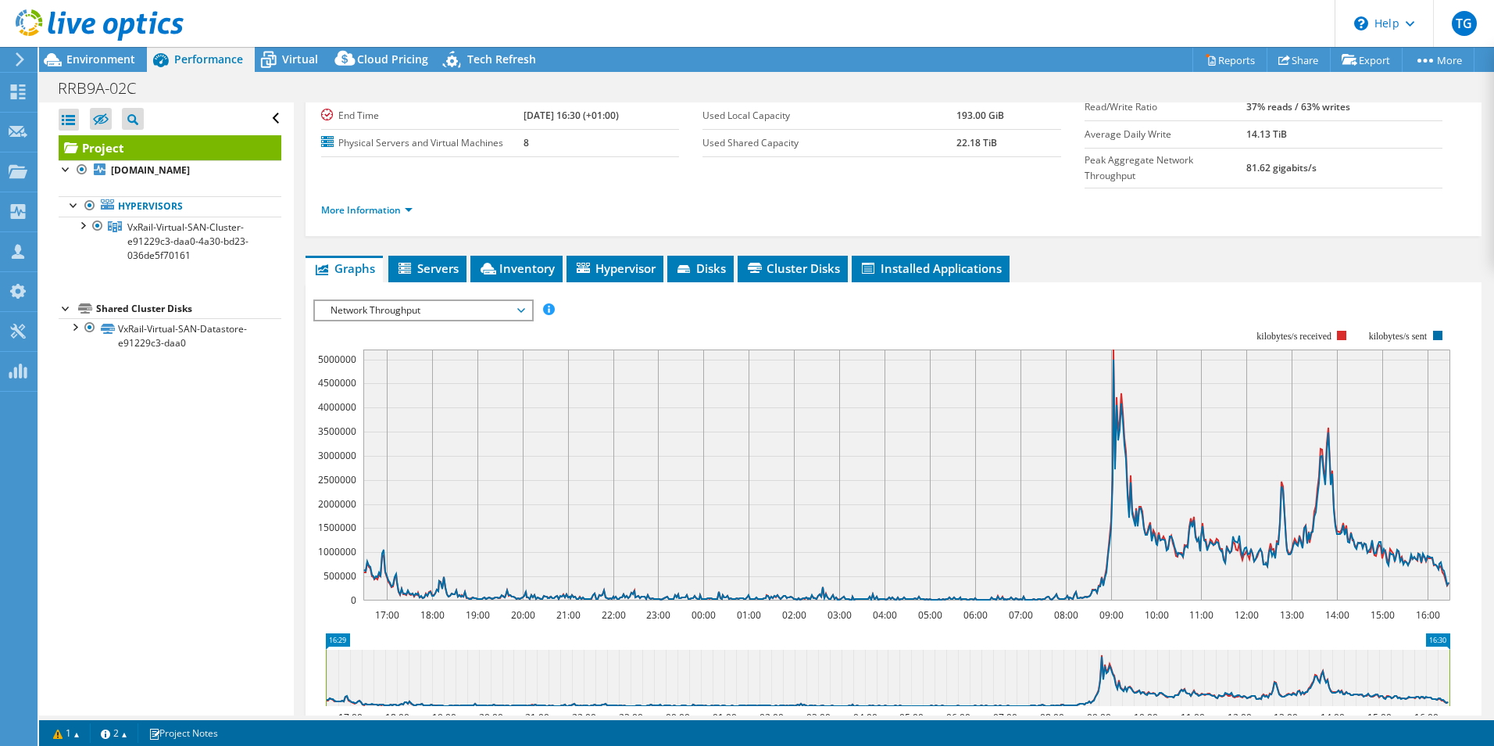
click at [532, 299] on div "Network Throughput IOPS Disk Throughput IO Size Latency Queue Depth CPU Percent…" at bounding box center [423, 310] width 220 height 22
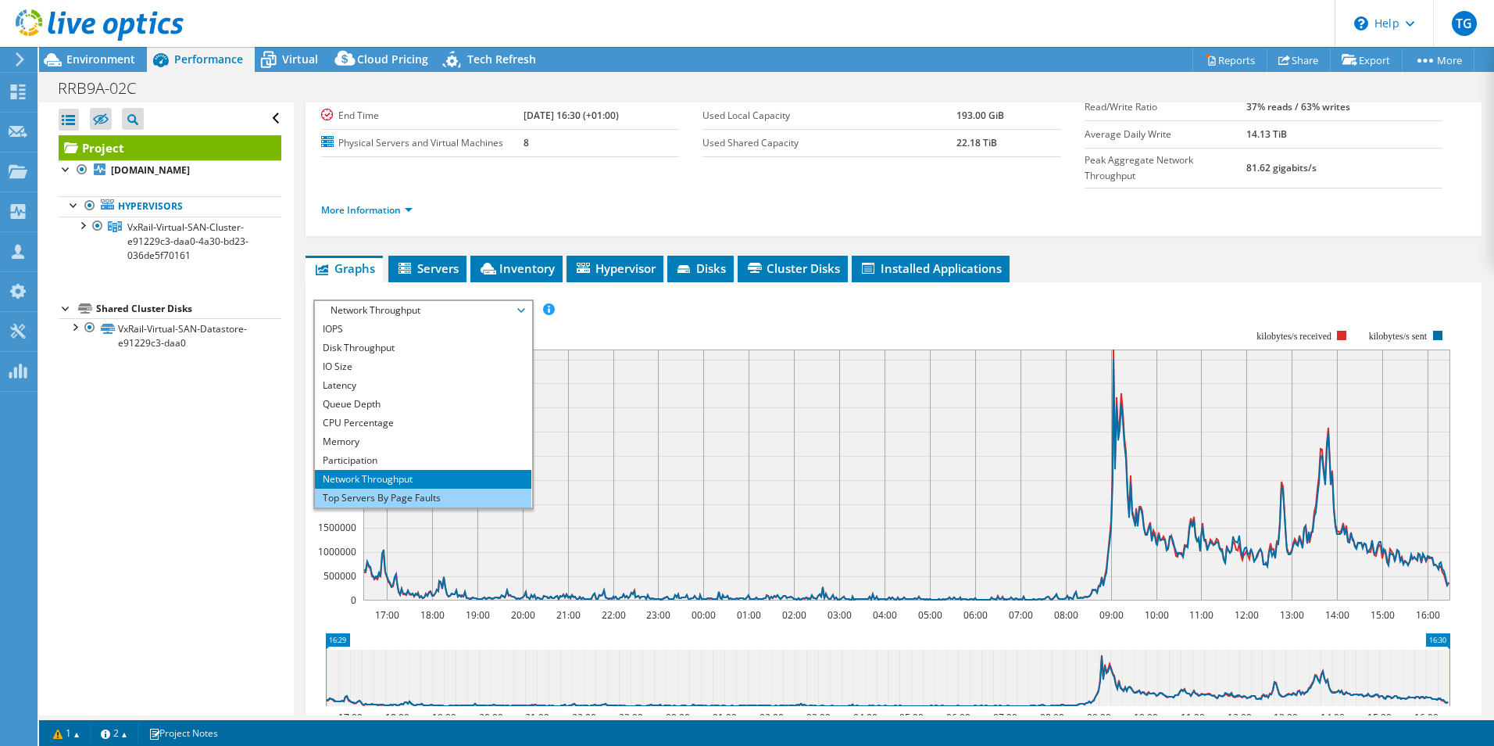
click at [395, 488] on li "Top Servers By Page Faults" at bounding box center [423, 497] width 217 height 19
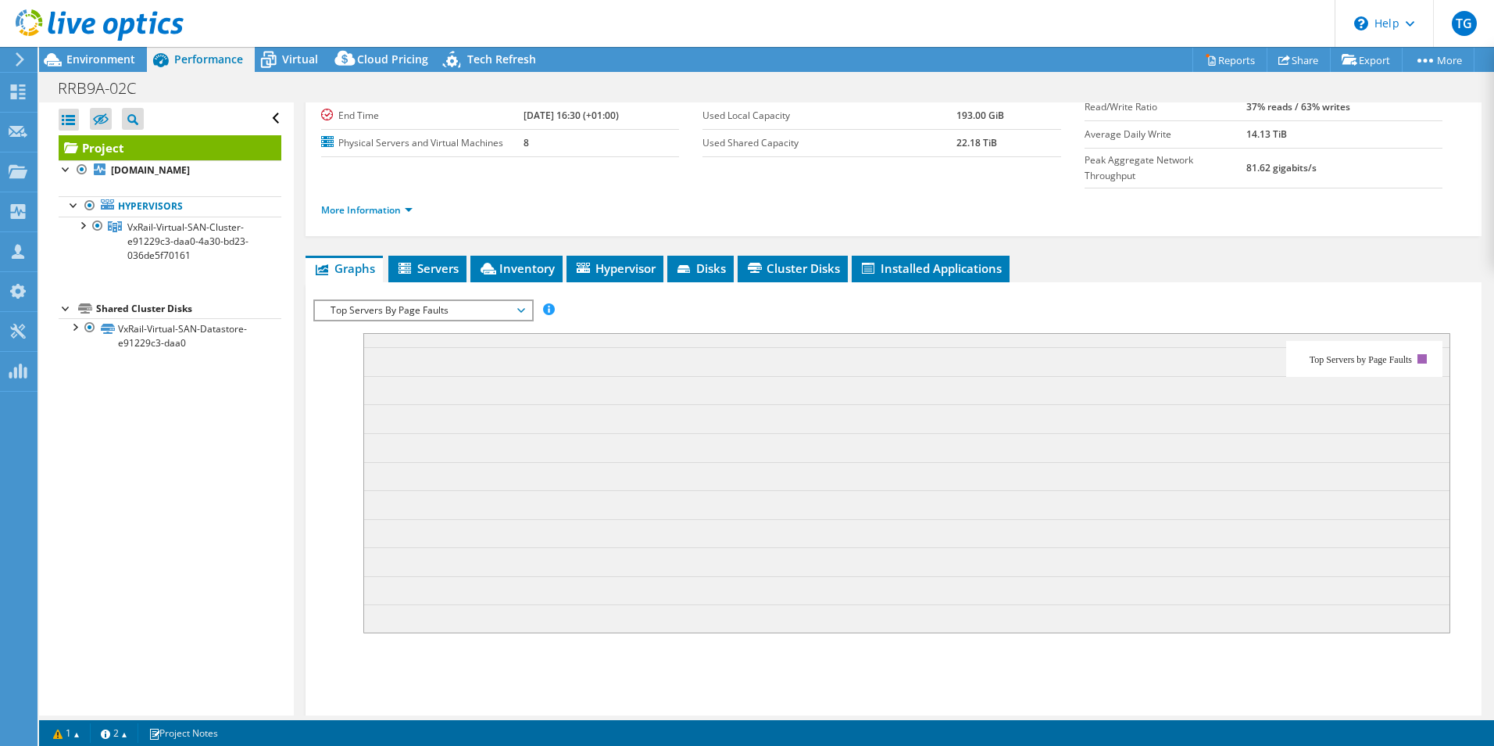
click at [527, 301] on span "Top Servers By Page Faults" at bounding box center [423, 310] width 217 height 19
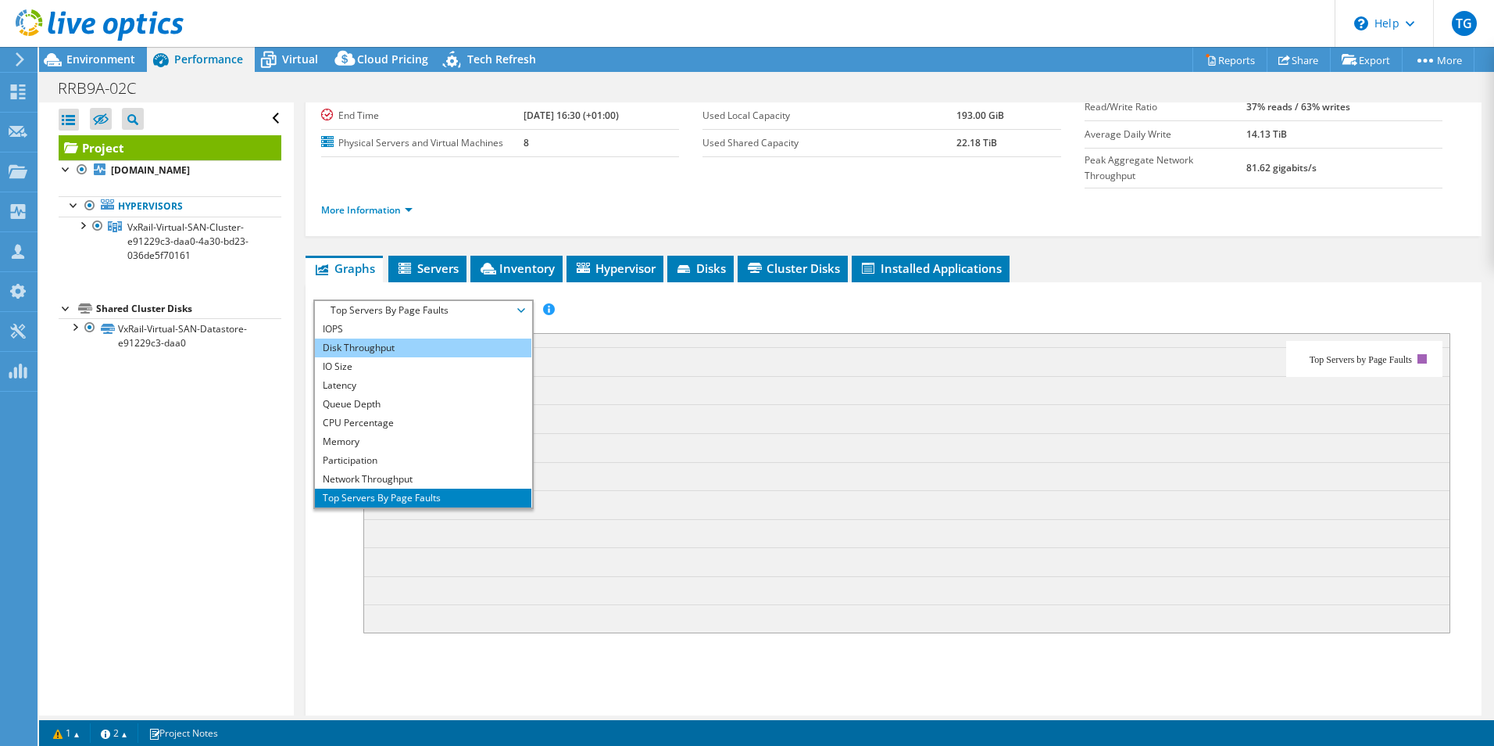
click at [388, 338] on li "Disk Throughput" at bounding box center [423, 347] width 217 height 19
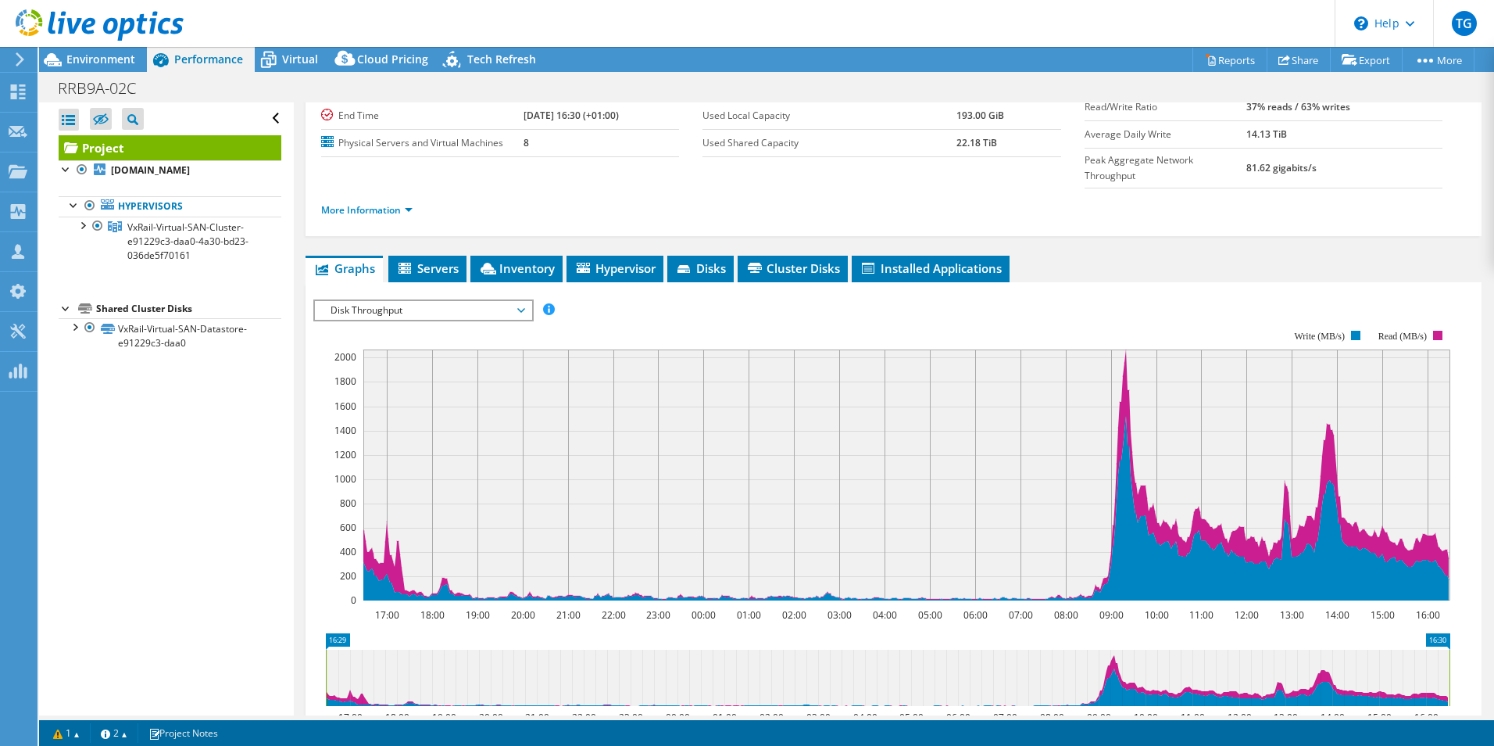
click at [530, 301] on span "Disk Throughput" at bounding box center [423, 310] width 217 height 19
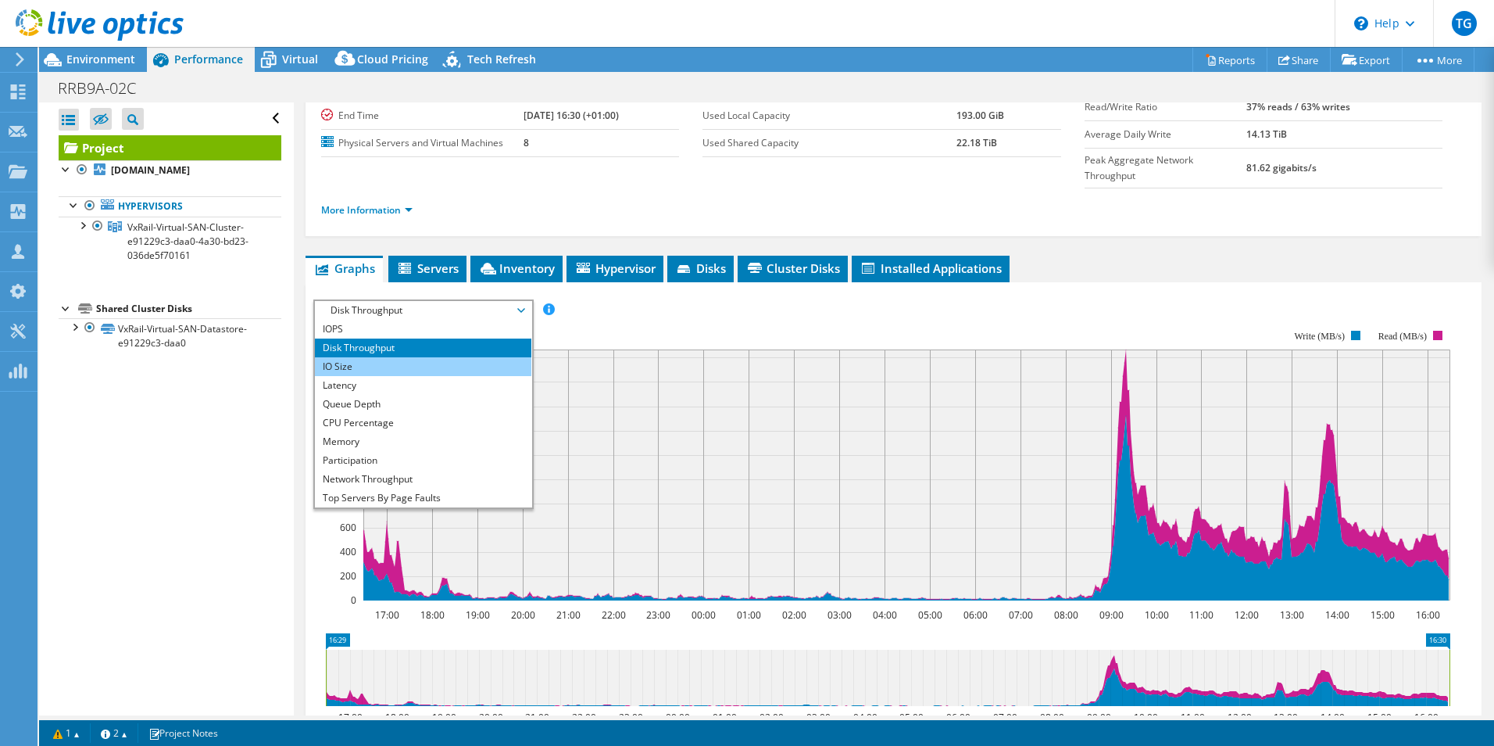
click at [332, 357] on li "IO Size" at bounding box center [423, 366] width 217 height 19
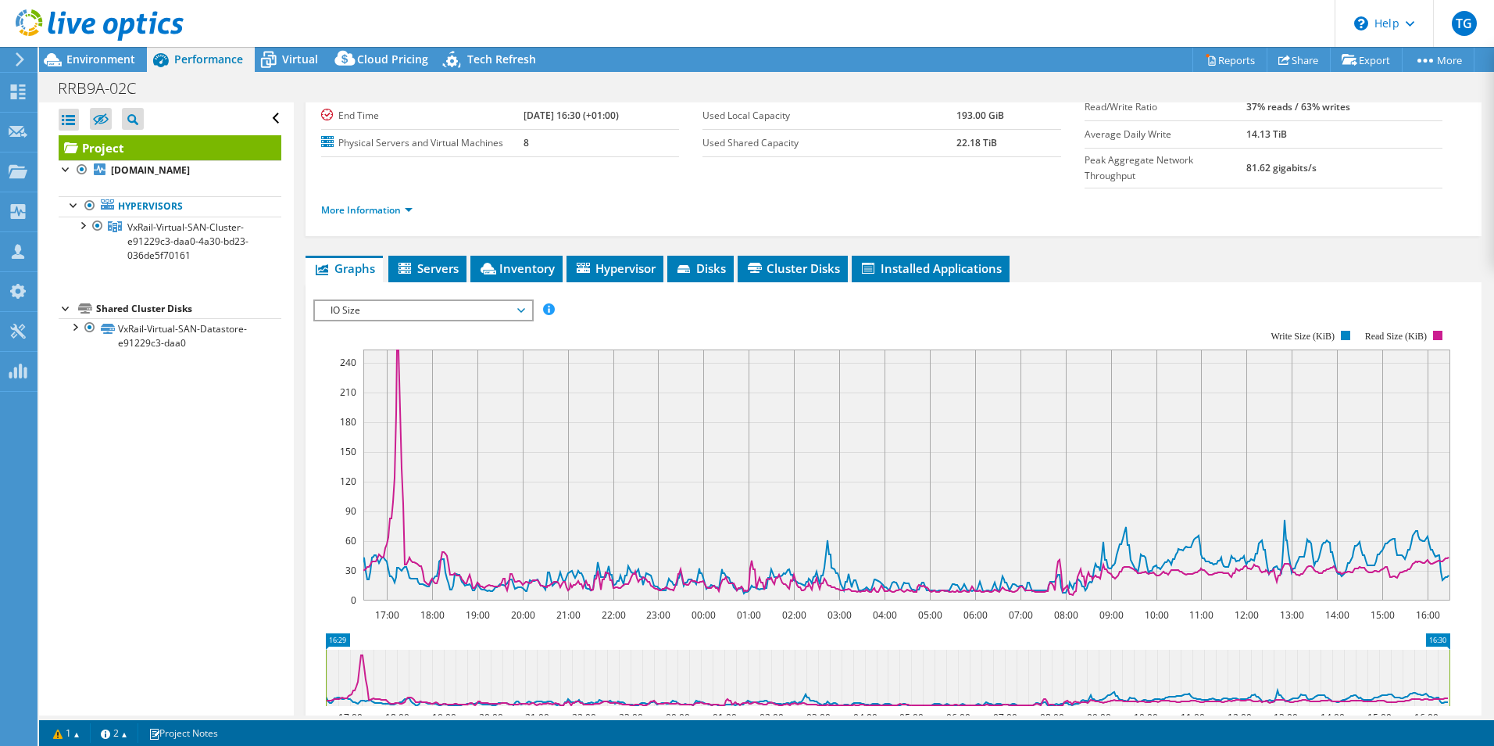
click at [526, 301] on span "IO Size" at bounding box center [423, 310] width 217 height 19
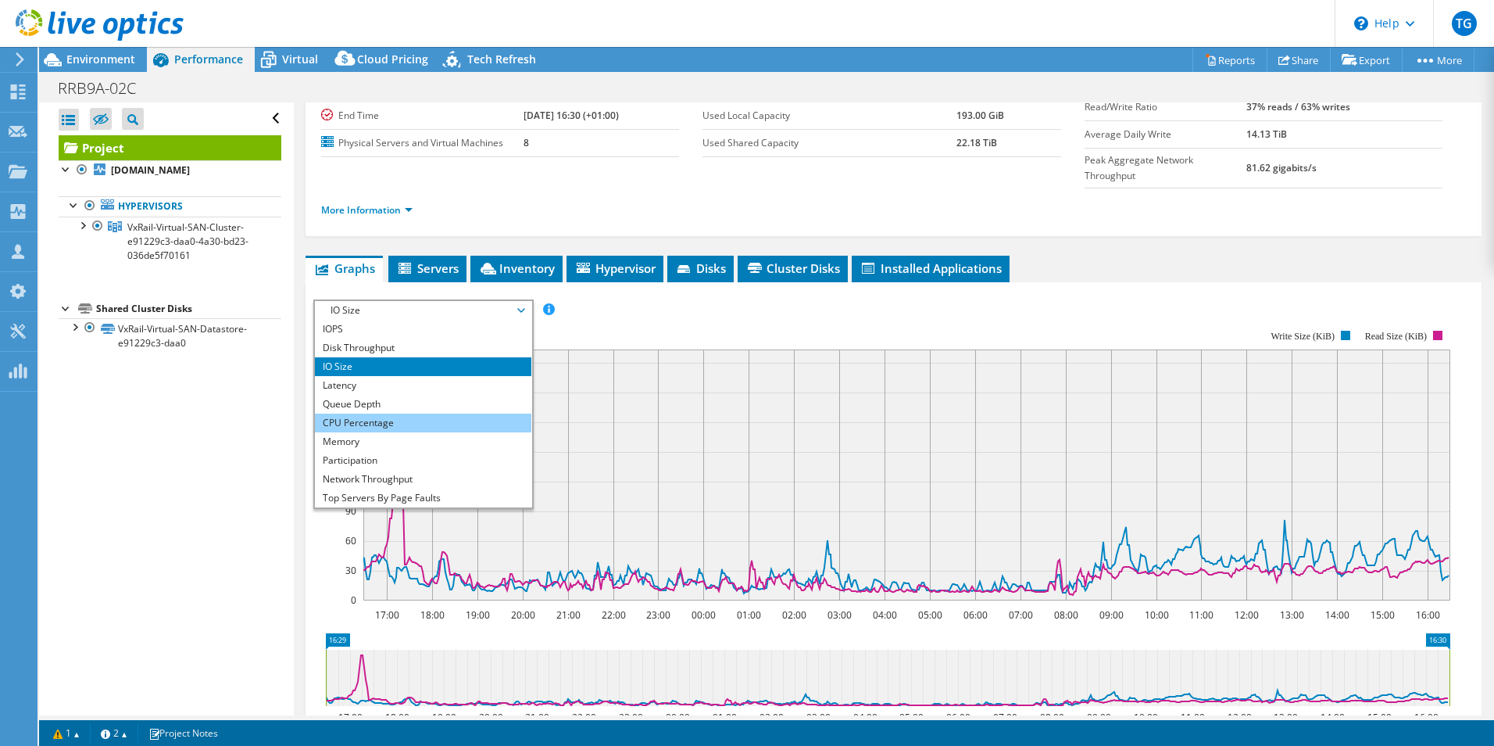
click at [379, 413] on li "CPU Percentage" at bounding box center [423, 422] width 217 height 19
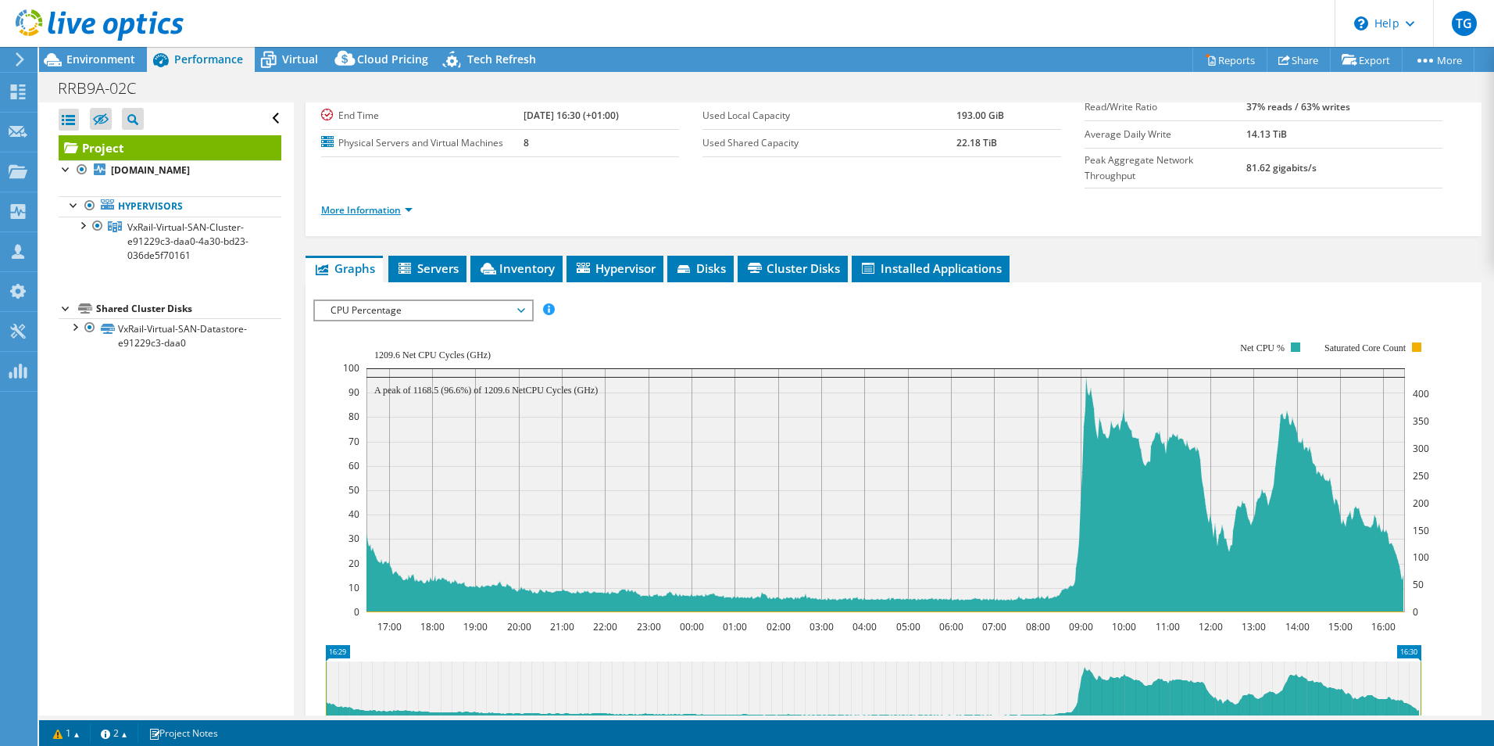
click at [370, 203] on link "More Information" at bounding box center [366, 209] width 91 height 13
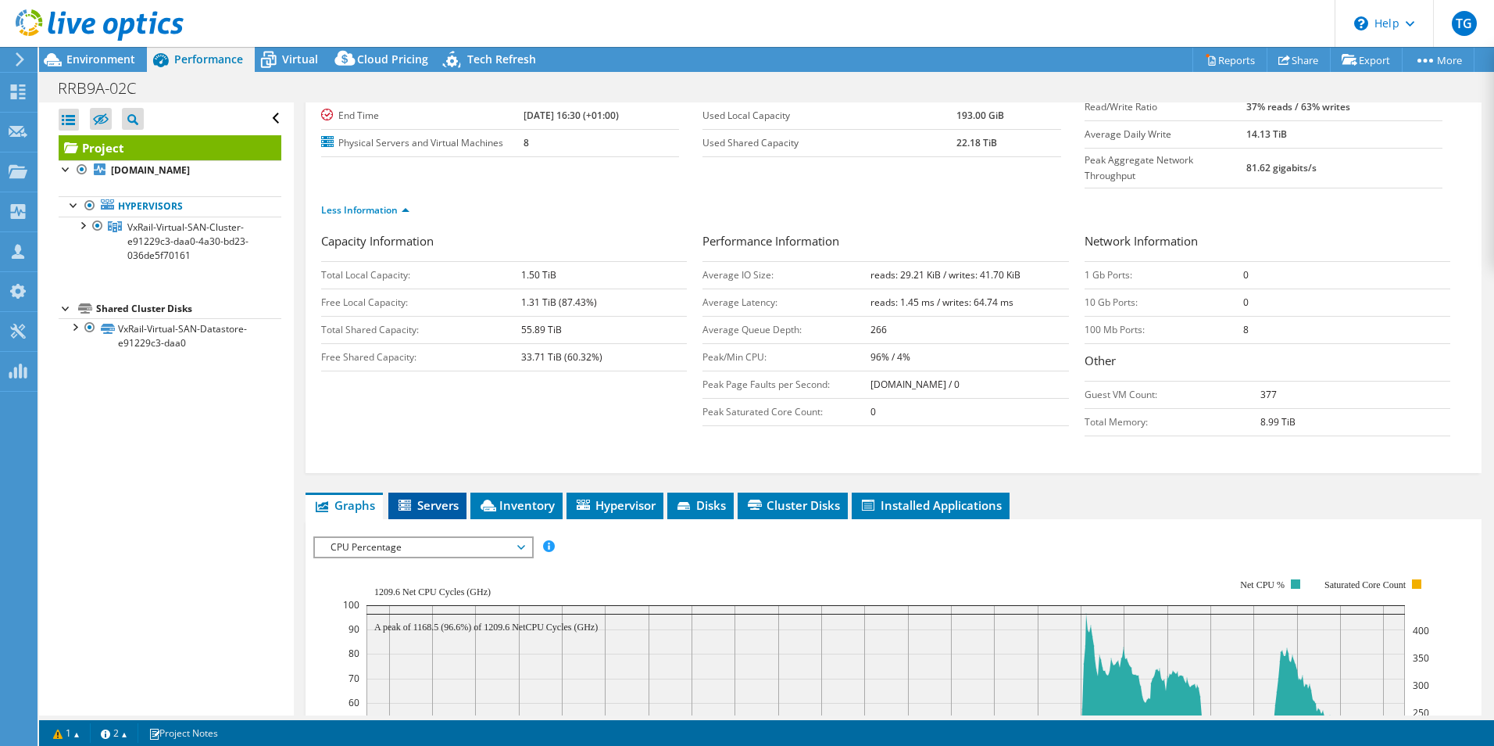
click at [428, 497] on span "Servers" at bounding box center [427, 505] width 63 height 16
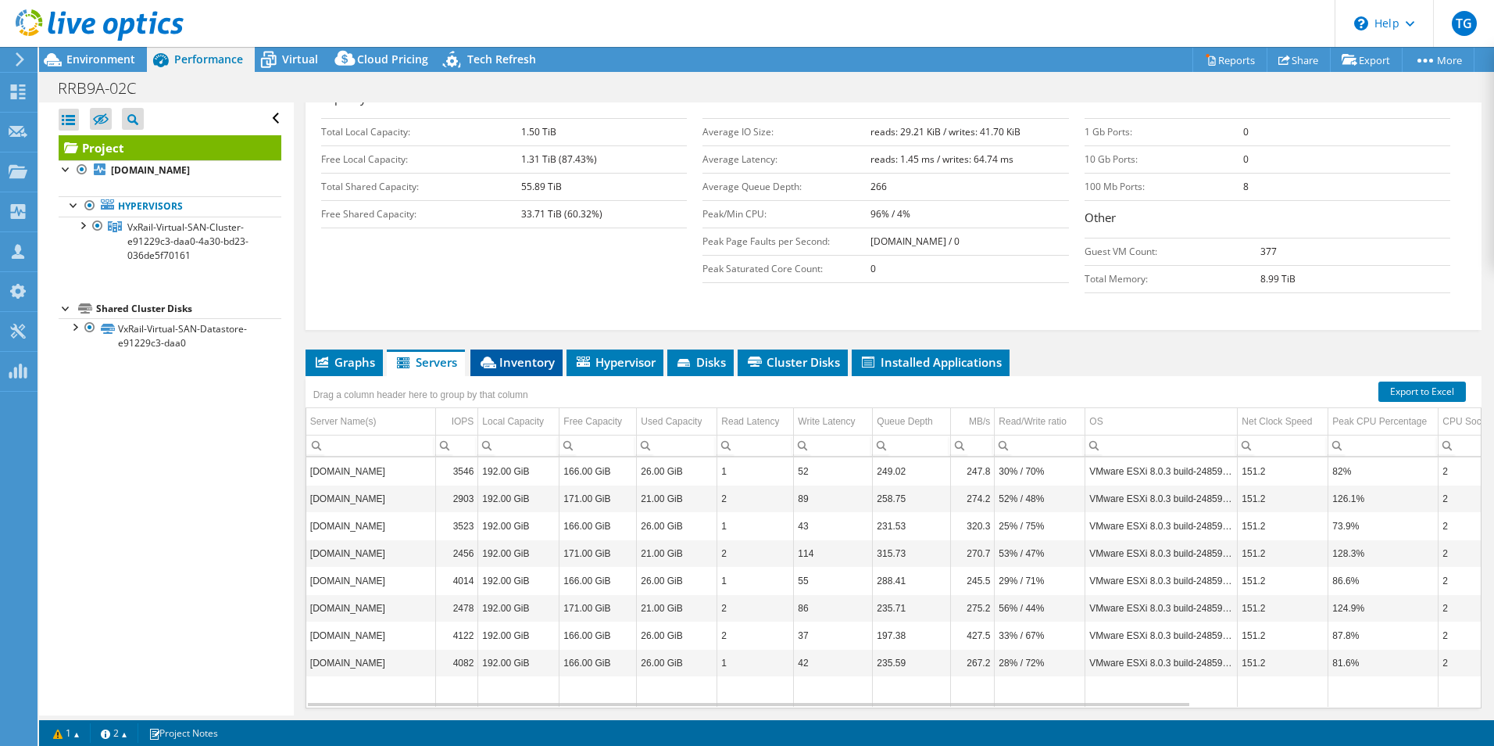
scroll to position [320, 0]
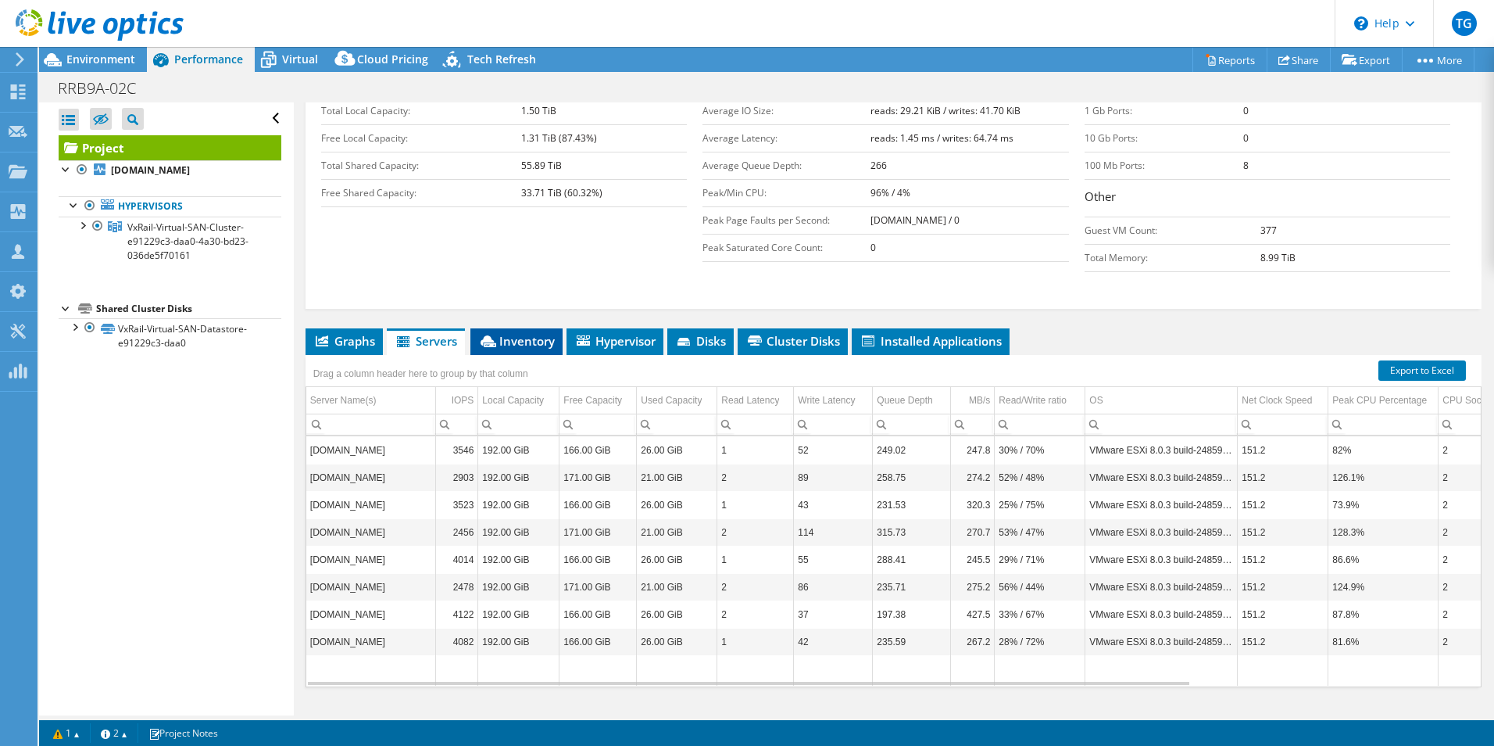
click at [540, 333] on span "Inventory" at bounding box center [516, 341] width 77 height 16
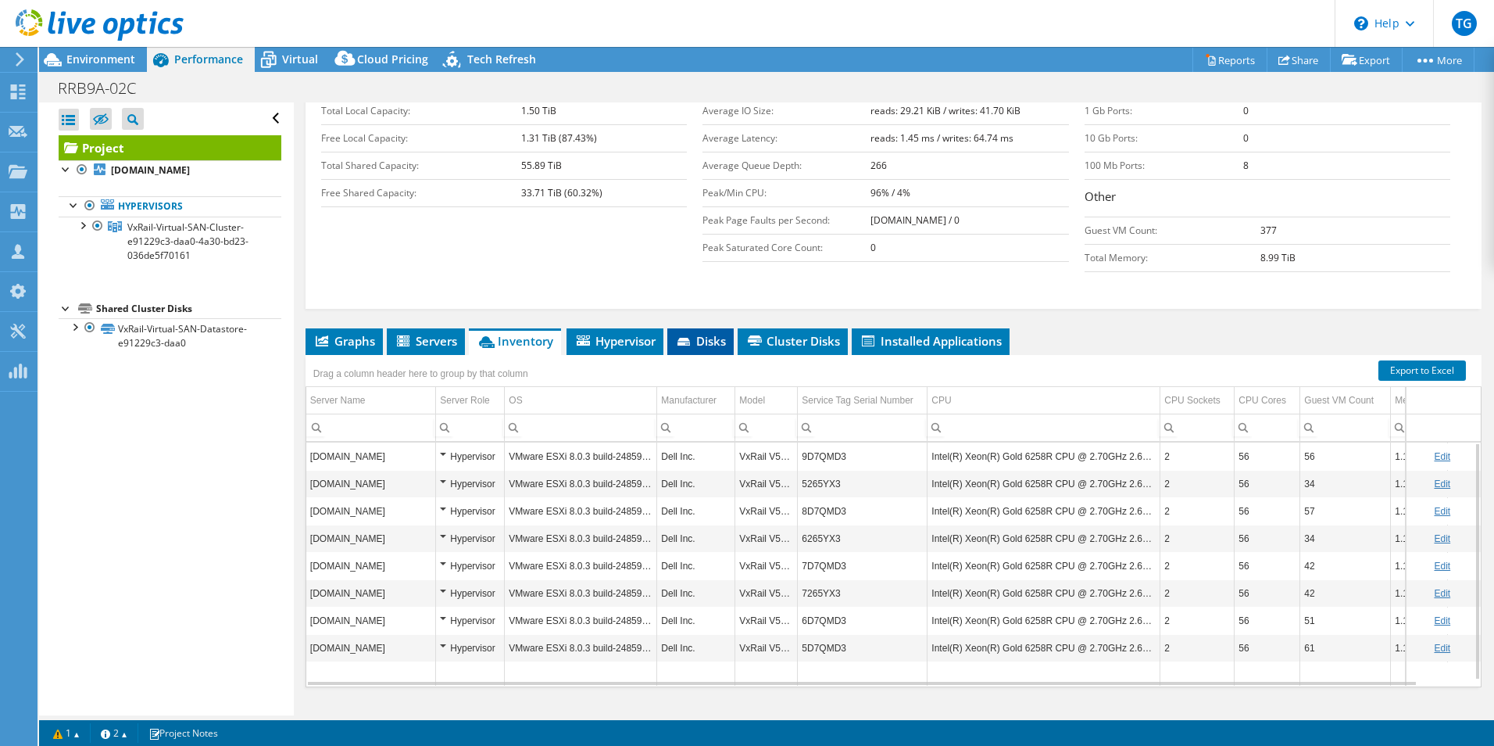
click at [707, 333] on span "Disks" at bounding box center [700, 341] width 51 height 16
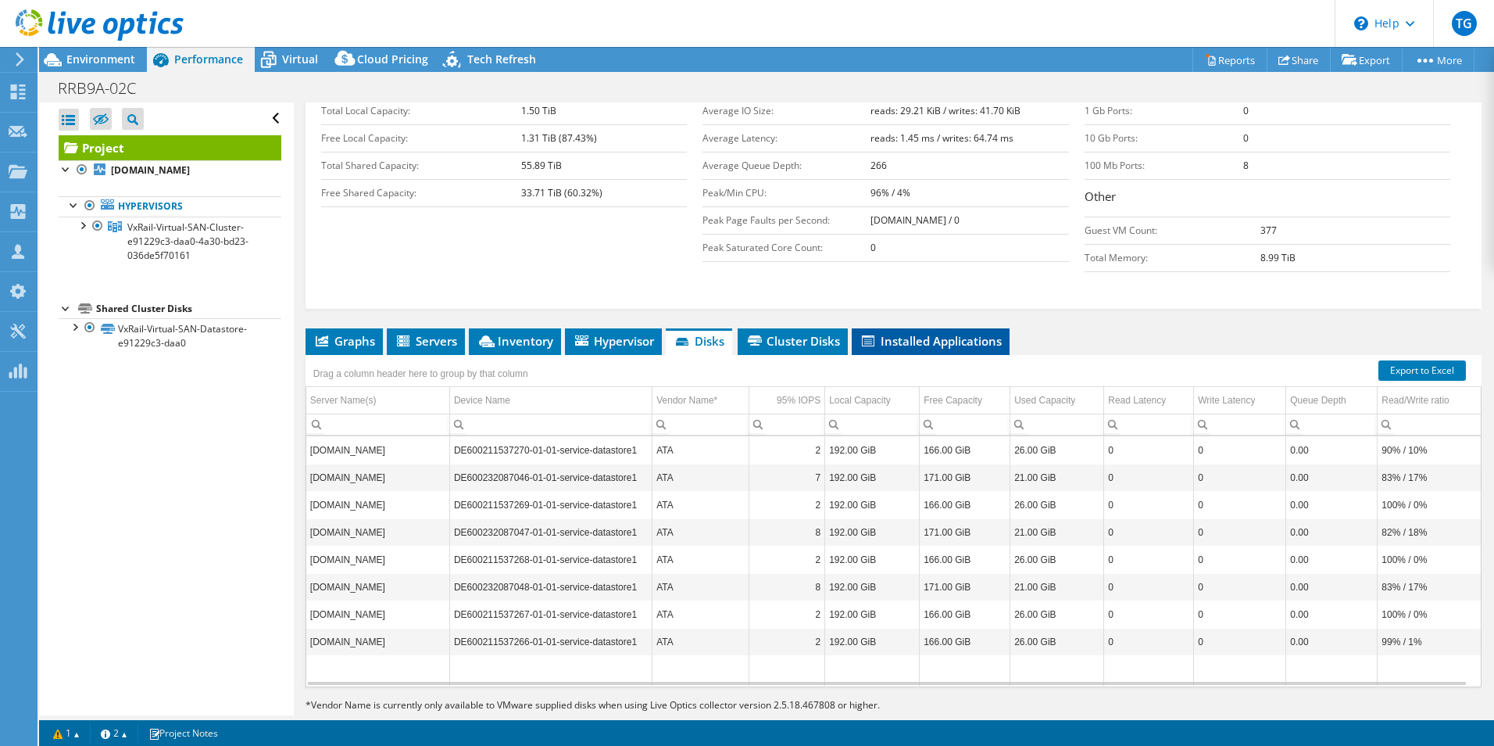
click at [931, 333] on span "Installed Applications" at bounding box center [931, 341] width 142 height 16
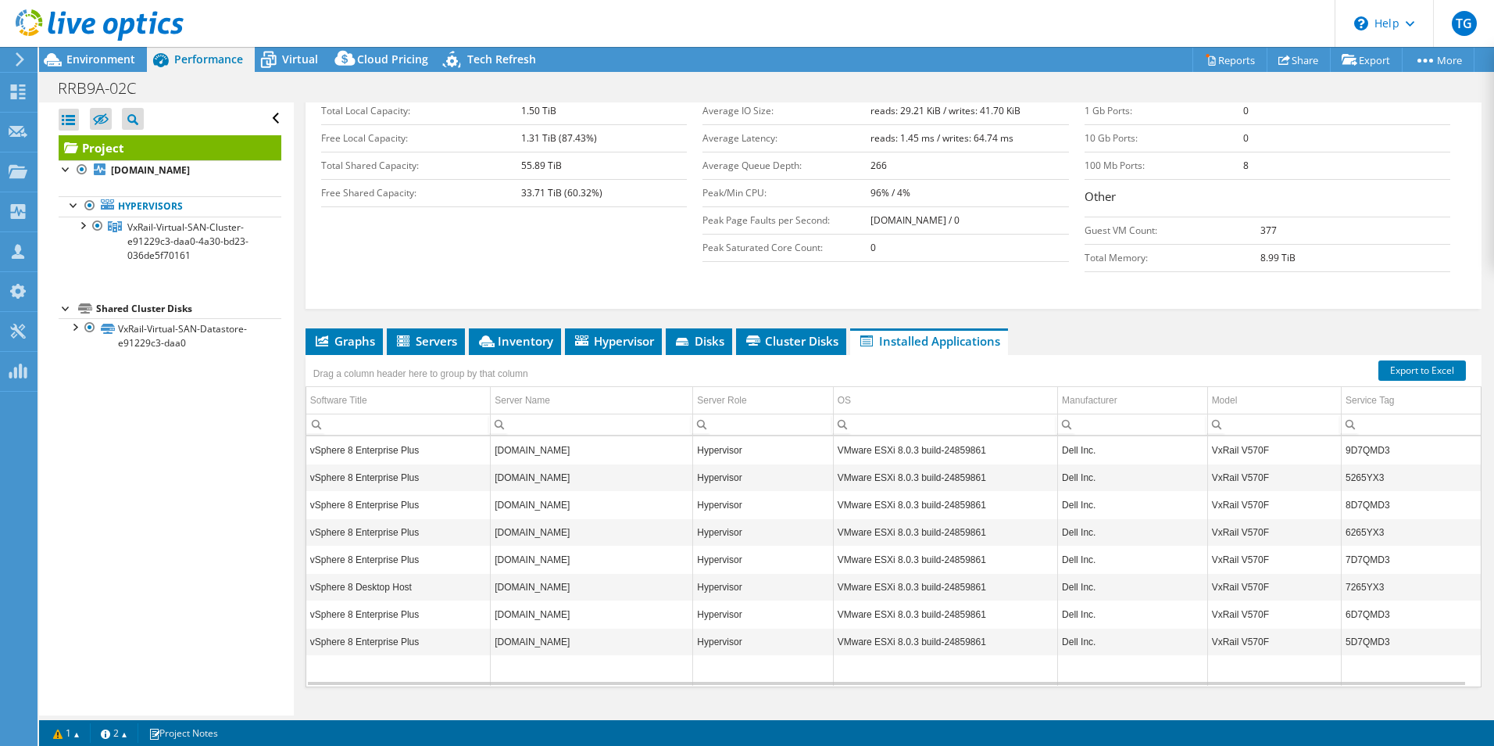
scroll to position [6, 0]
